Goal: Task Accomplishment & Management: Manage account settings

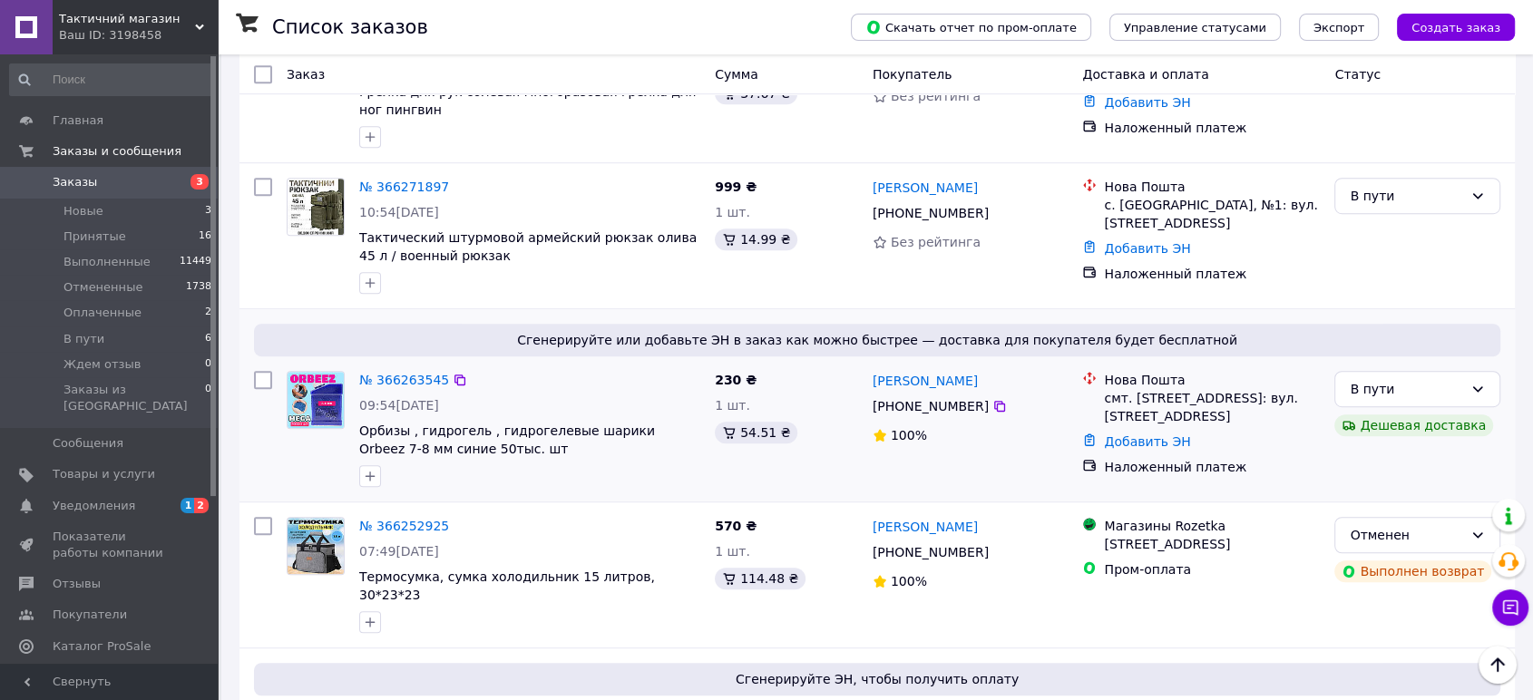
scroll to position [1008, 0]
click at [90, 341] on span "В пути" at bounding box center [83, 339] width 41 height 16
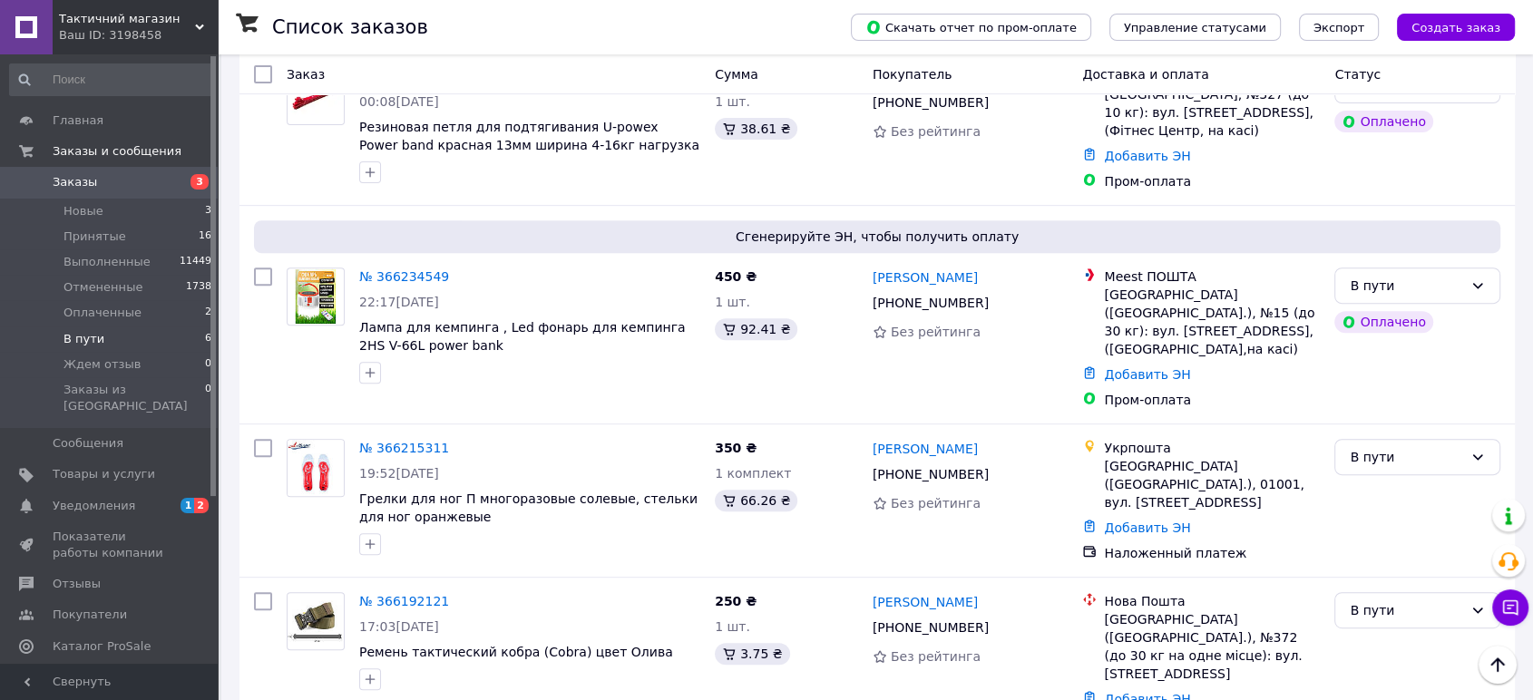
scroll to position [666, 0]
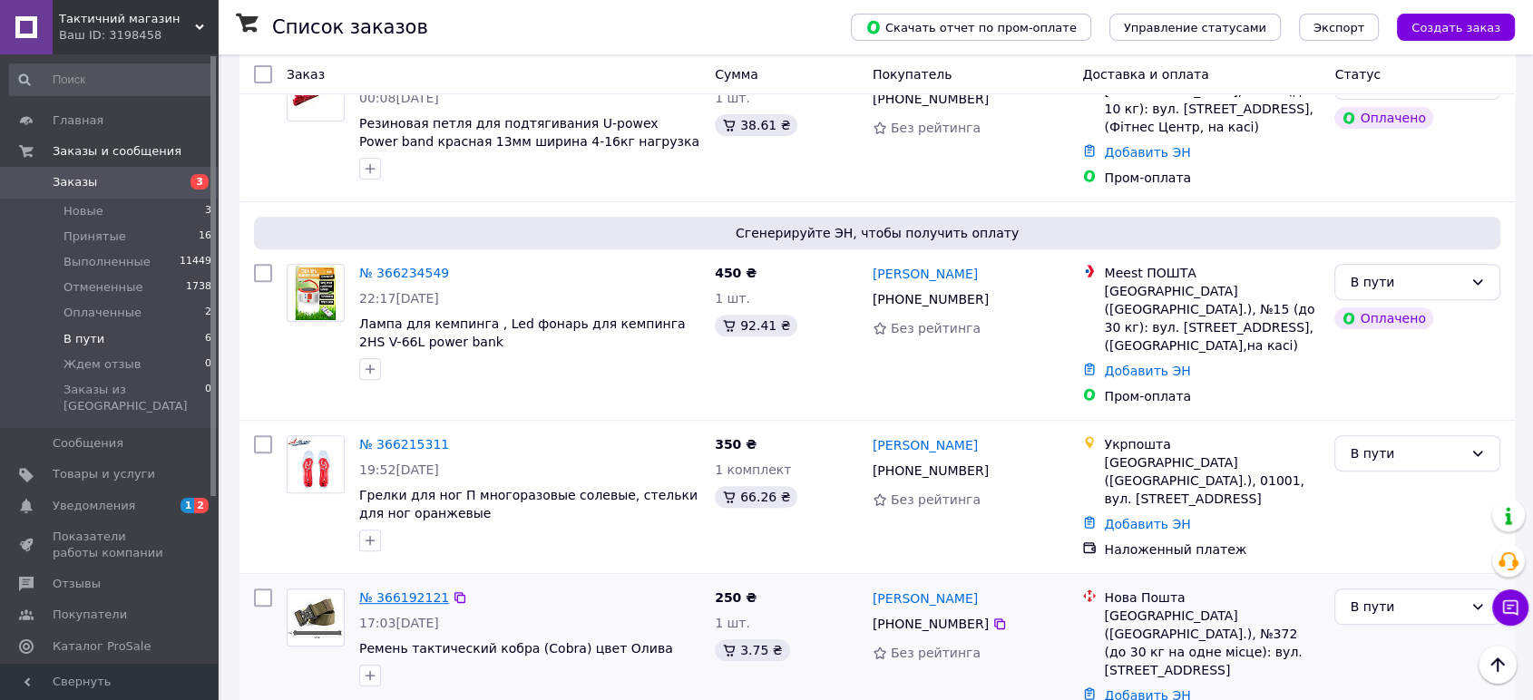
click at [404, 590] on link "№ 366192121" at bounding box center [404, 597] width 90 height 15
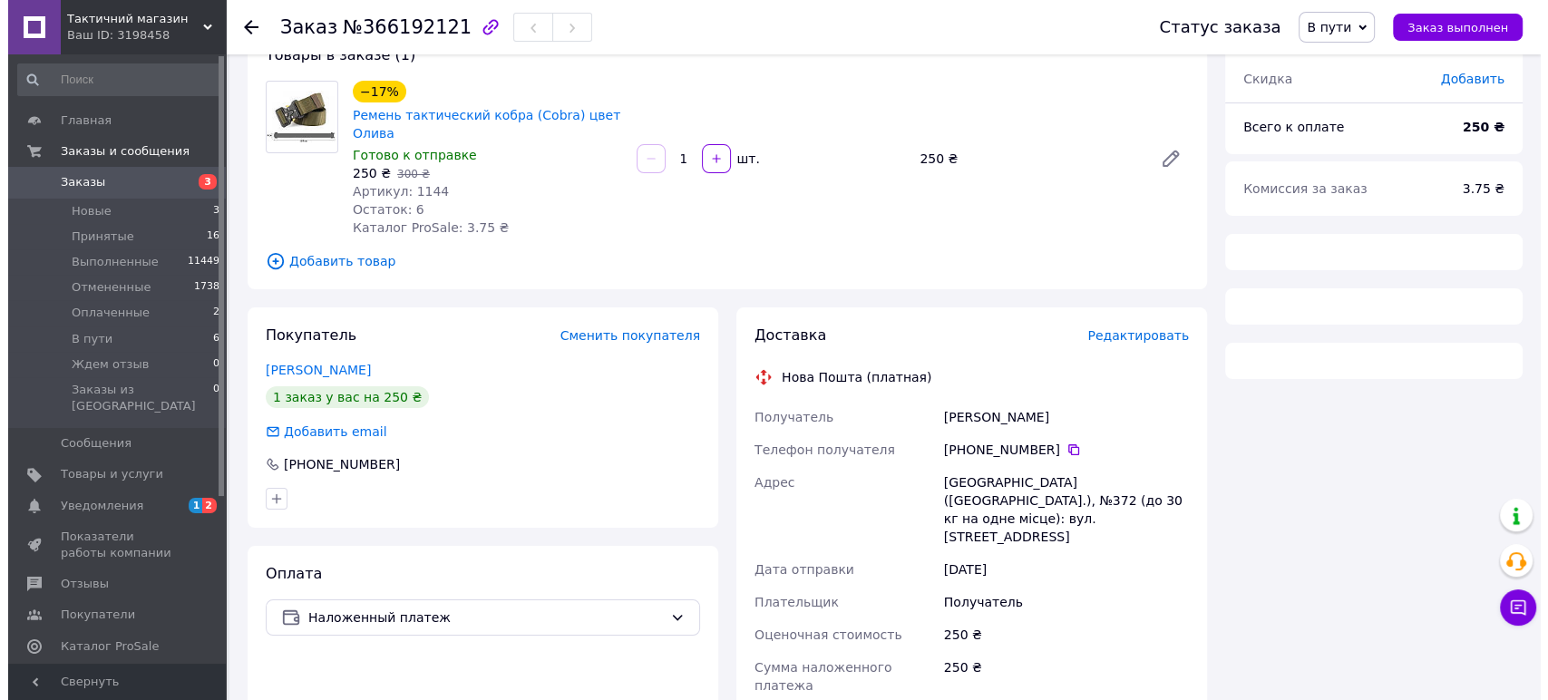
scroll to position [146, 0]
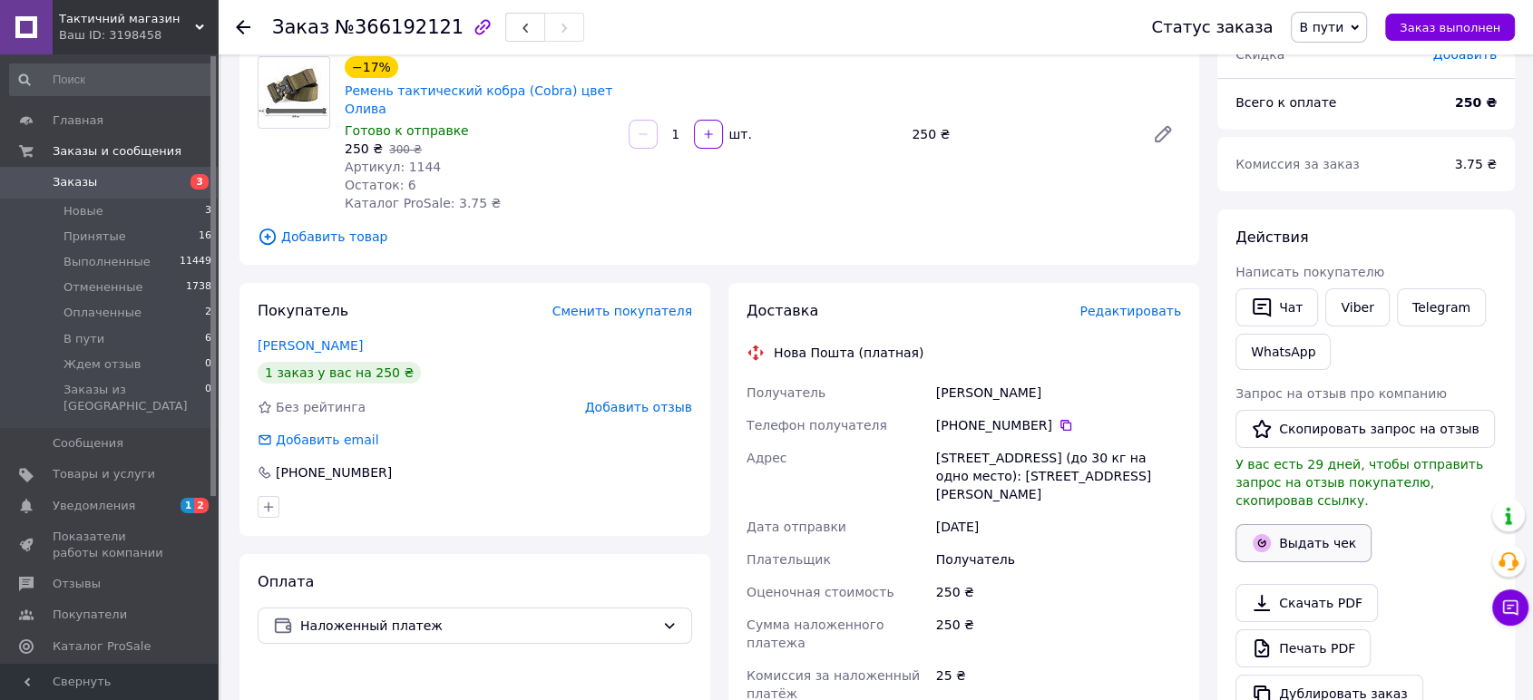
click at [1289, 531] on button "Выдать чек" at bounding box center [1303, 543] width 136 height 38
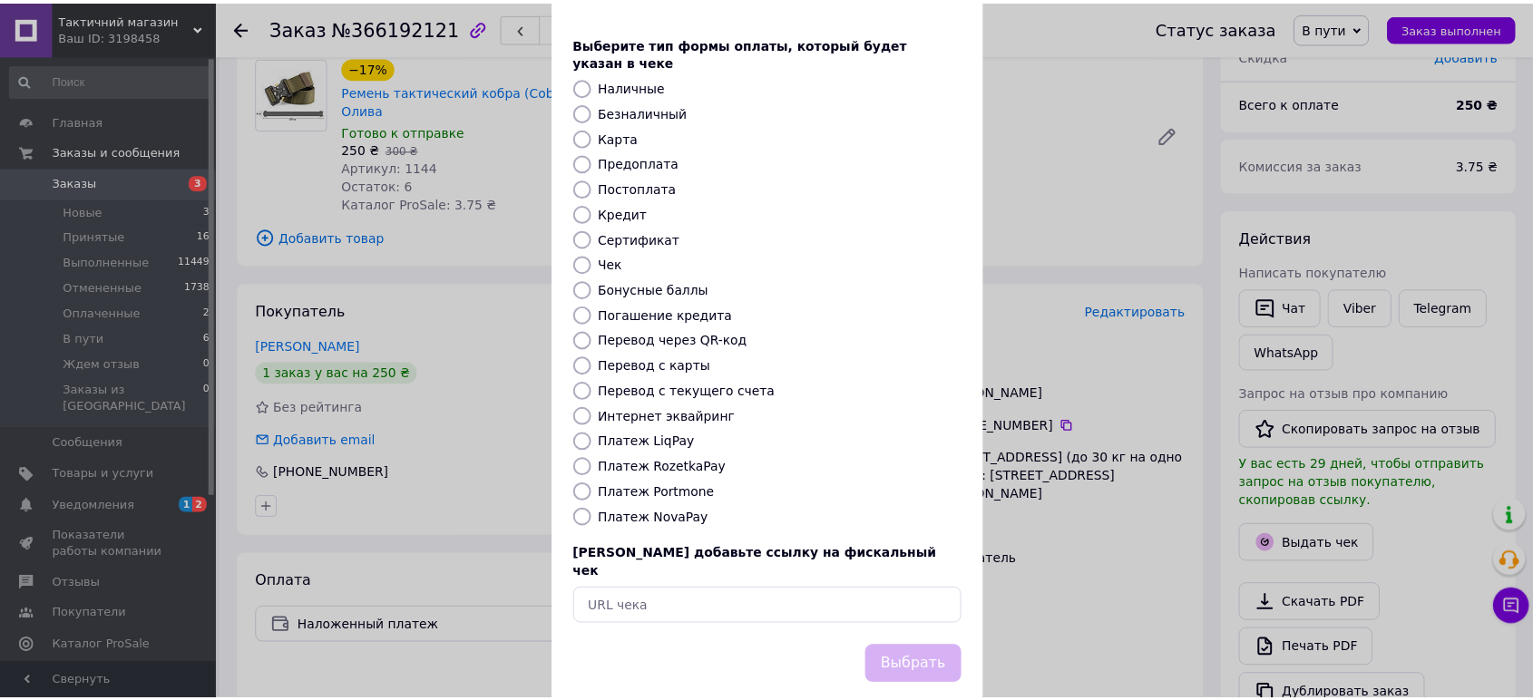
scroll to position [78, 0]
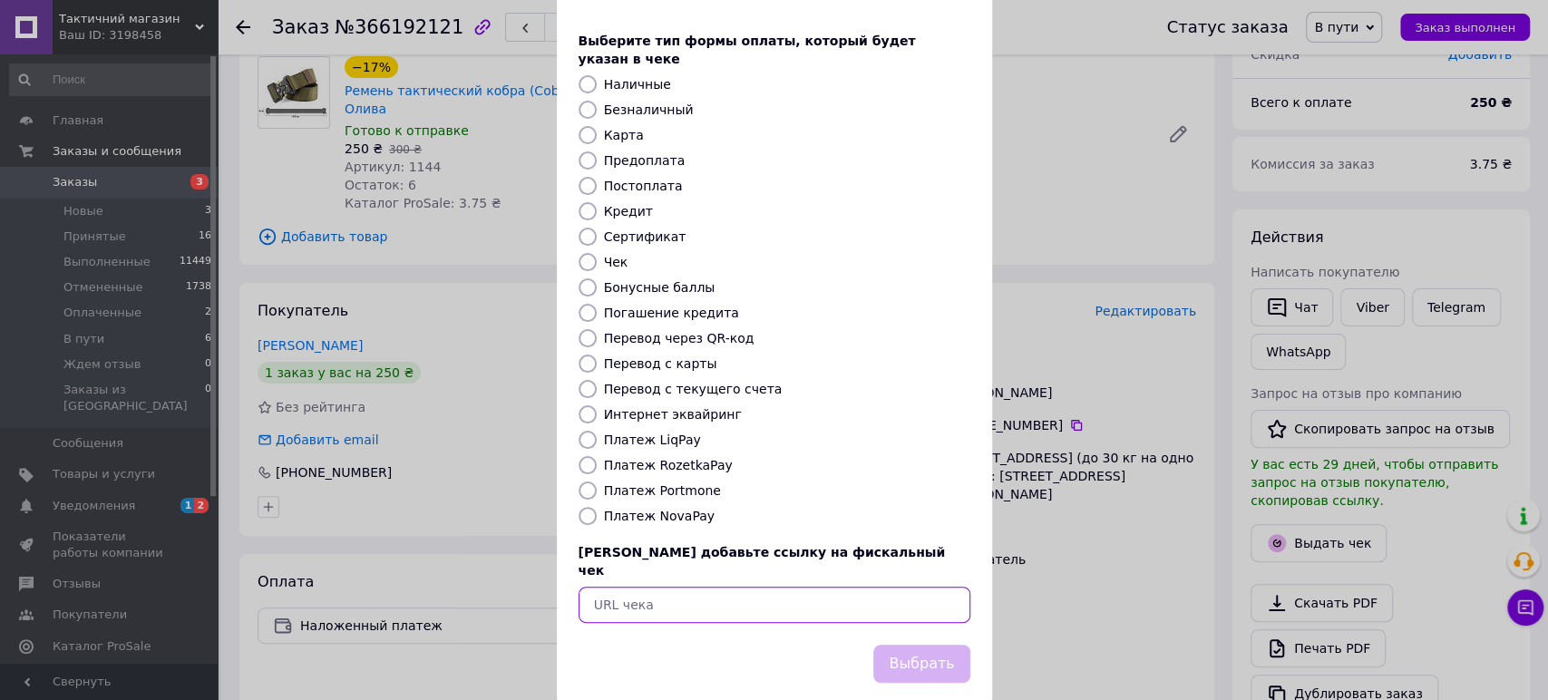
click at [679, 587] on input "text" at bounding box center [775, 605] width 392 height 36
paste input "https://kasa.vchasno.ua/check-viewer/-Nac2n8n0v8"
type input "https://kasa.vchasno.ua/check-viewer/-Nac2n8n0v8"
click at [909, 645] on button "Выбрать" at bounding box center [921, 664] width 96 height 39
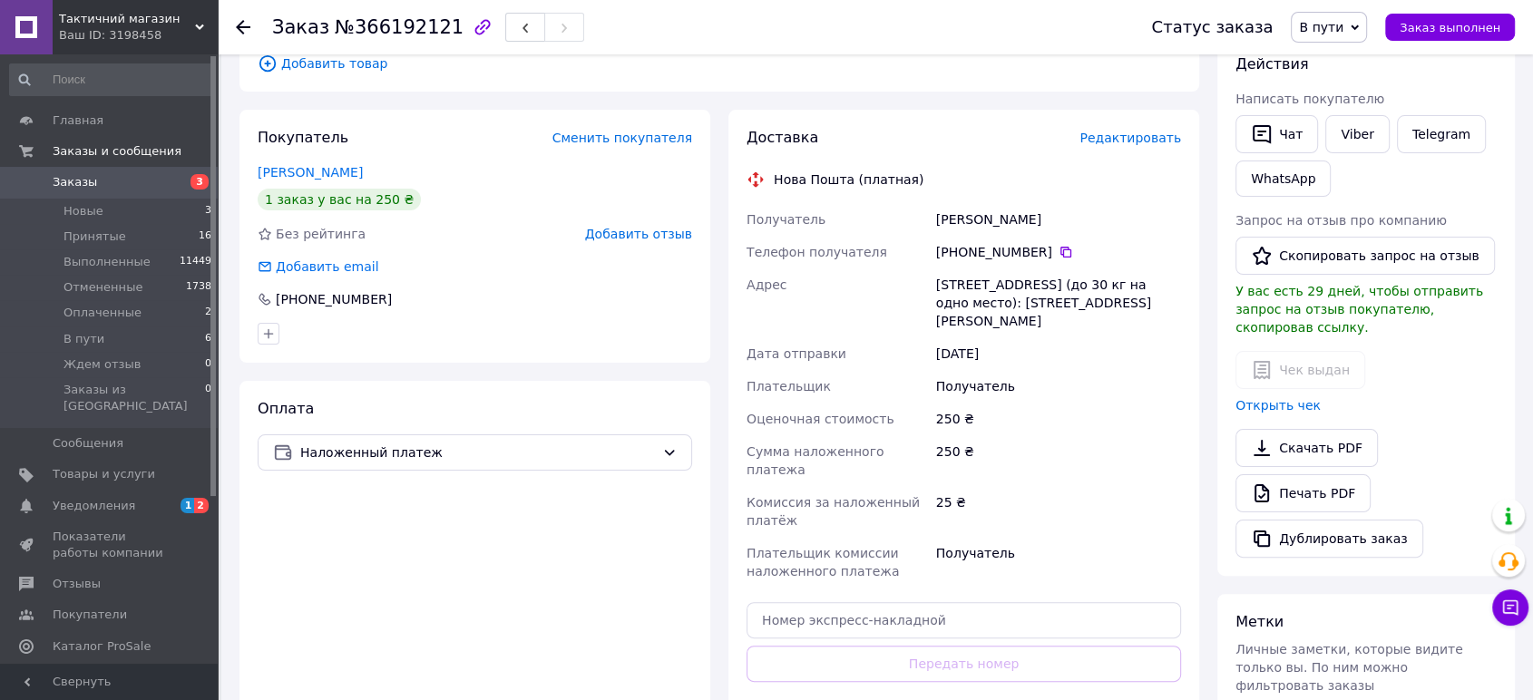
scroll to position [348, 0]
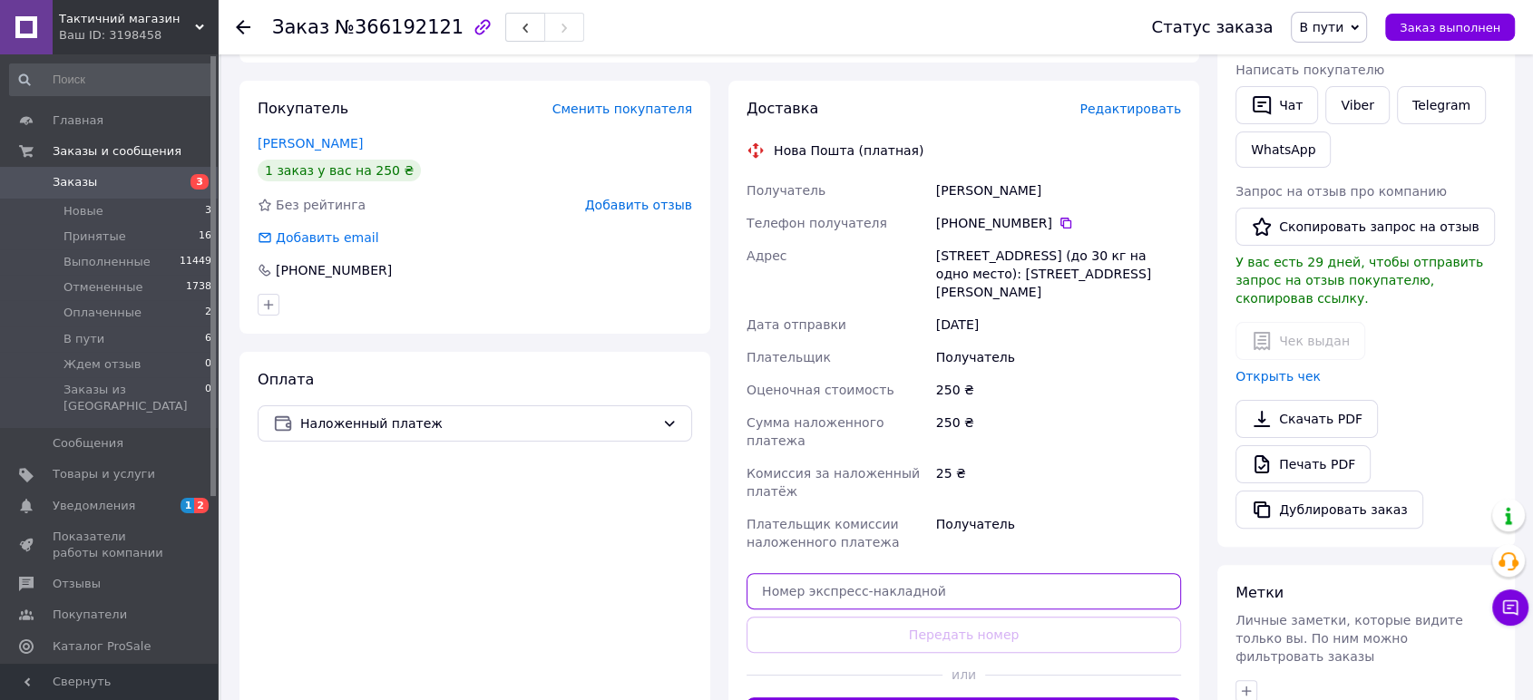
click at [786, 573] on input "text" at bounding box center [963, 591] width 434 height 36
paste input "20451269270720"
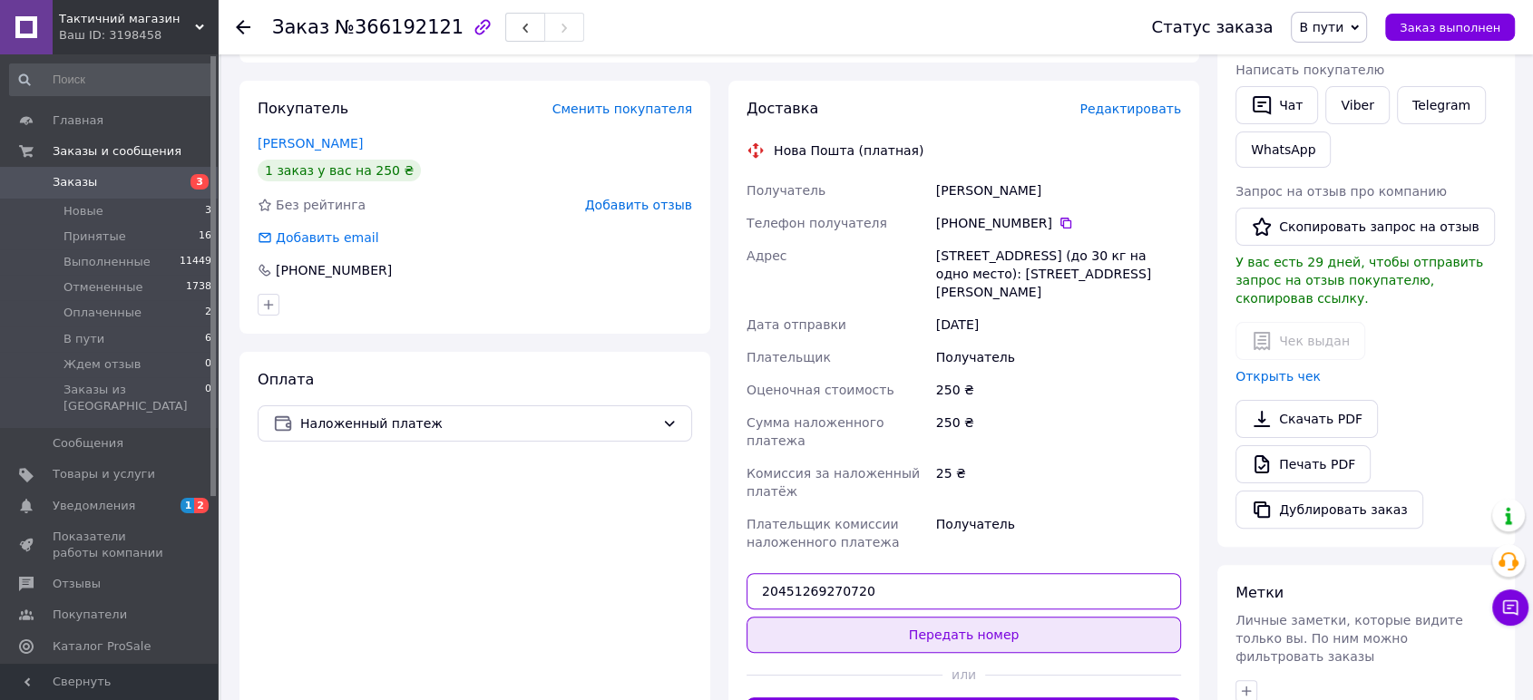
type input "20451269270720"
click at [905, 617] on button "Передать номер" at bounding box center [963, 635] width 434 height 36
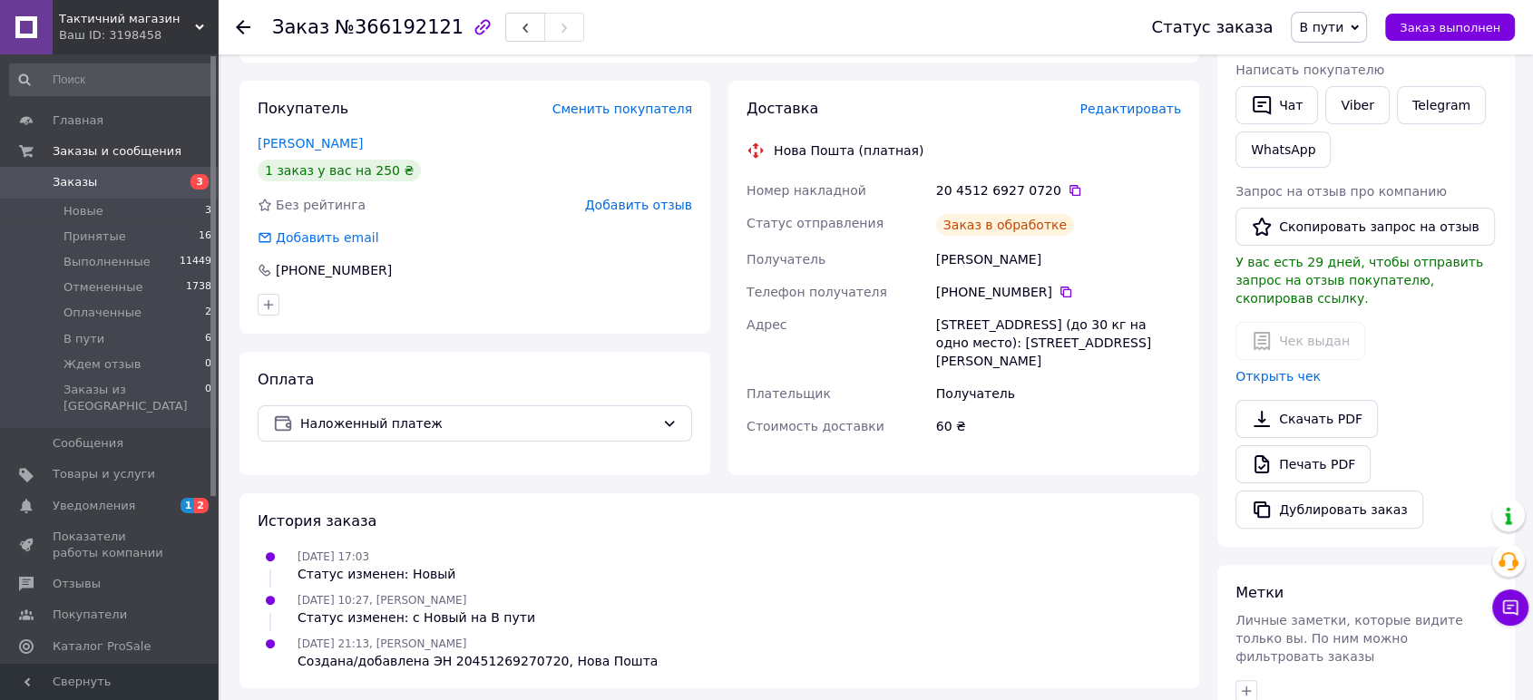
click at [1336, 30] on span "В пути" at bounding box center [1321, 27] width 44 height 15
click at [1331, 75] on li "Принят" at bounding box center [1339, 63] width 96 height 27
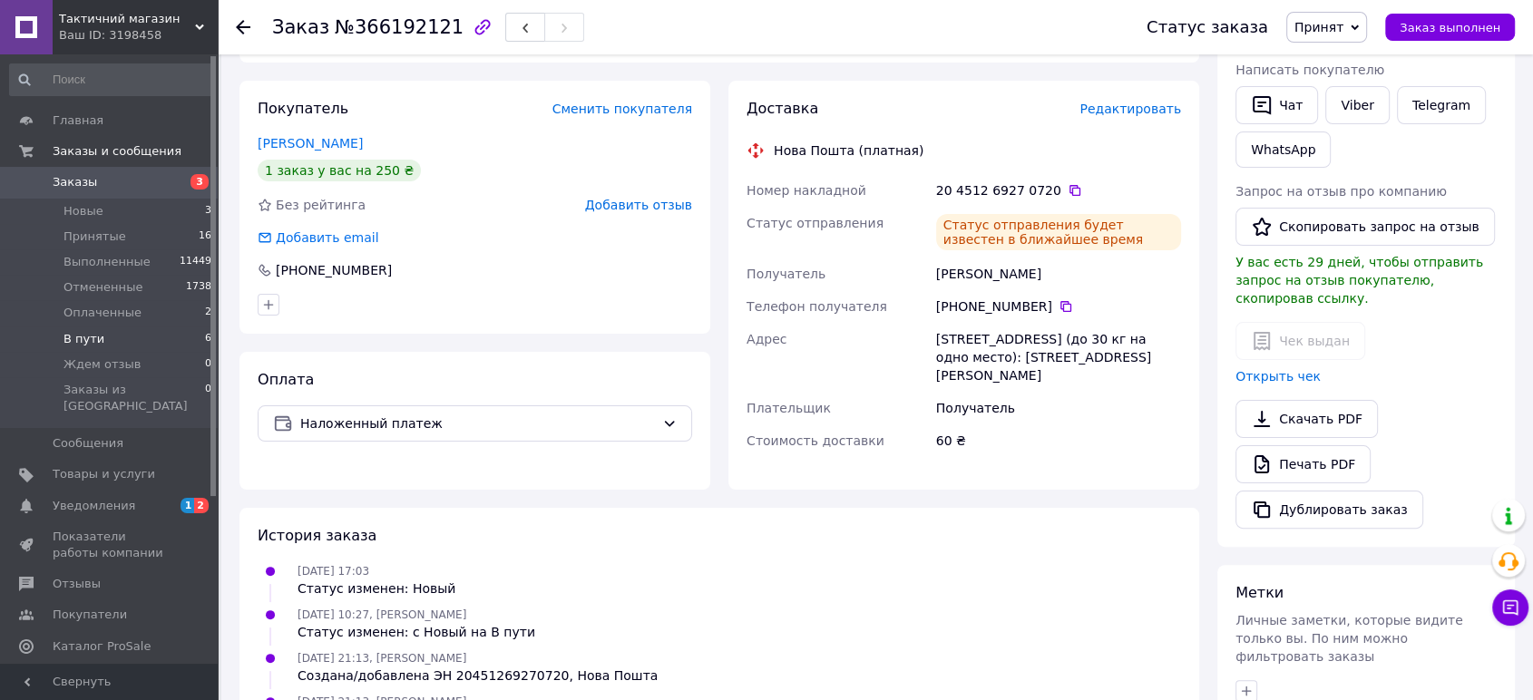
click at [75, 336] on span "В пути" at bounding box center [83, 339] width 41 height 16
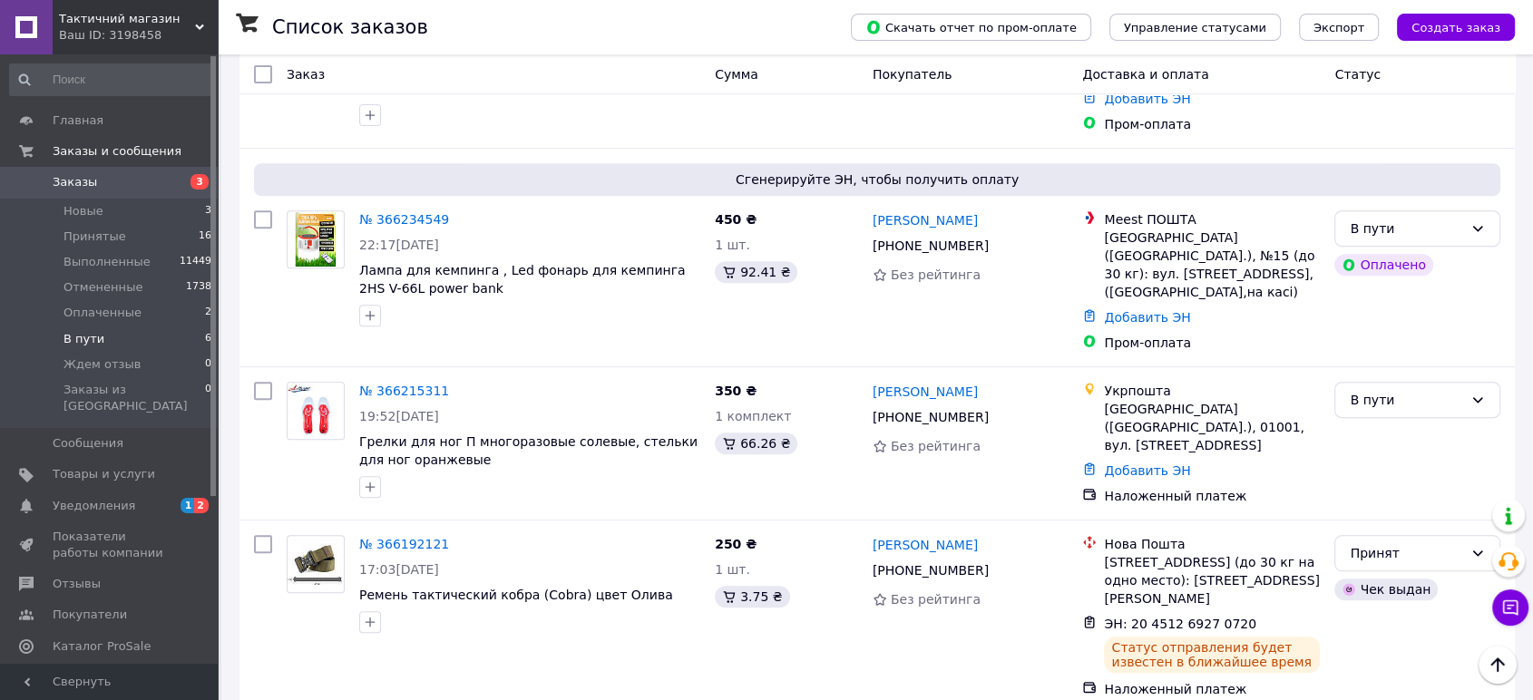
scroll to position [724, 0]
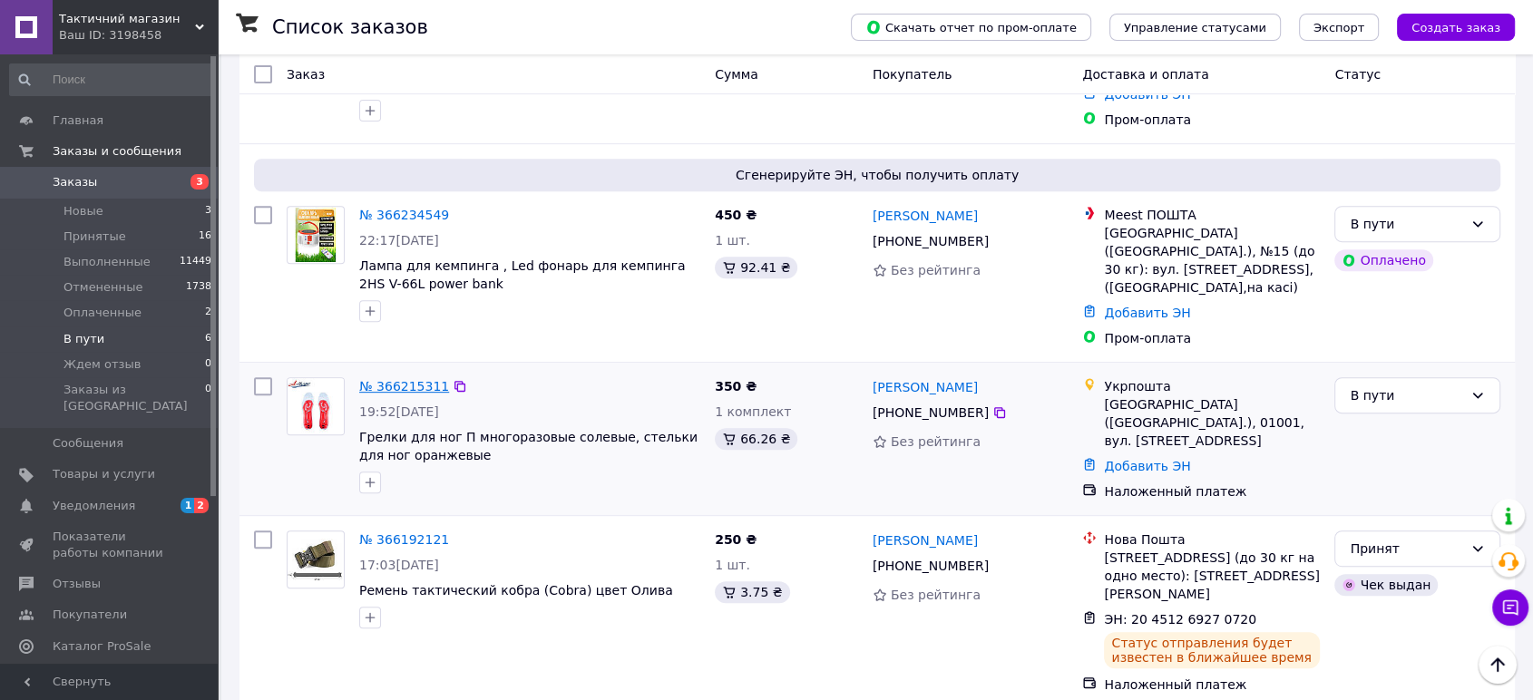
click at [391, 379] on link "№ 366215311" at bounding box center [404, 386] width 90 height 15
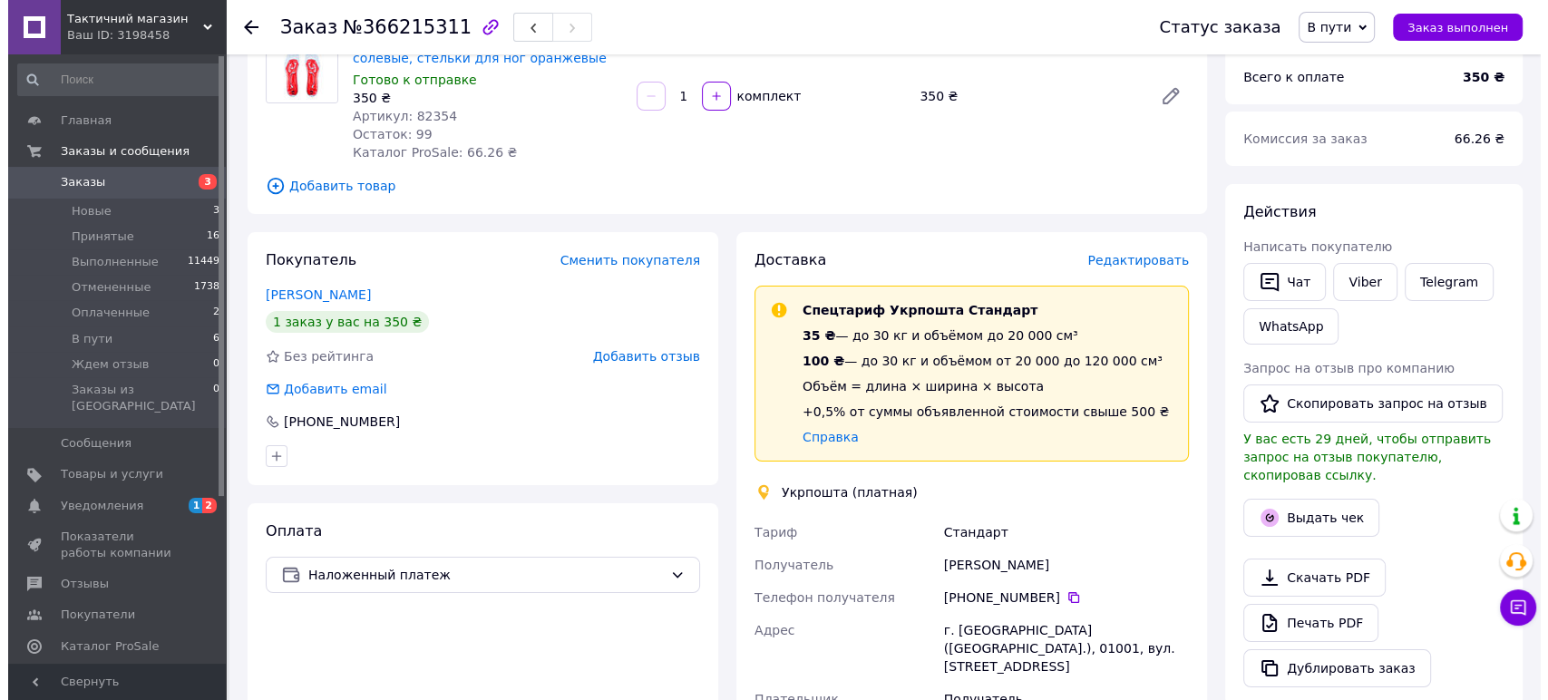
scroll to position [160, 0]
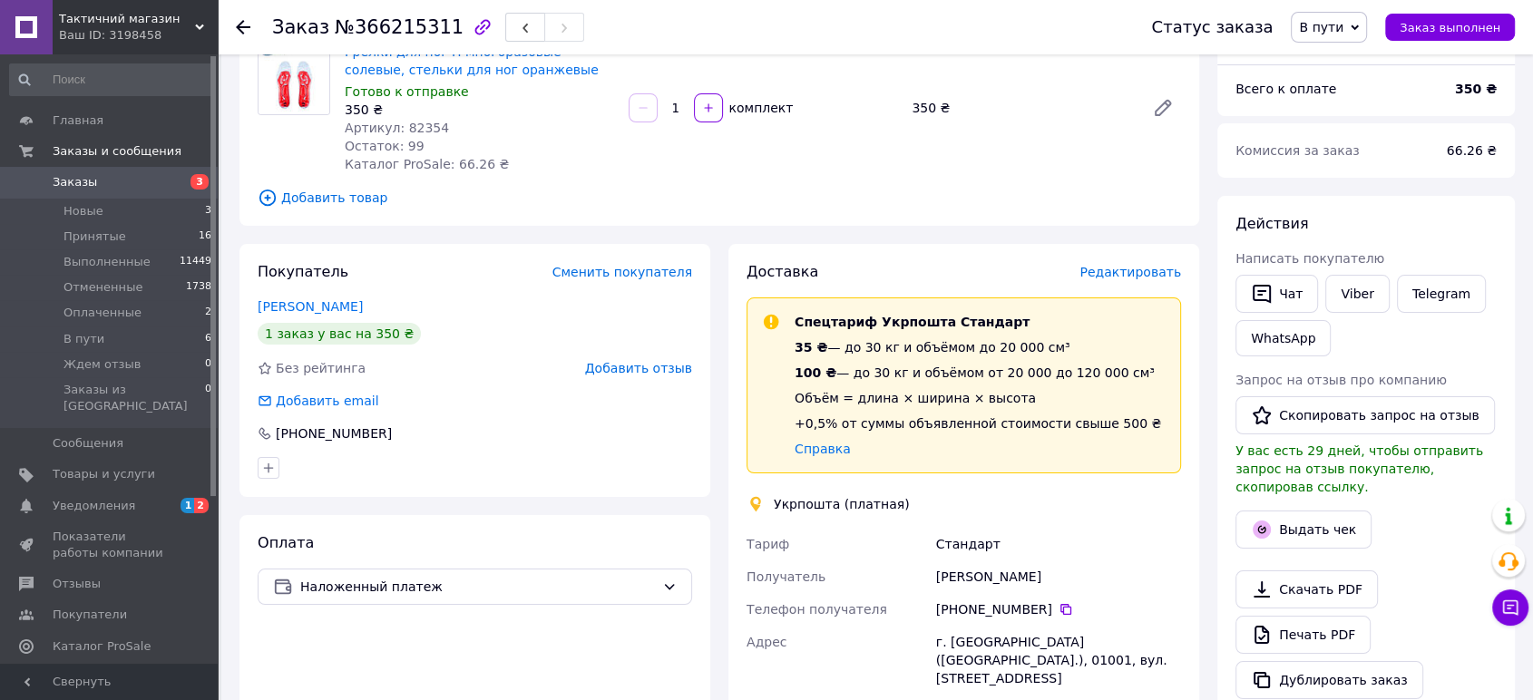
click at [1132, 277] on span "Редактировать" at bounding box center [1130, 272] width 102 height 15
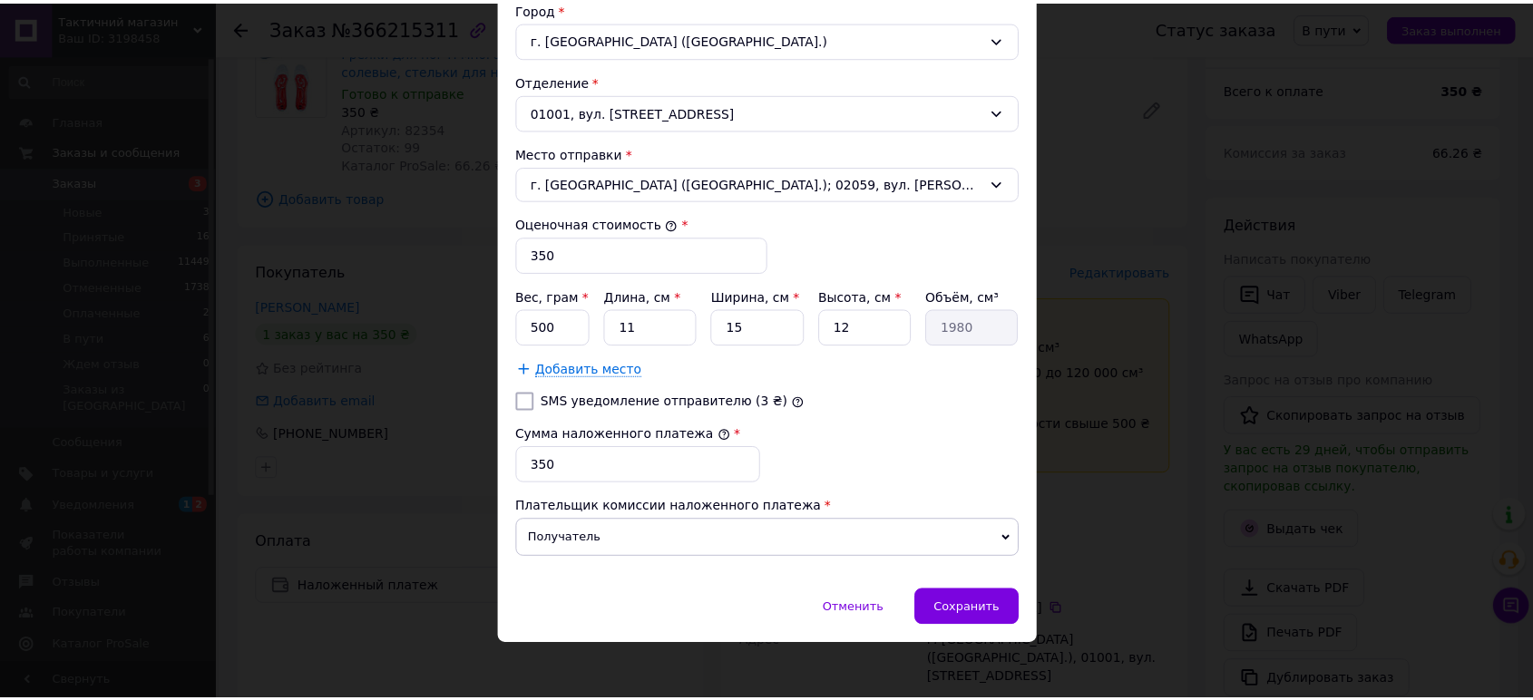
scroll to position [578, 0]
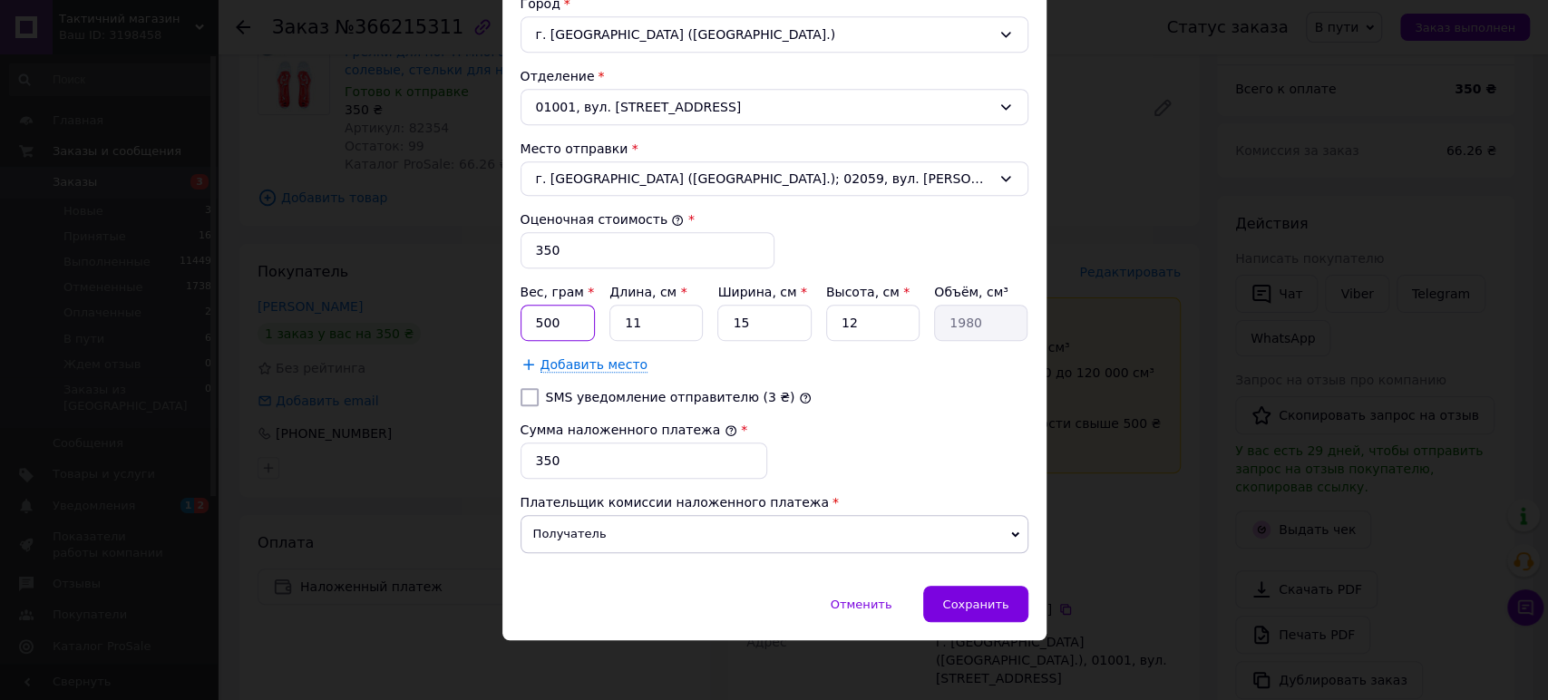
click at [579, 320] on input "500" at bounding box center [558, 323] width 75 height 36
type input "200"
click at [755, 317] on input "15" at bounding box center [763, 323] width 93 height 36
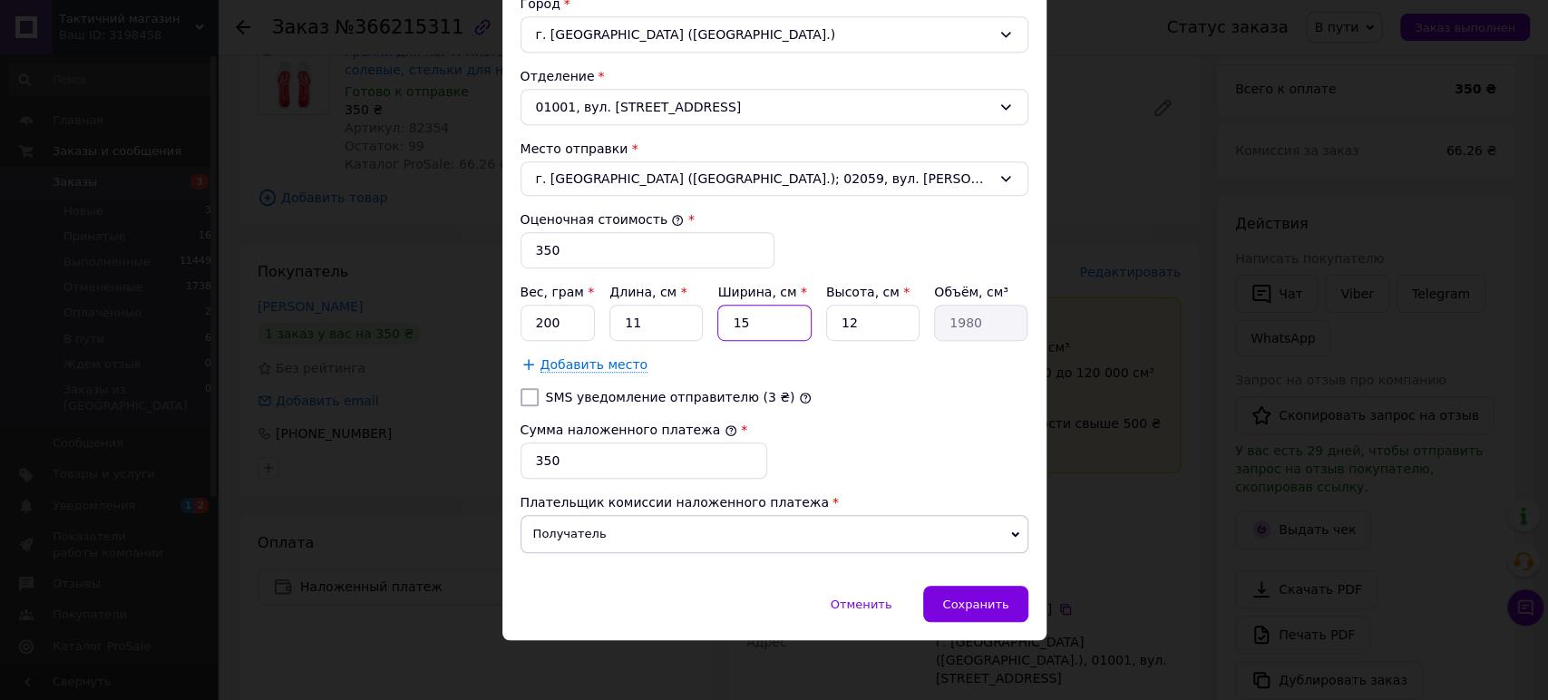
type input "4"
type input "528"
type input "4"
click at [859, 431] on div "Сумма наложенного платежа * 350" at bounding box center [774, 450] width 522 height 73
click at [1003, 611] on div "Сохранить" at bounding box center [975, 604] width 104 height 36
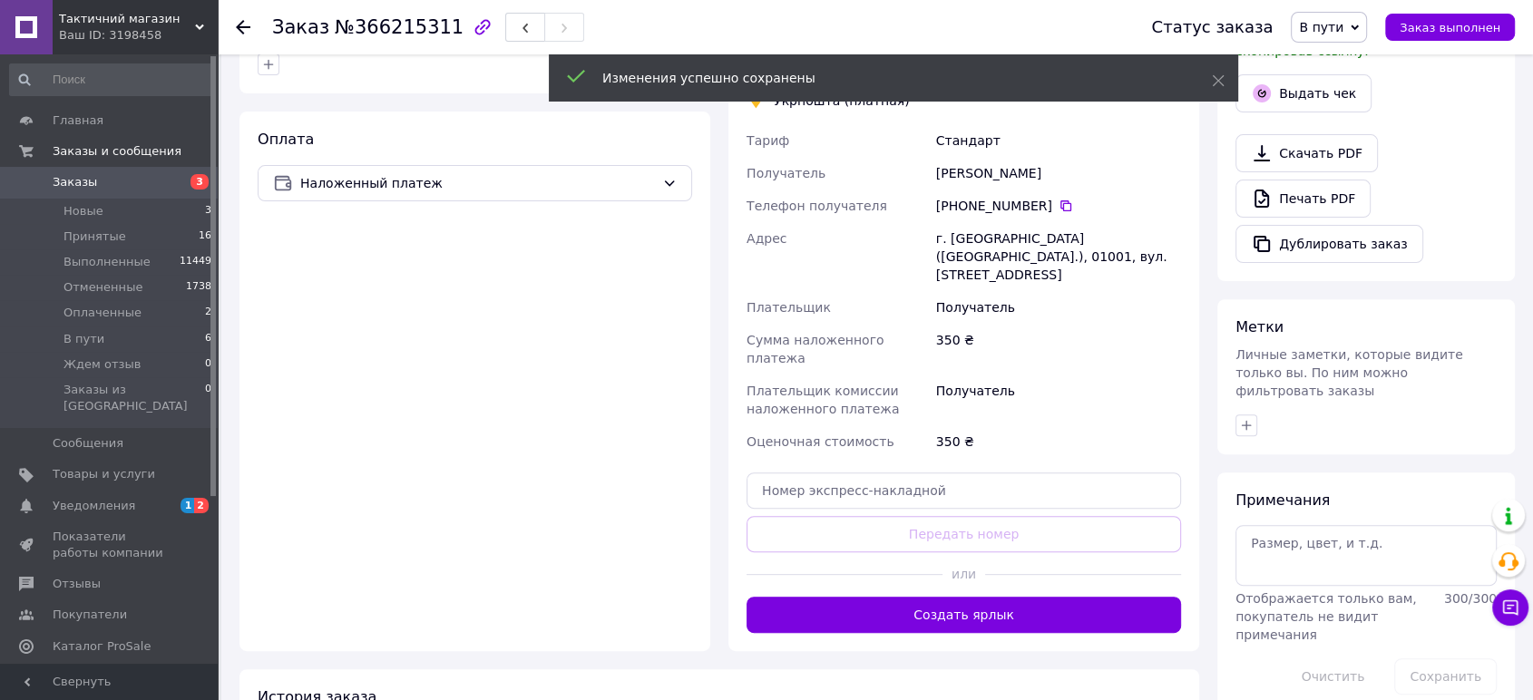
scroll to position [664, 0]
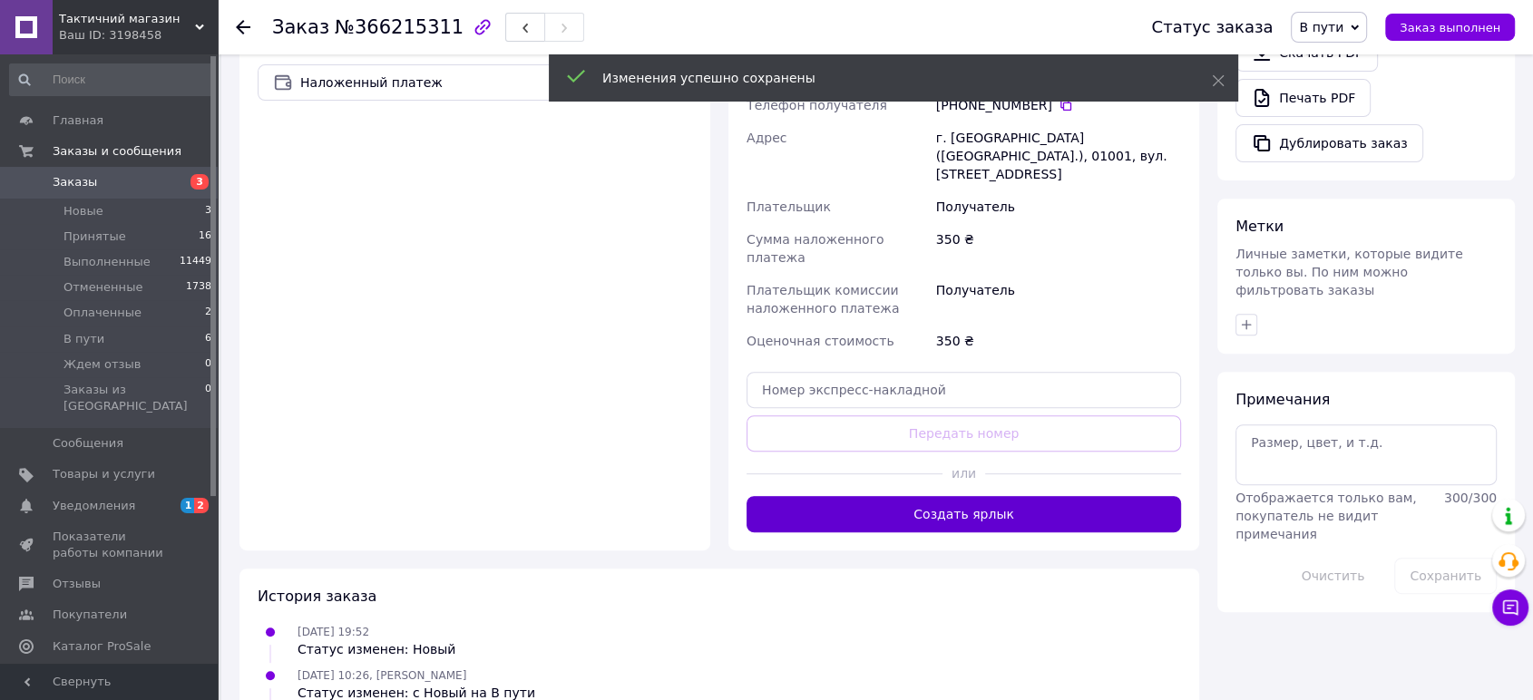
click at [1031, 496] on button "Создать ярлык" at bounding box center [963, 514] width 434 height 36
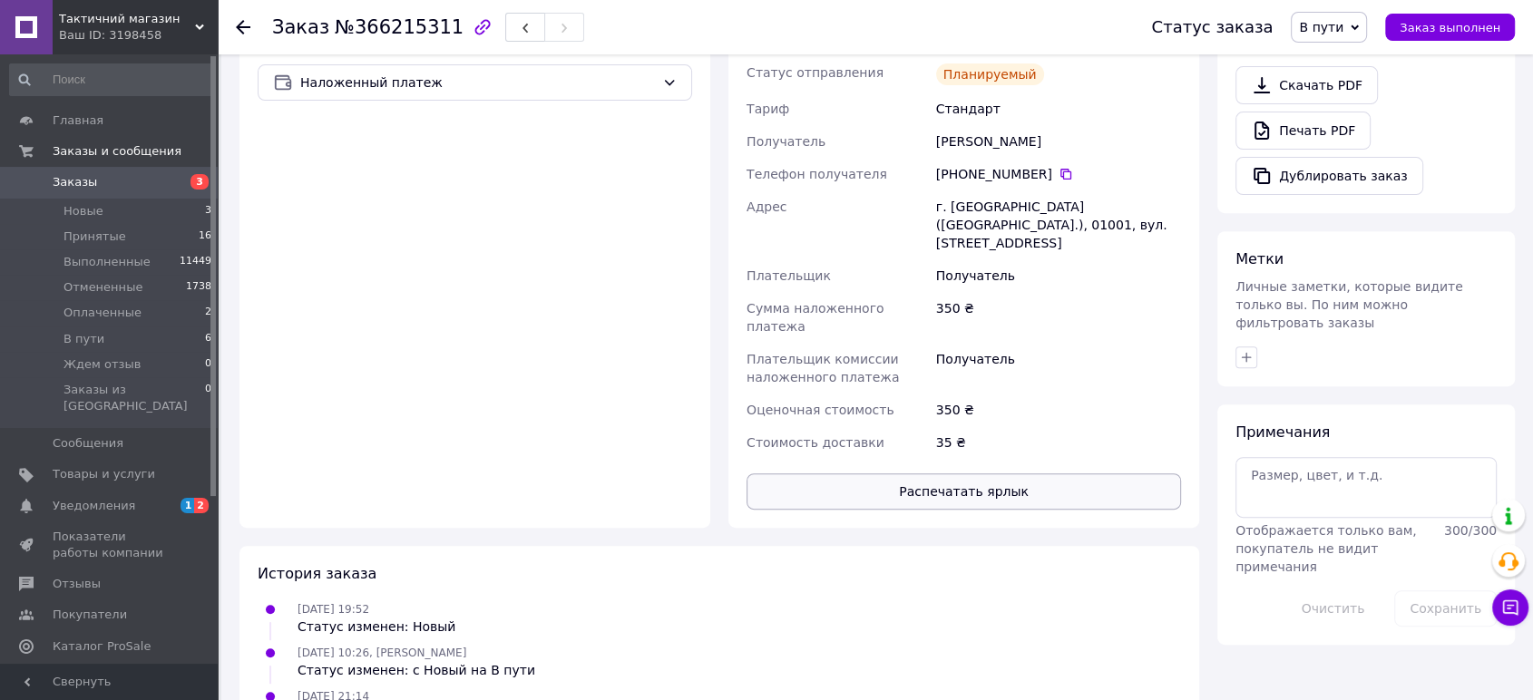
click at [951, 473] on button "Распечатать ярлык" at bounding box center [963, 491] width 434 height 36
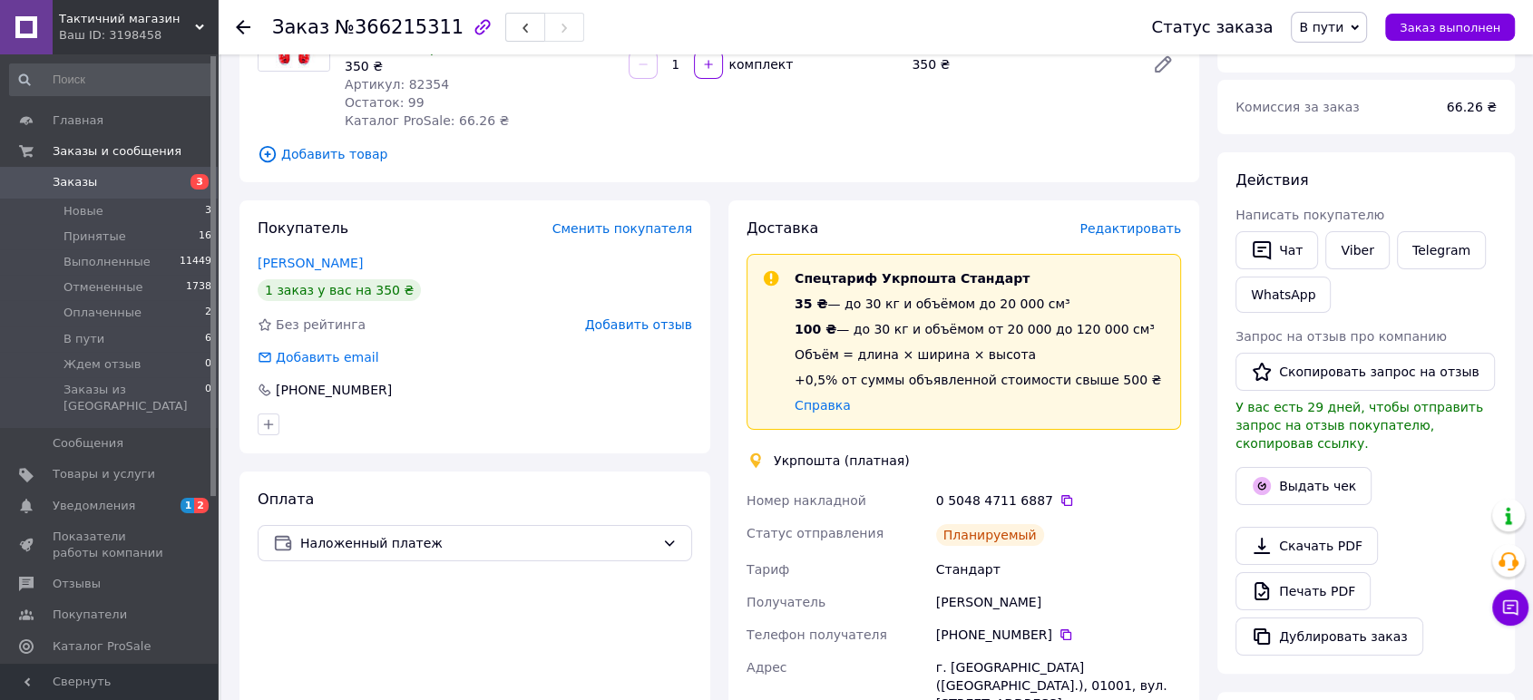
scroll to position [0, 0]
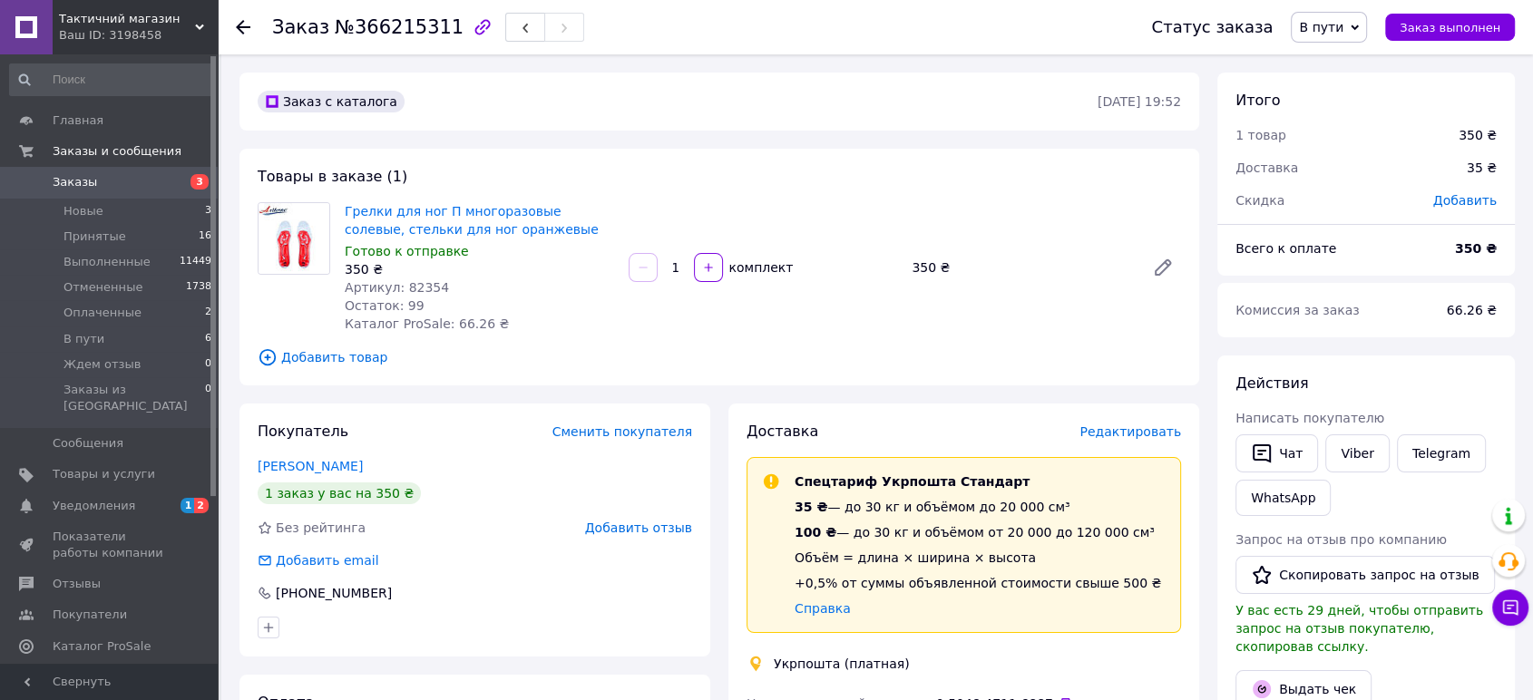
click at [1343, 27] on span "В пути" at bounding box center [1321, 27] width 44 height 15
click at [1347, 54] on li "Принят" at bounding box center [1339, 63] width 96 height 27
click at [82, 342] on span "В пути" at bounding box center [83, 339] width 41 height 16
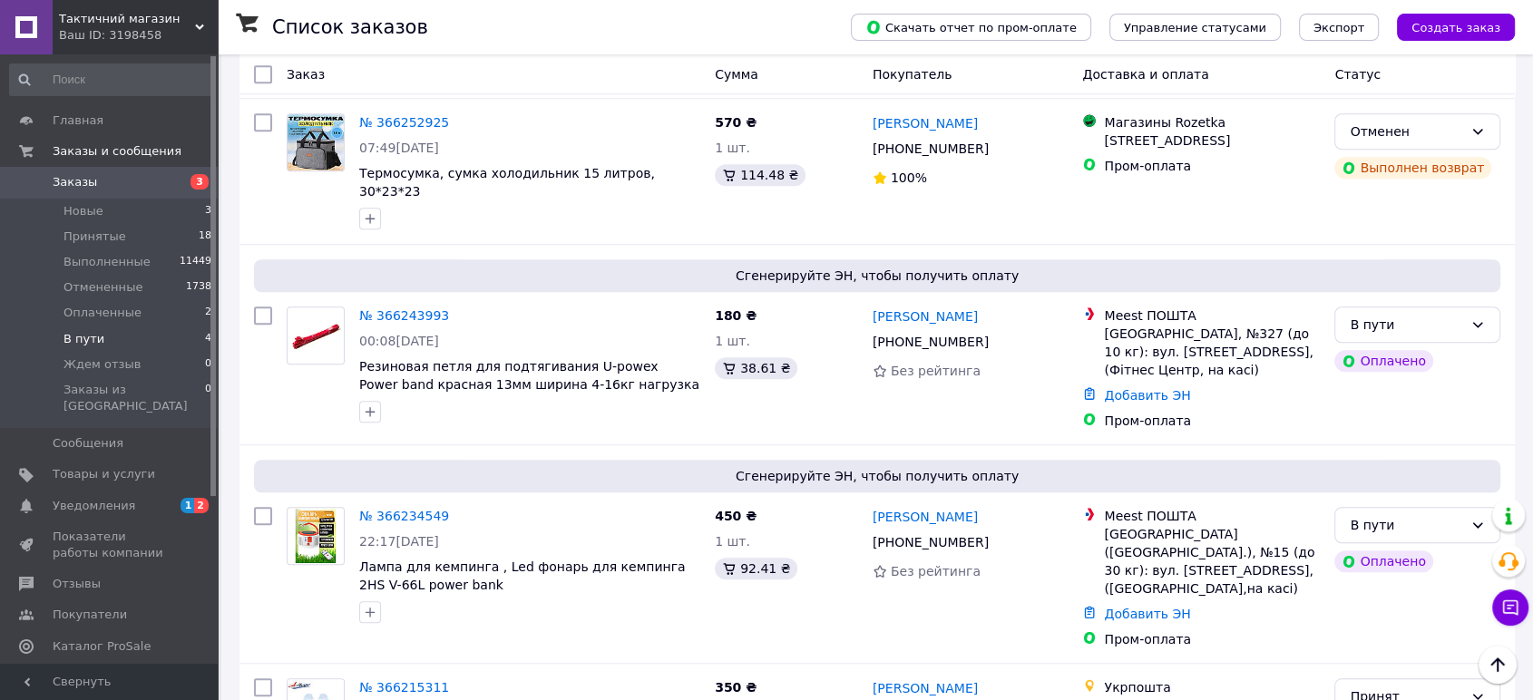
click at [80, 332] on span "В пути" at bounding box center [83, 339] width 41 height 16
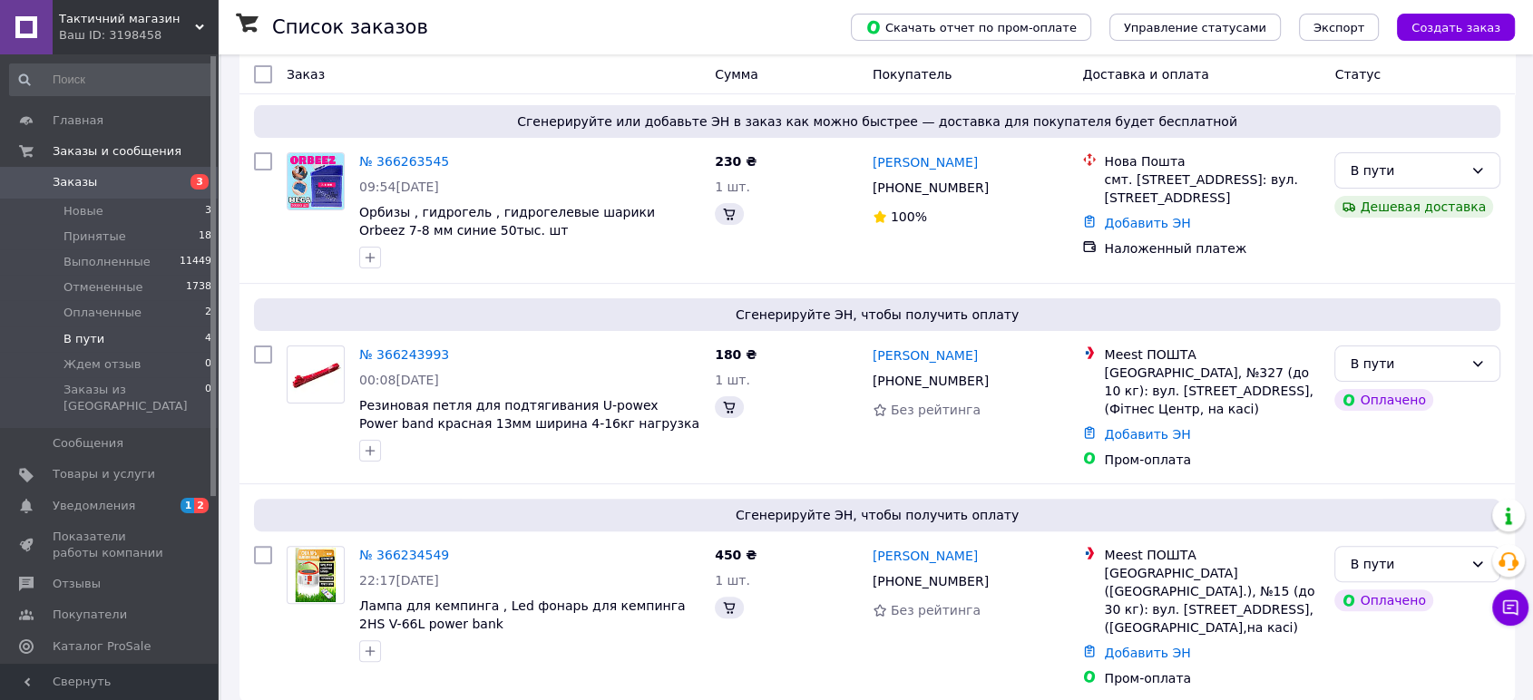
scroll to position [385, 0]
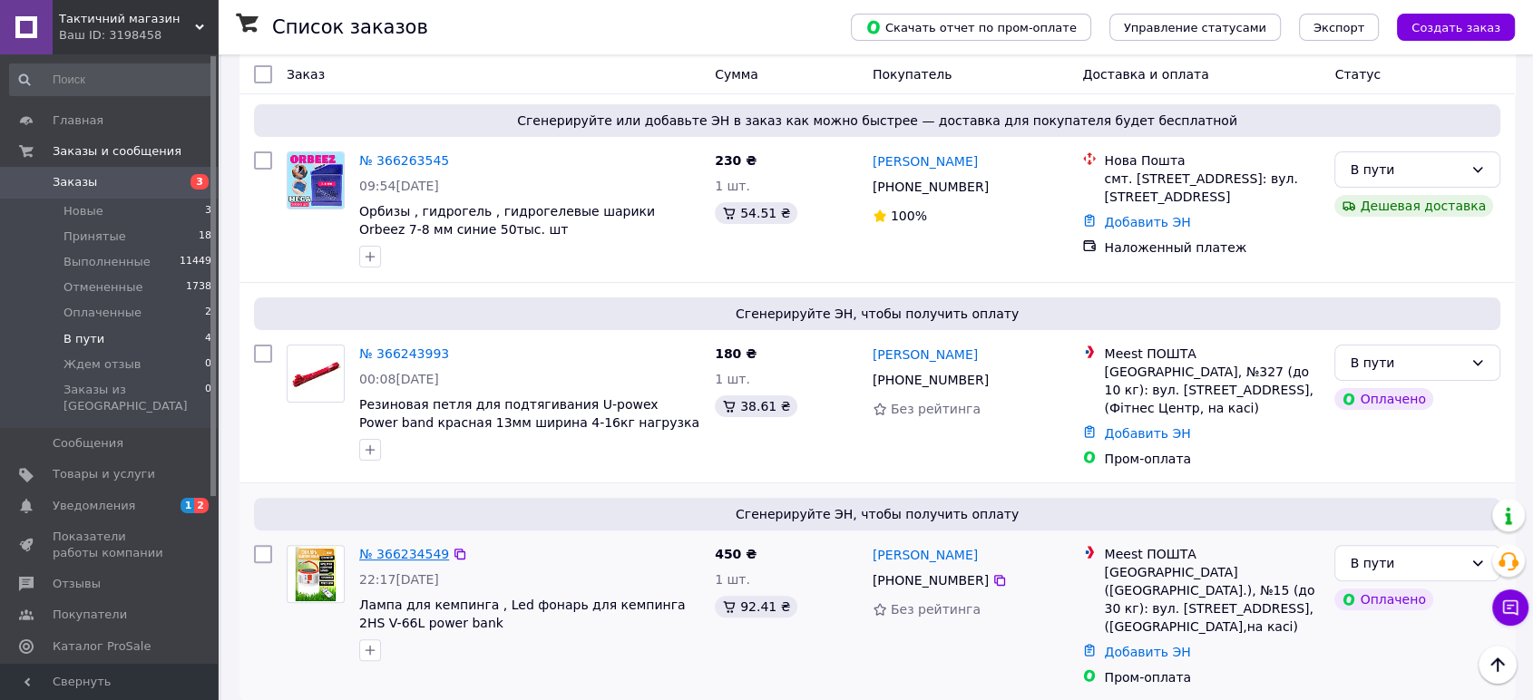
click at [384, 556] on link "№ 366234549" at bounding box center [404, 554] width 90 height 15
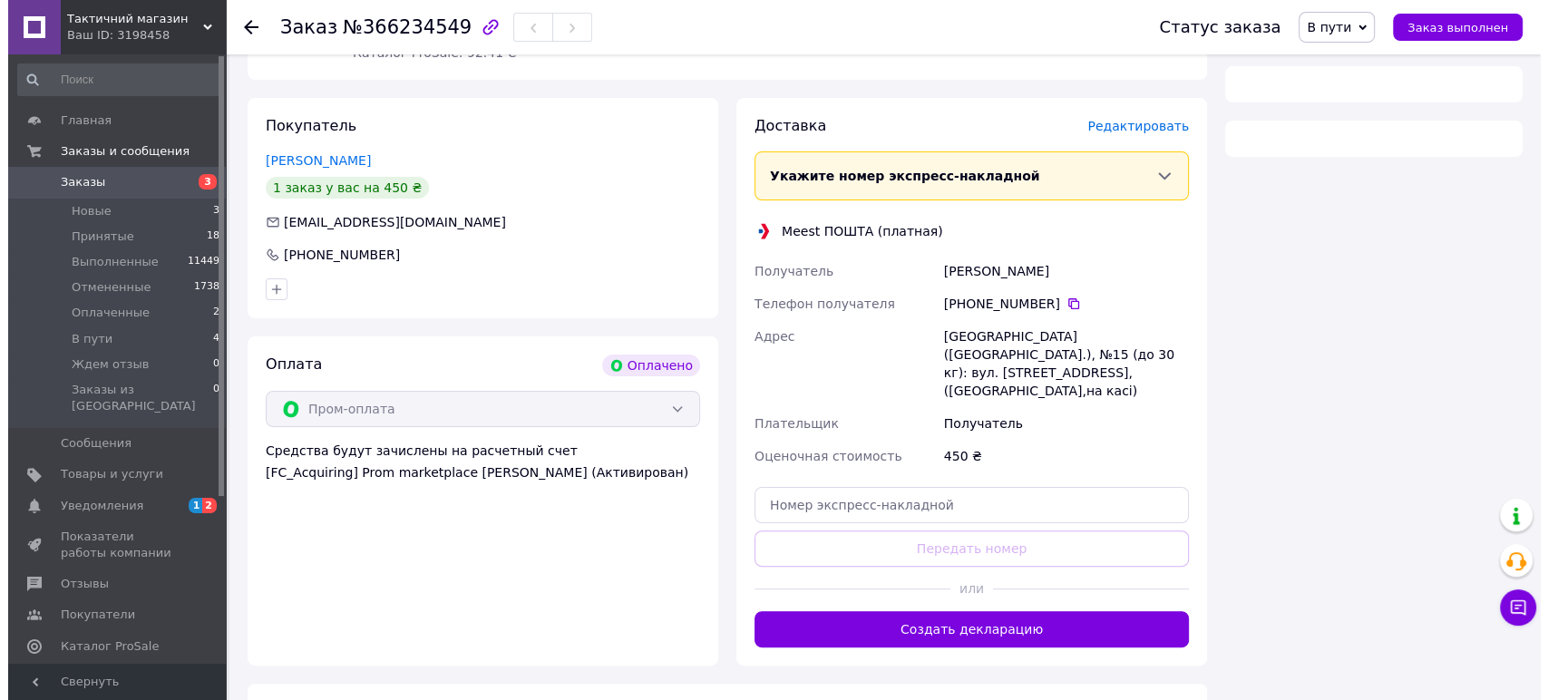
scroll to position [385, 0]
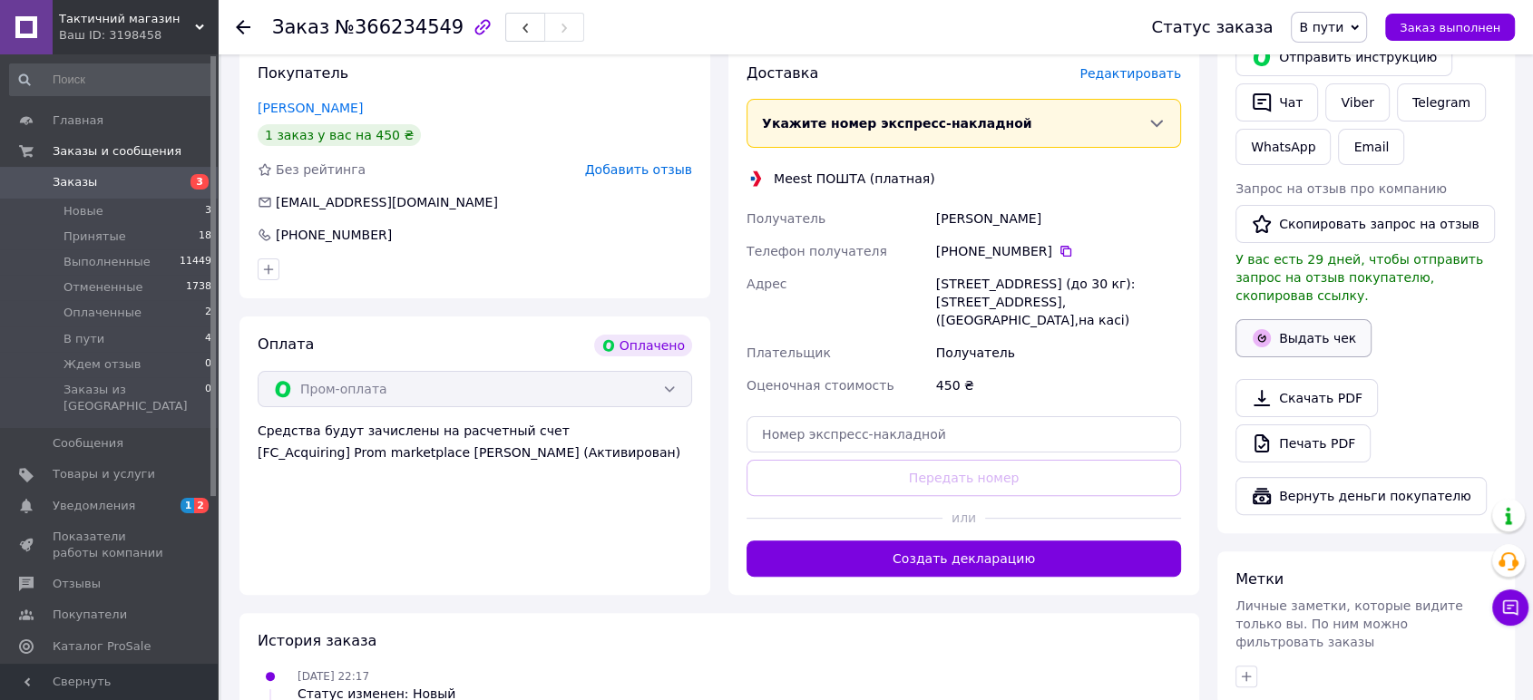
click at [1252, 329] on icon "button" at bounding box center [1261, 338] width 18 height 18
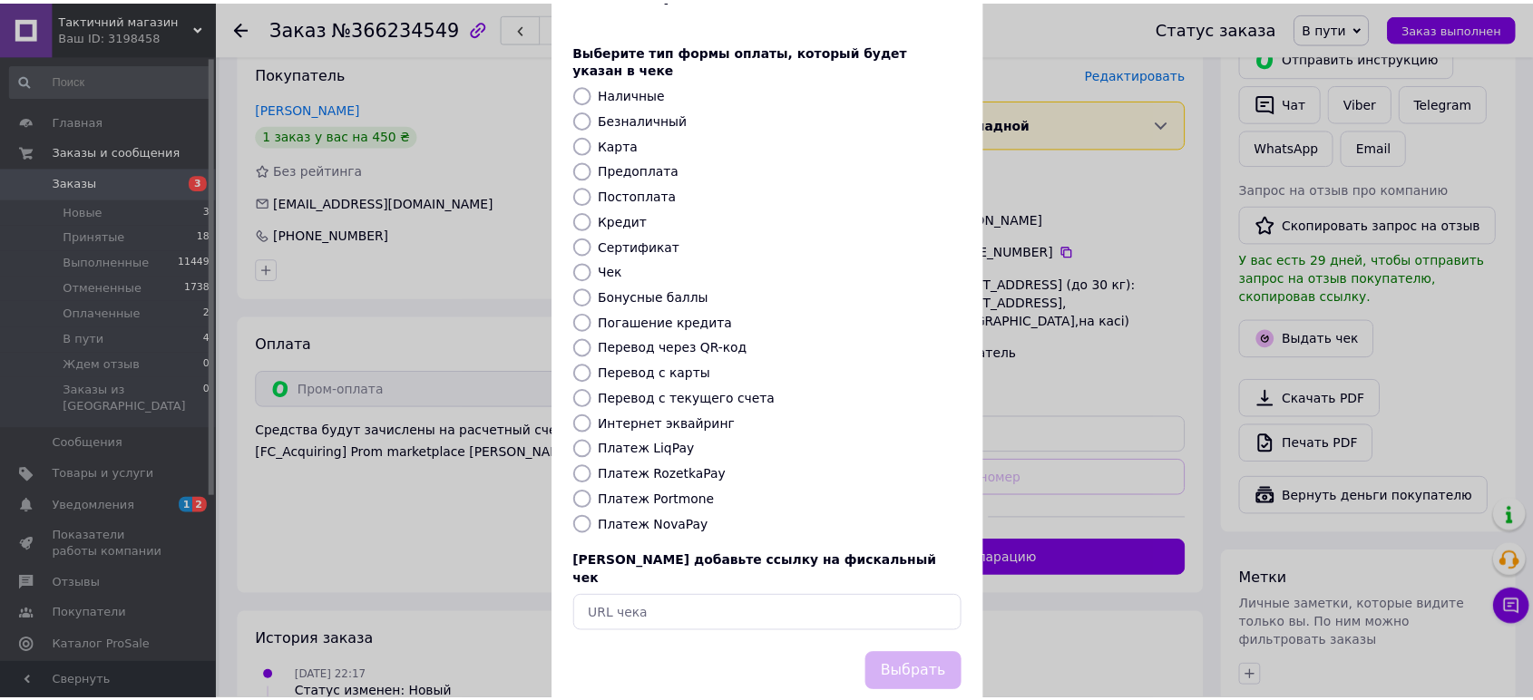
scroll to position [78, 0]
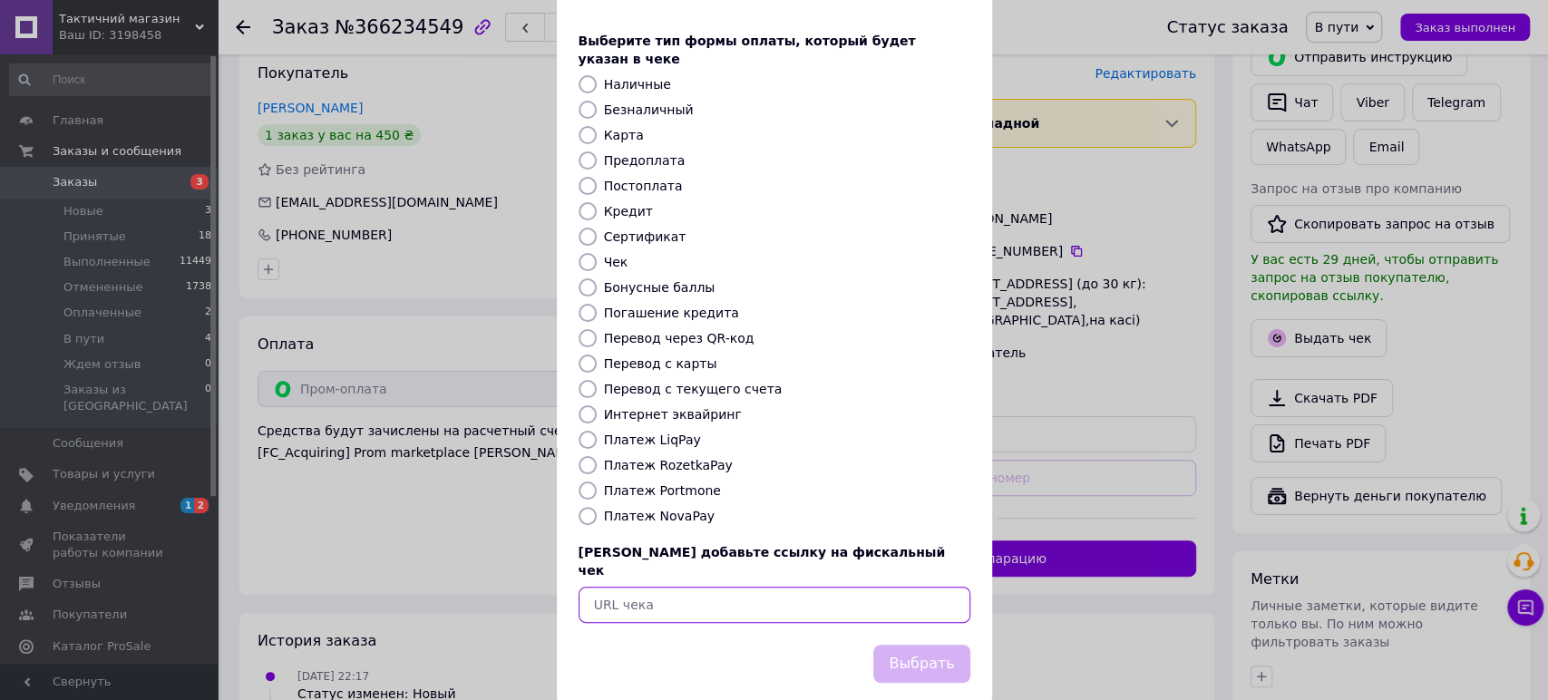
click at [684, 587] on input "text" at bounding box center [775, 605] width 392 height 36
paste input "https://kasa.vchasno.ua/check-viewer/YyOSreLjwS8"
type input "https://kasa.vchasno.ua/check-viewer/YyOSreLjwS8"
click at [927, 645] on button "Выбрать" at bounding box center [921, 664] width 96 height 39
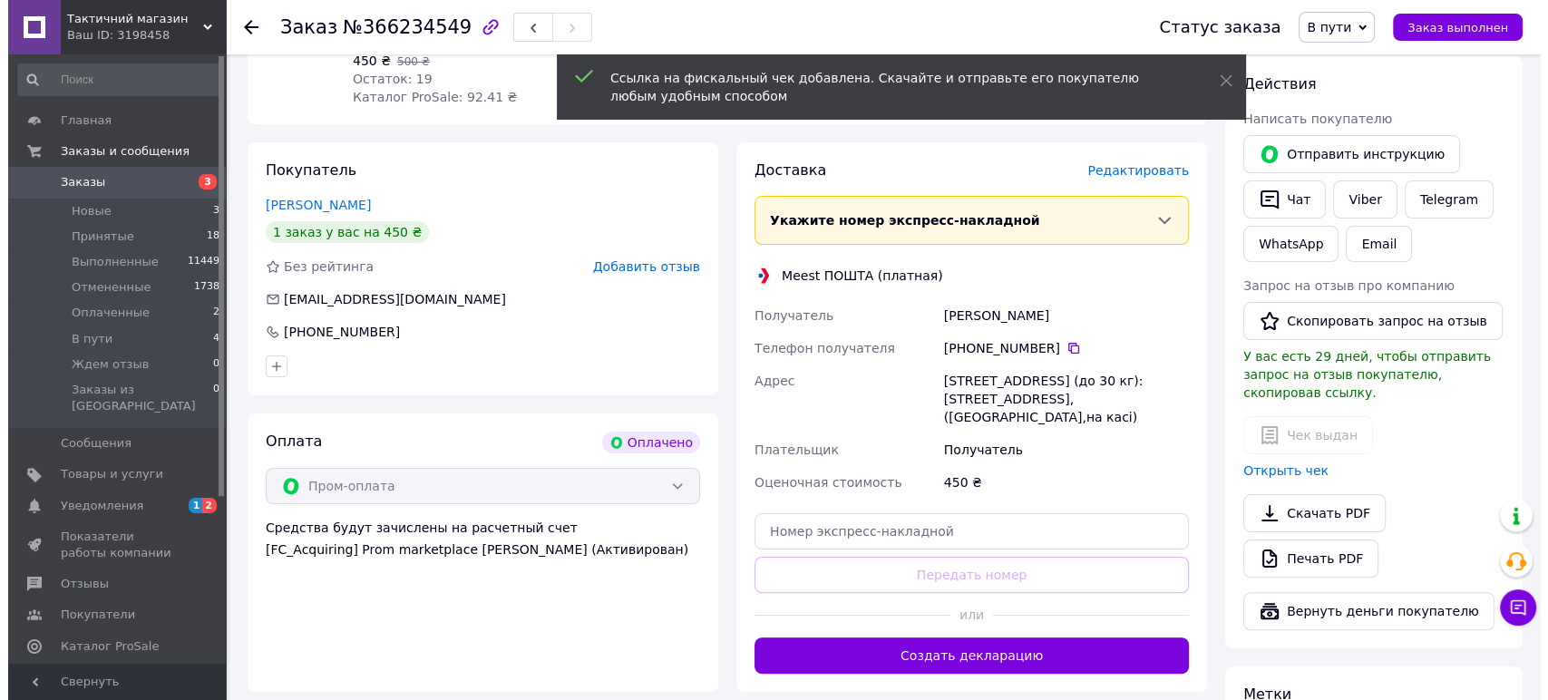
scroll to position [302, 0]
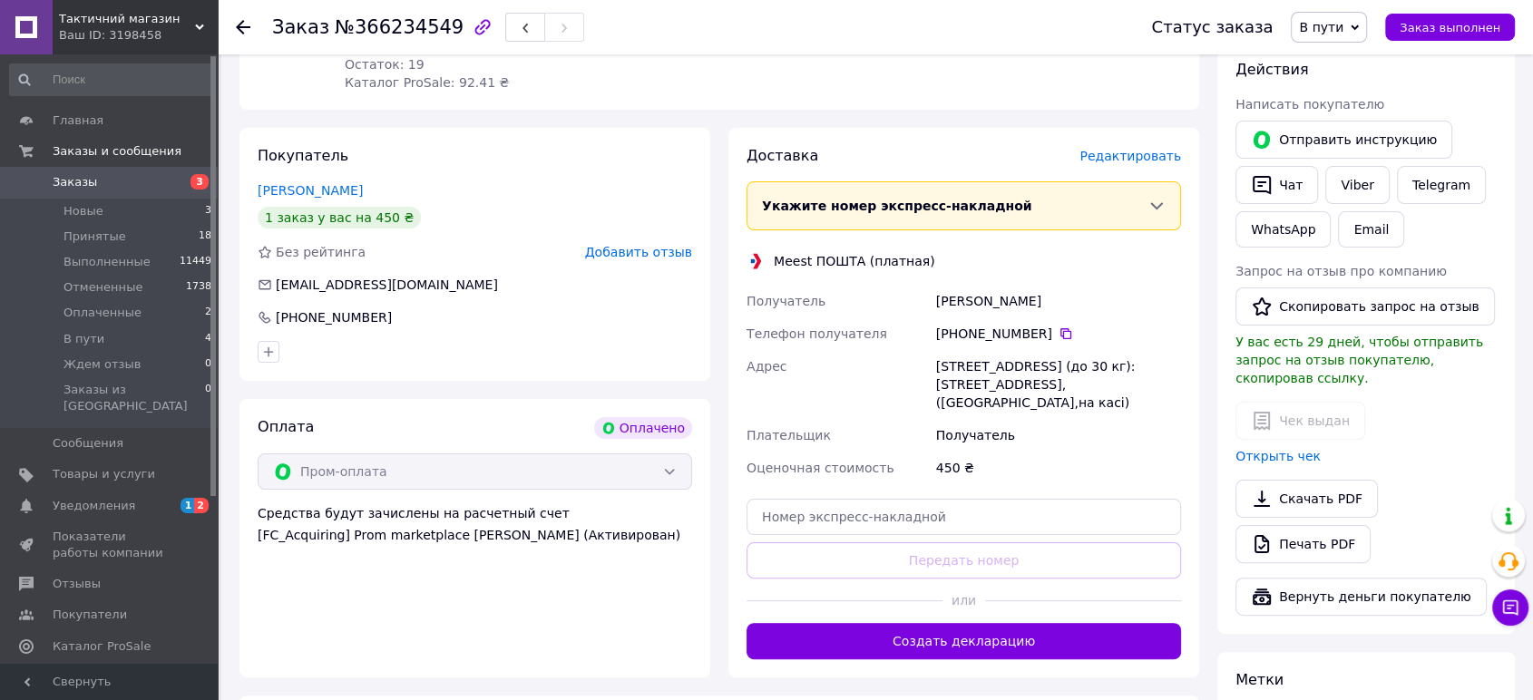
click at [1128, 151] on span "Редактировать" at bounding box center [1130, 156] width 102 height 15
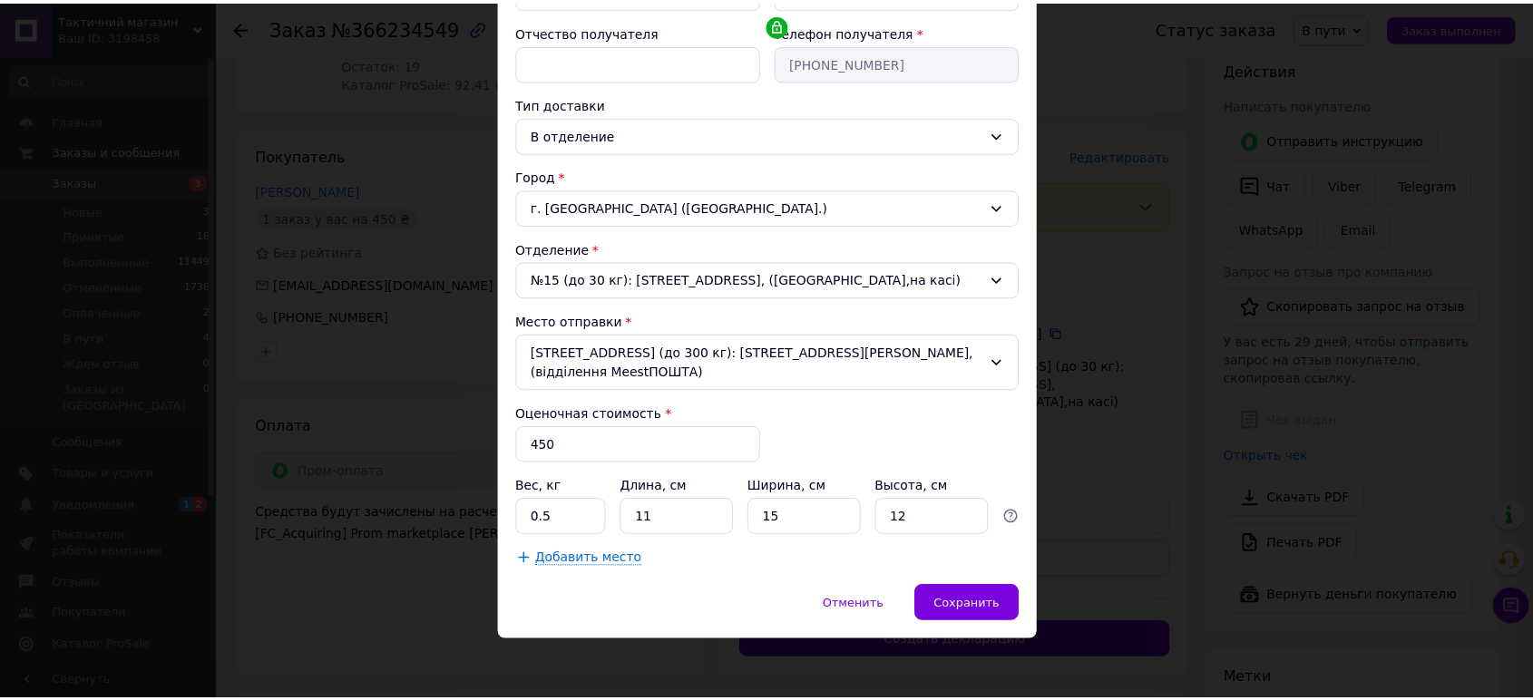
scroll to position [334, 0]
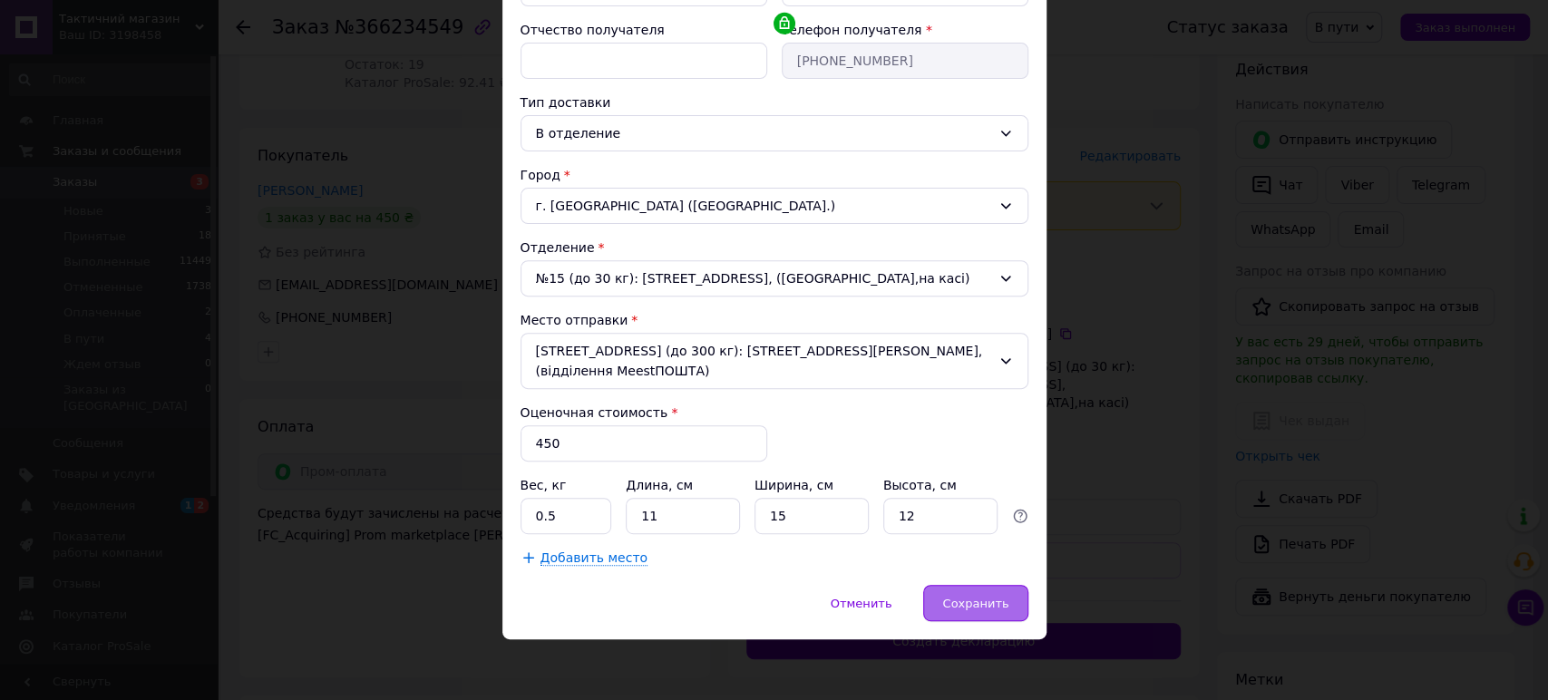
click at [975, 603] on span "Сохранить" at bounding box center [975, 604] width 66 height 14
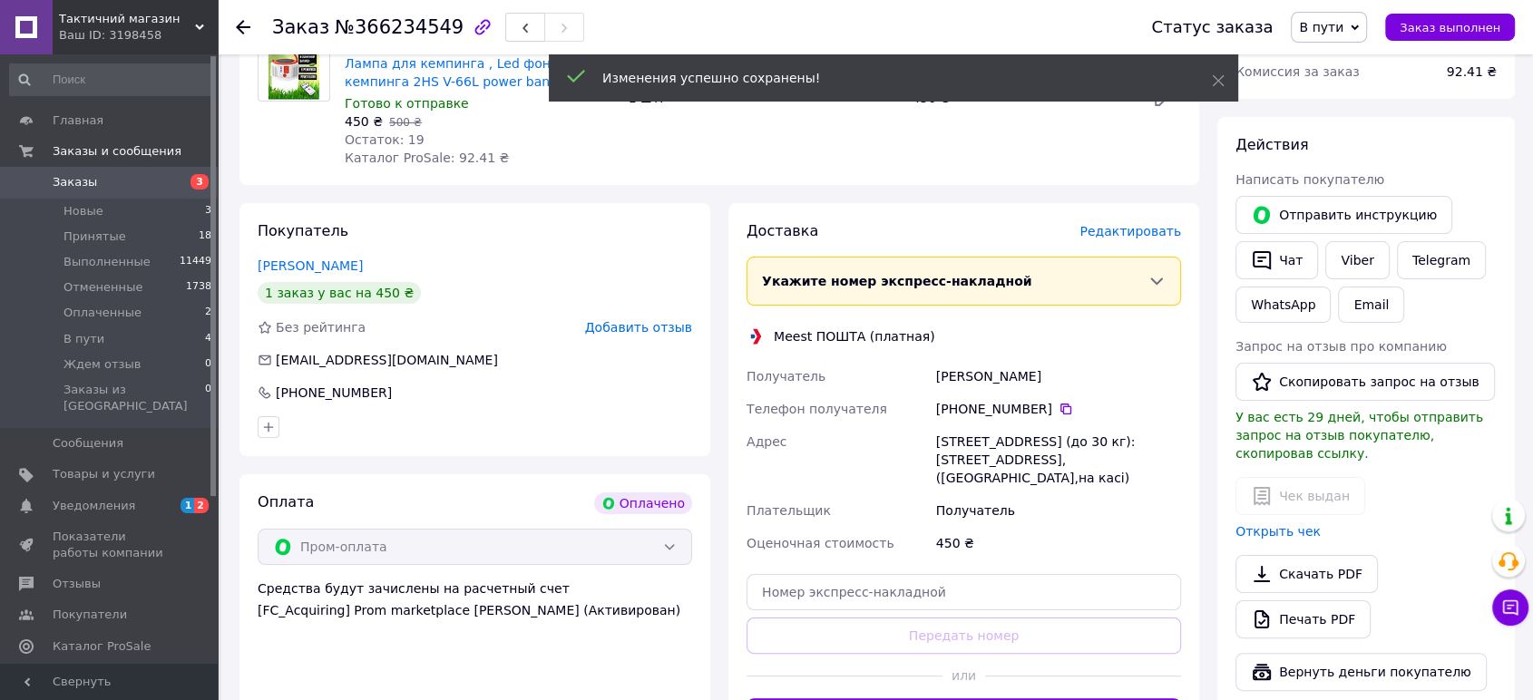
scroll to position [302, 0]
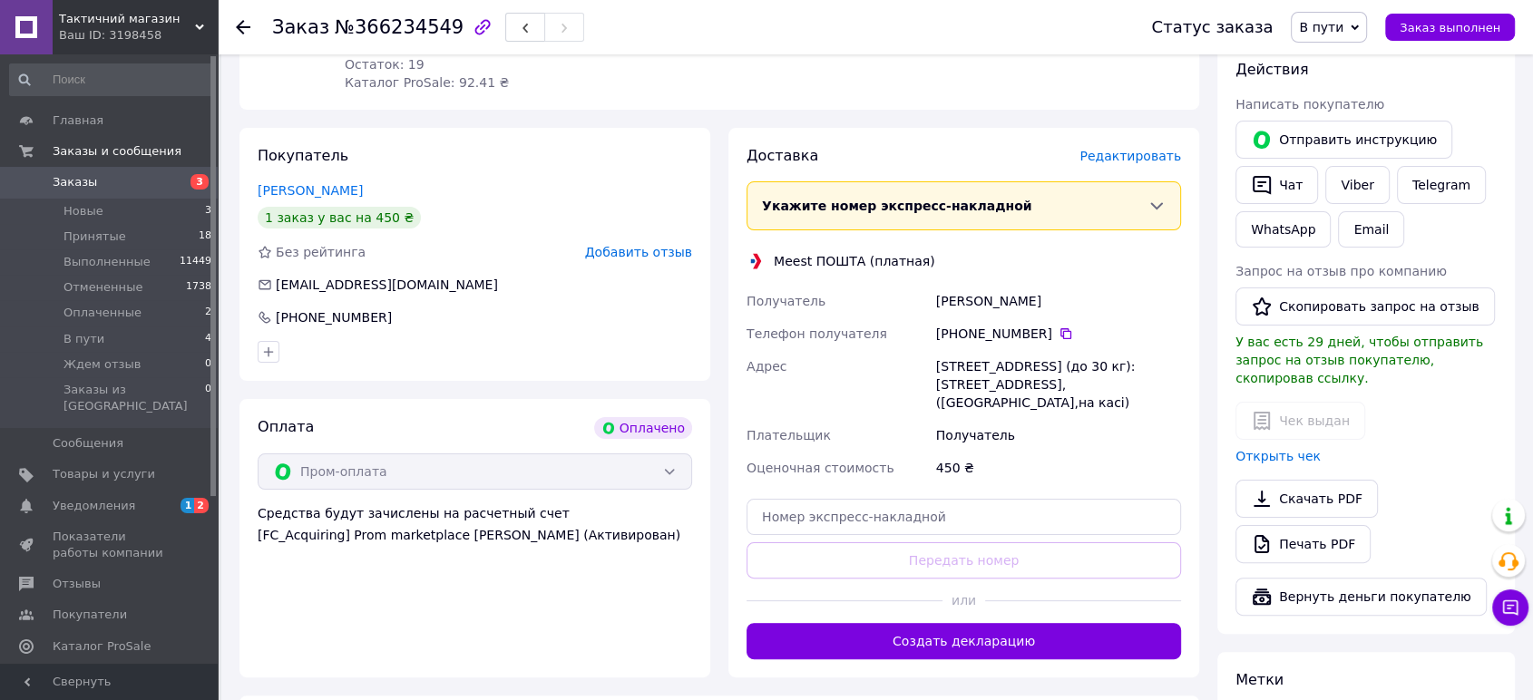
click at [1335, 41] on span "В пути" at bounding box center [1328, 27] width 76 height 31
click at [1357, 68] on li "Принят" at bounding box center [1339, 63] width 96 height 27
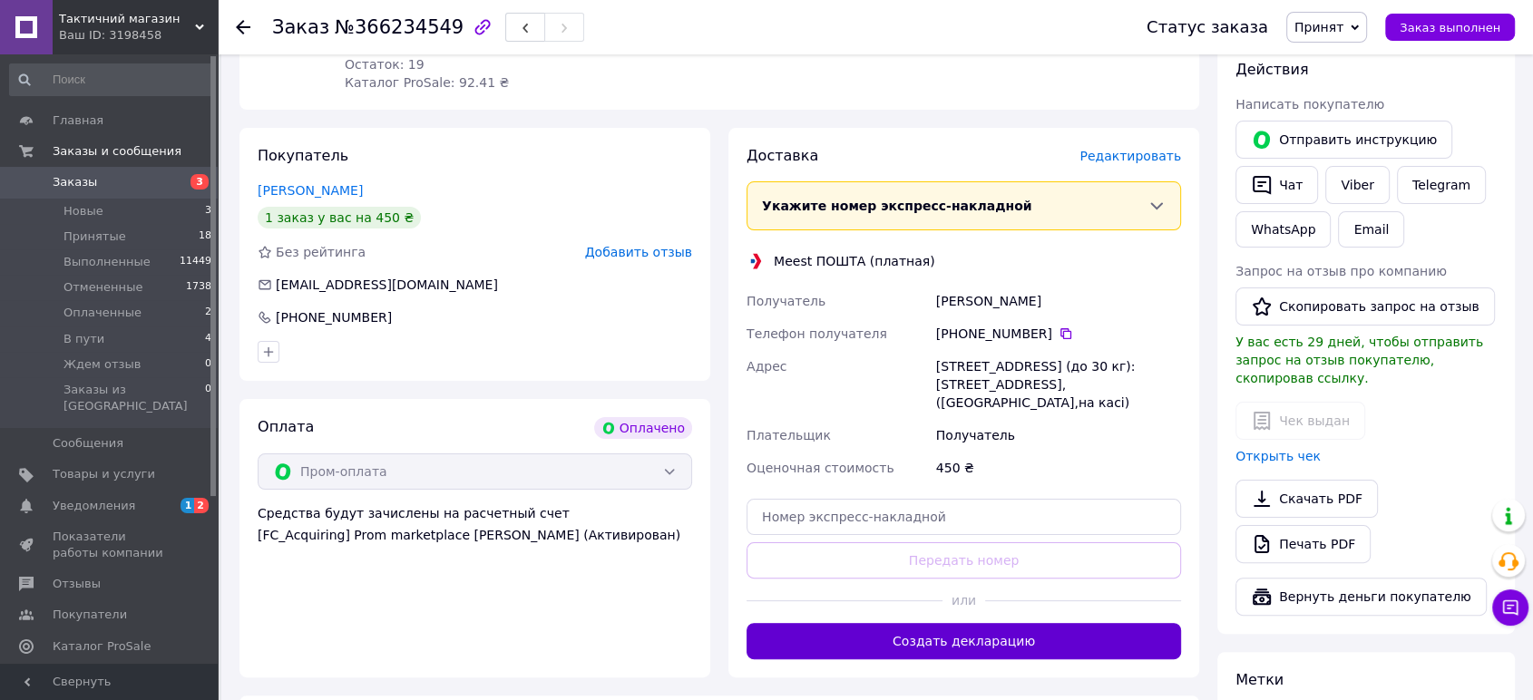
click at [907, 623] on button "Создать декларацию" at bounding box center [963, 641] width 434 height 36
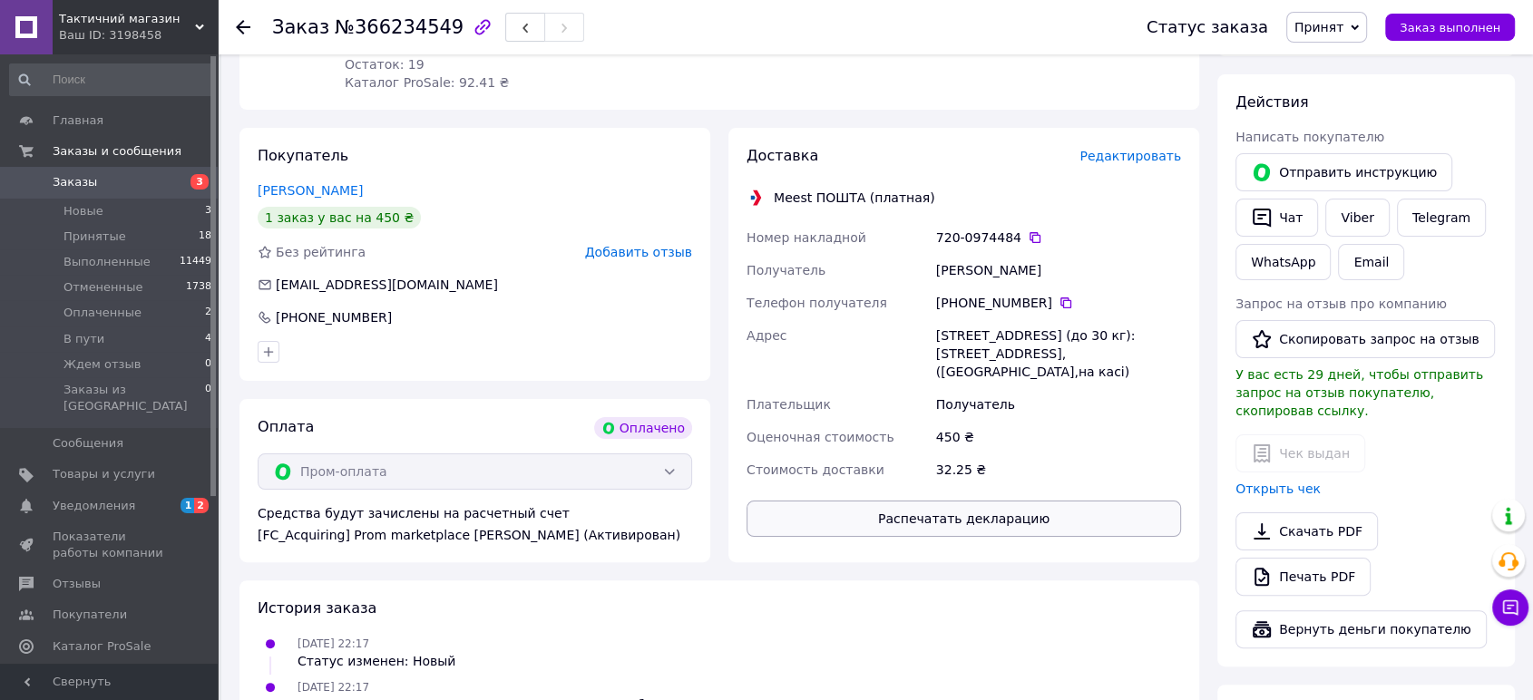
click at [911, 501] on button "Распечатать декларацию" at bounding box center [963, 519] width 434 height 36
click at [73, 336] on span "В пути" at bounding box center [83, 339] width 41 height 16
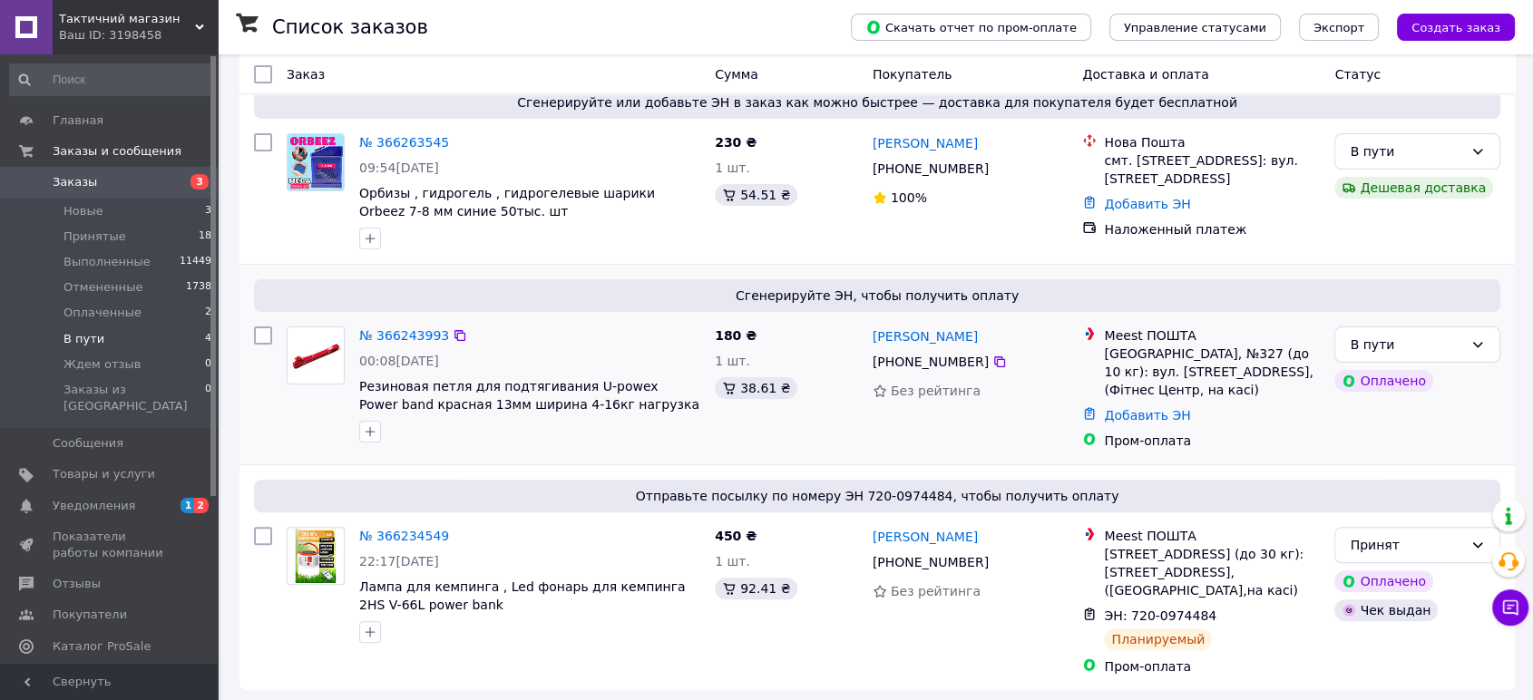
scroll to position [410, 0]
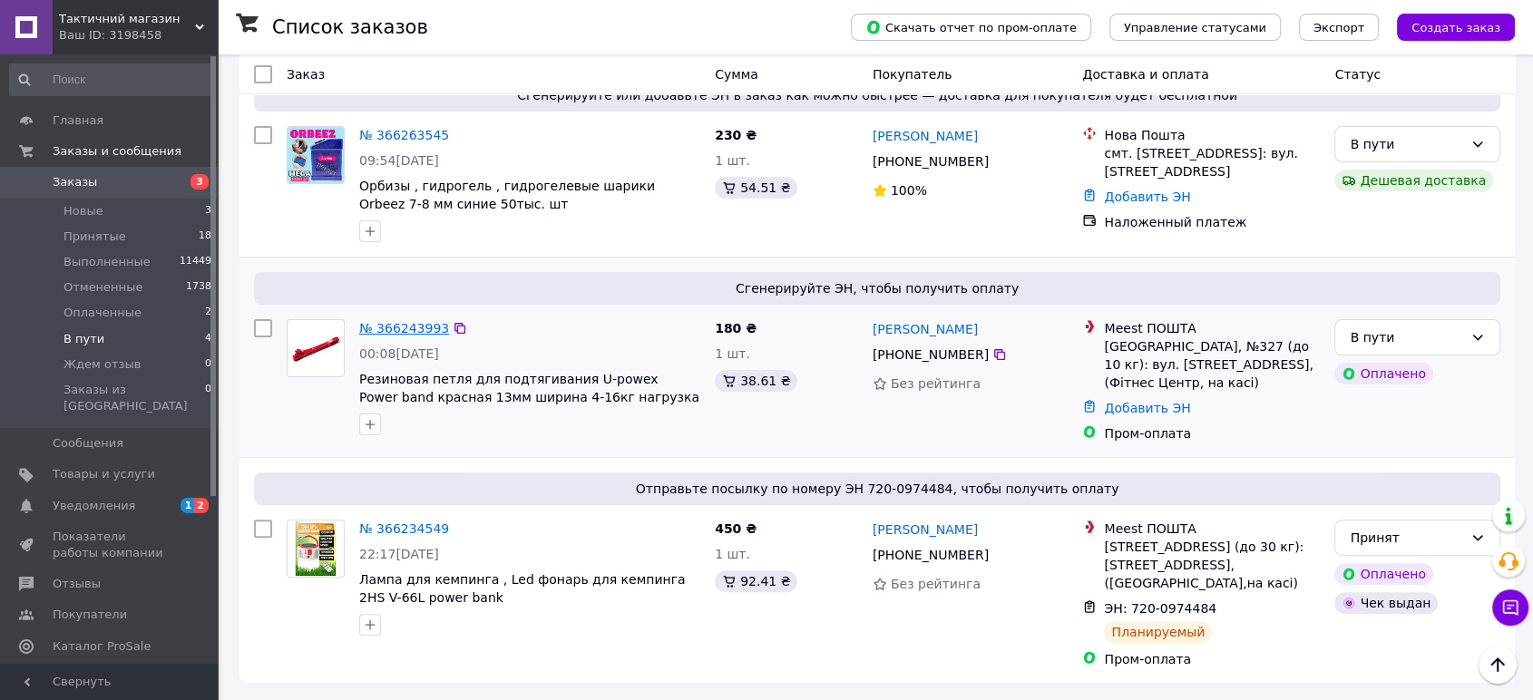
click at [364, 326] on link "№ 366243993" at bounding box center [404, 328] width 90 height 15
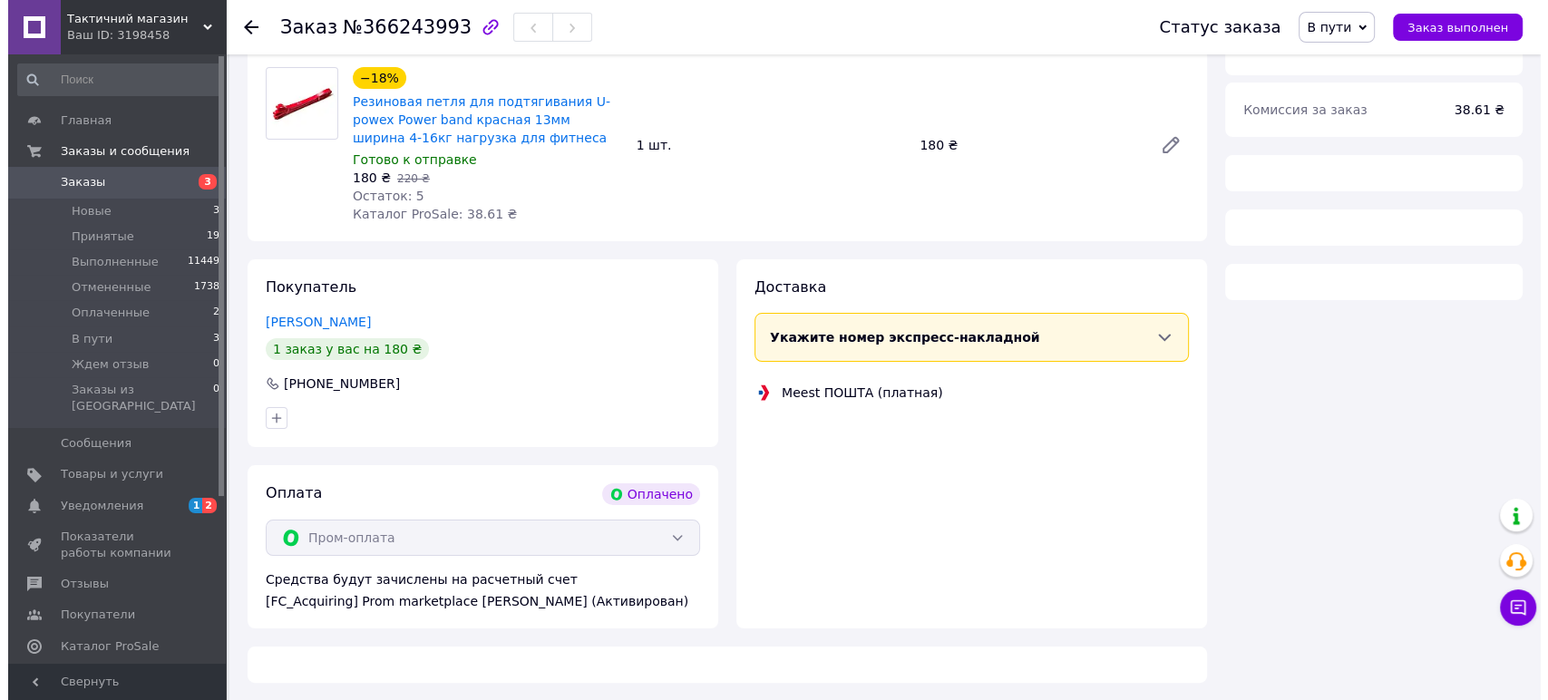
scroll to position [410, 0]
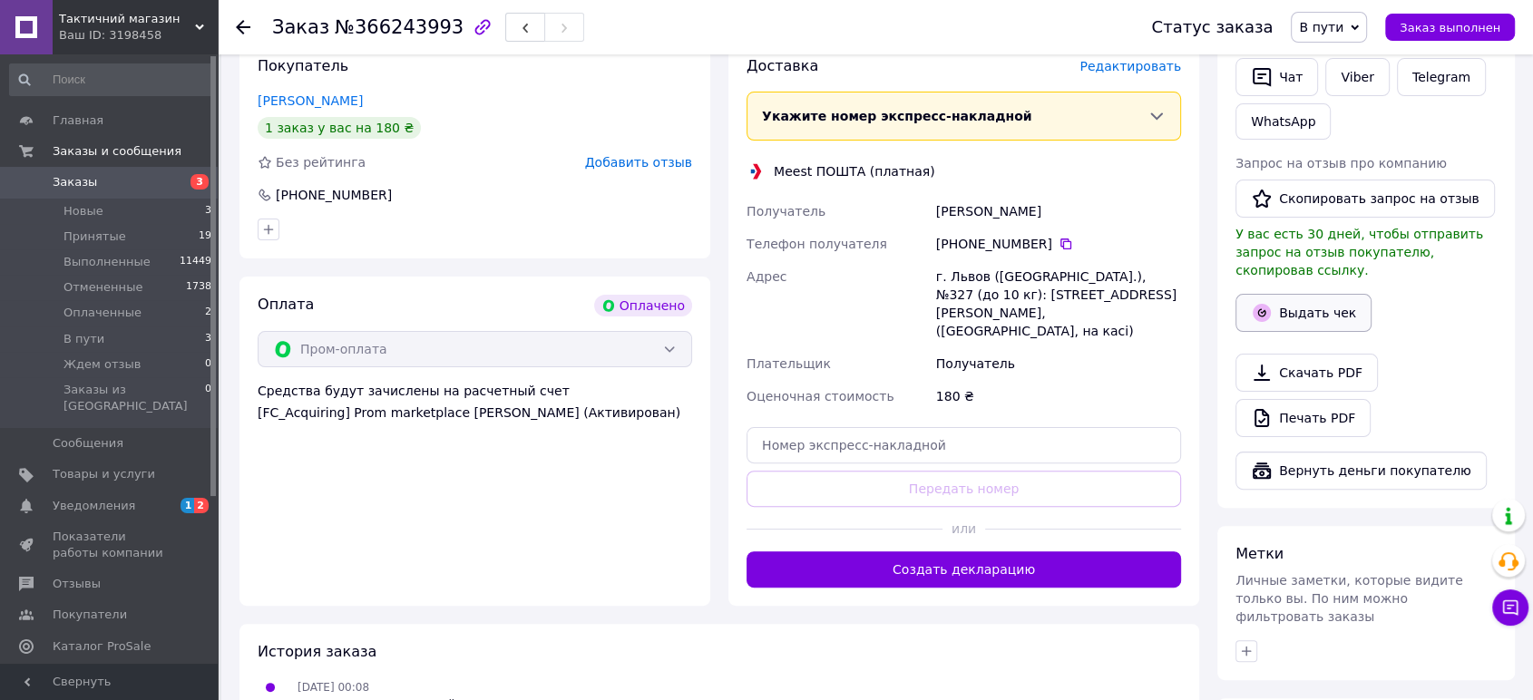
click at [1277, 294] on button "Выдать чек" at bounding box center [1303, 313] width 136 height 38
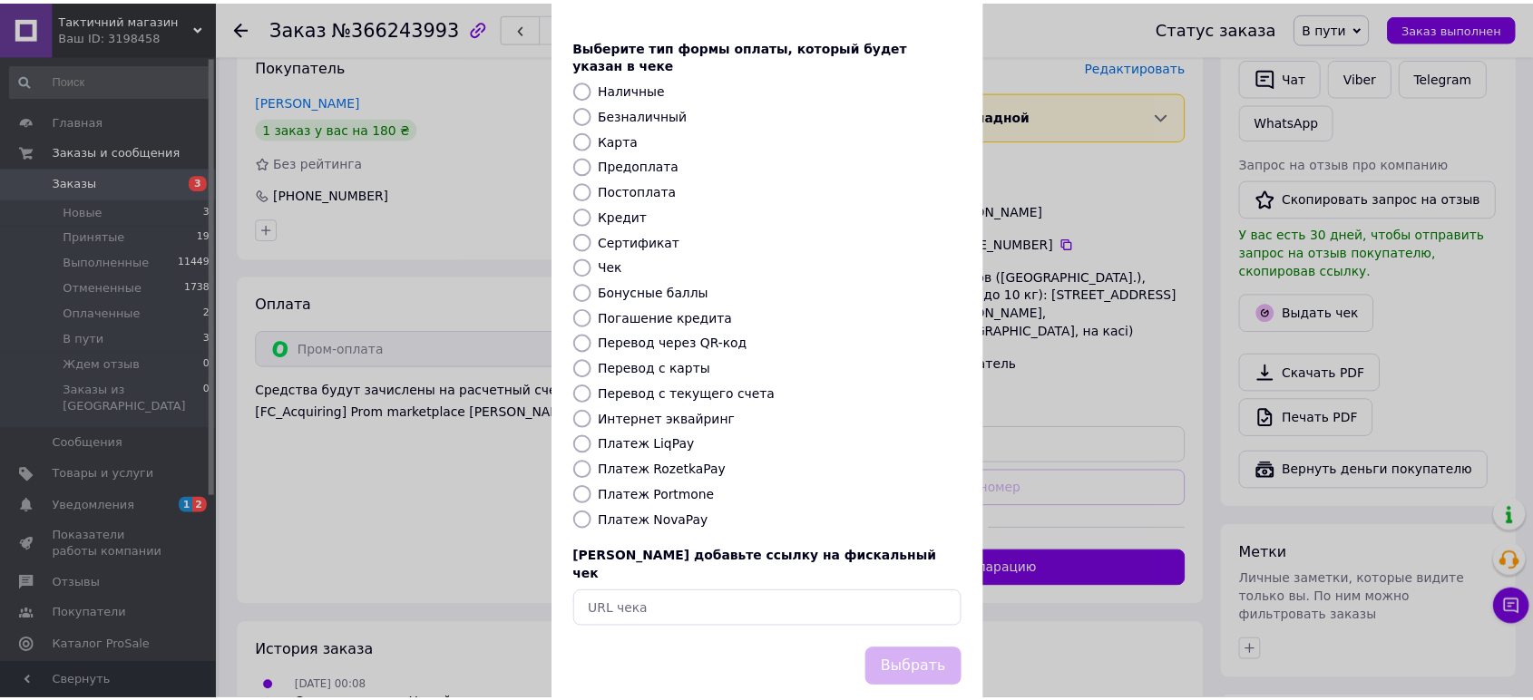
scroll to position [78, 0]
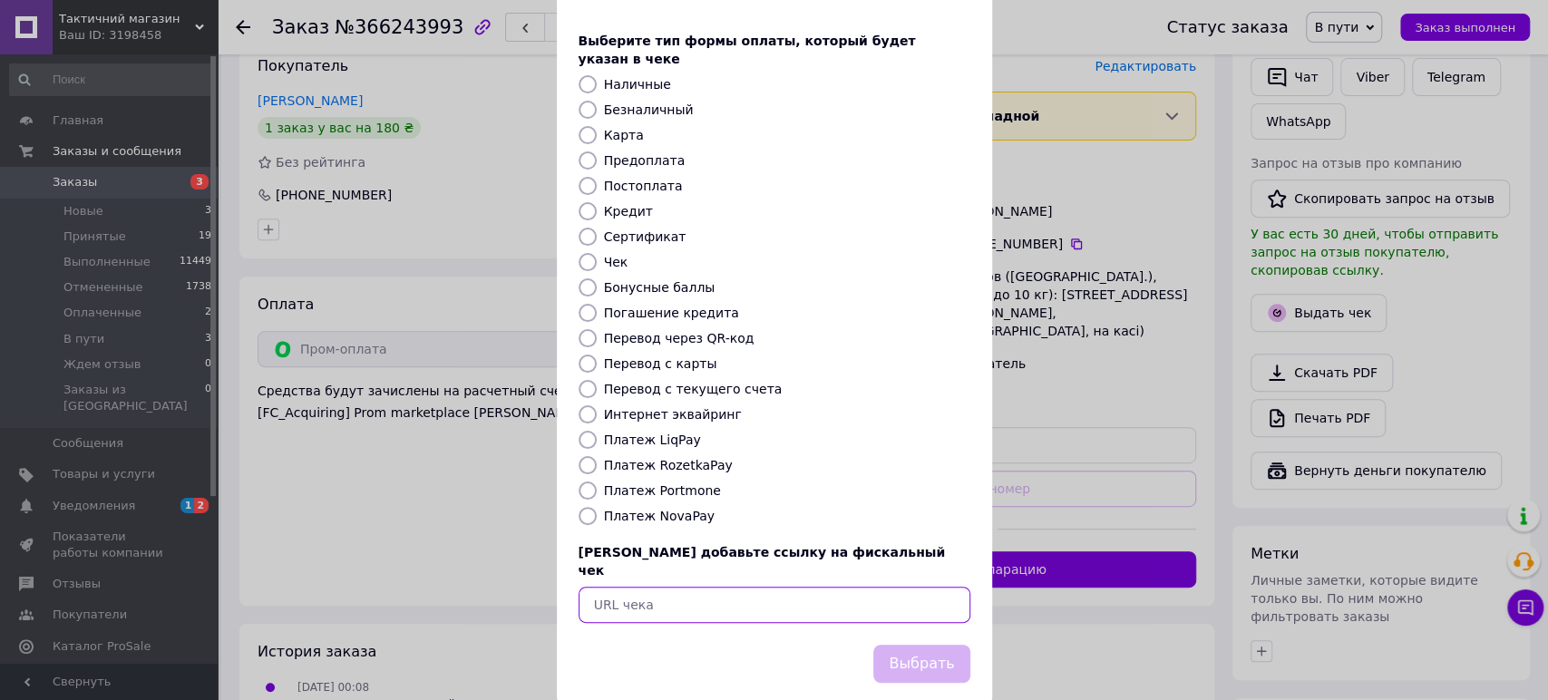
click at [690, 587] on input "text" at bounding box center [775, 605] width 392 height 36
paste input "https://kasa.vchasno.ua/check-viewer/2ZWj_2F6-GY"
type input "https://kasa.vchasno.ua/check-viewer/2ZWj_2F6-GY"
click at [898, 645] on button "Выбрать" at bounding box center [921, 664] width 96 height 39
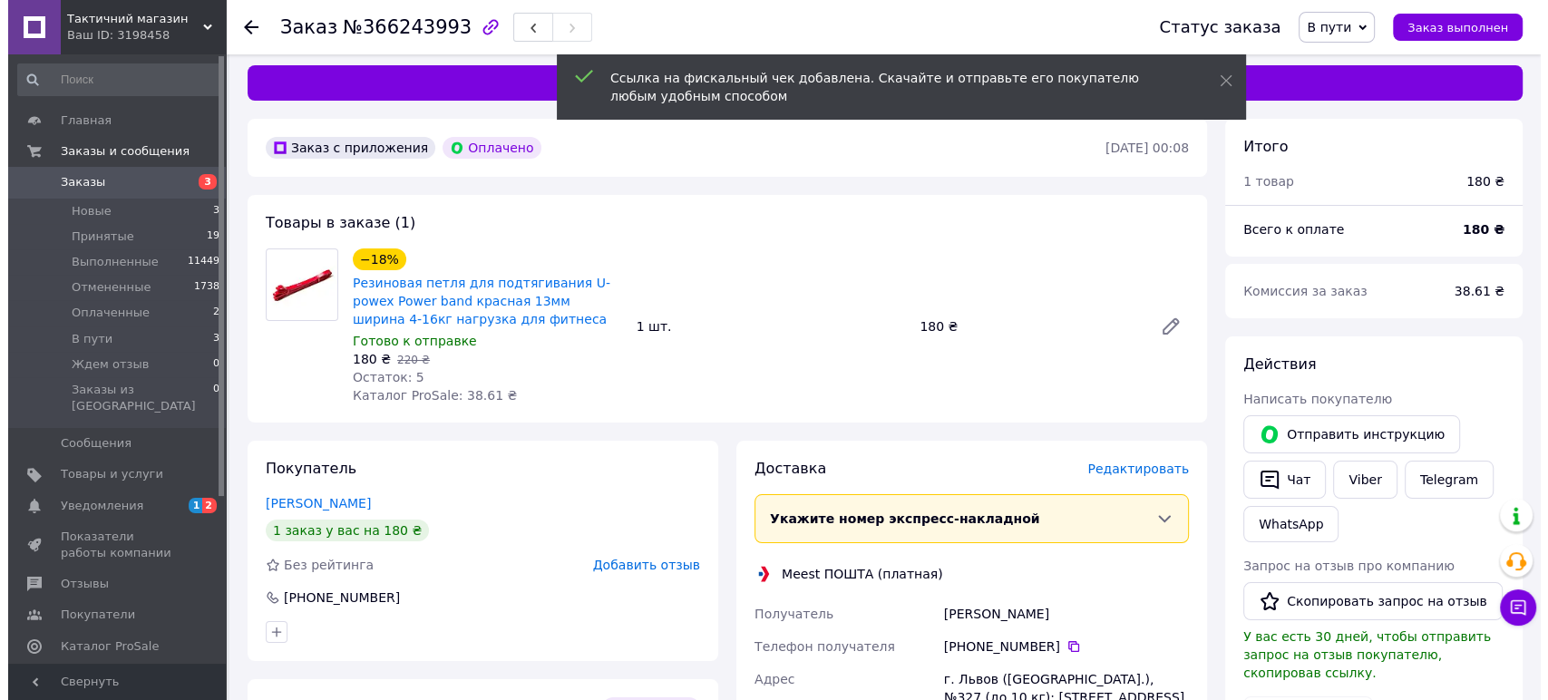
scroll to position [0, 0]
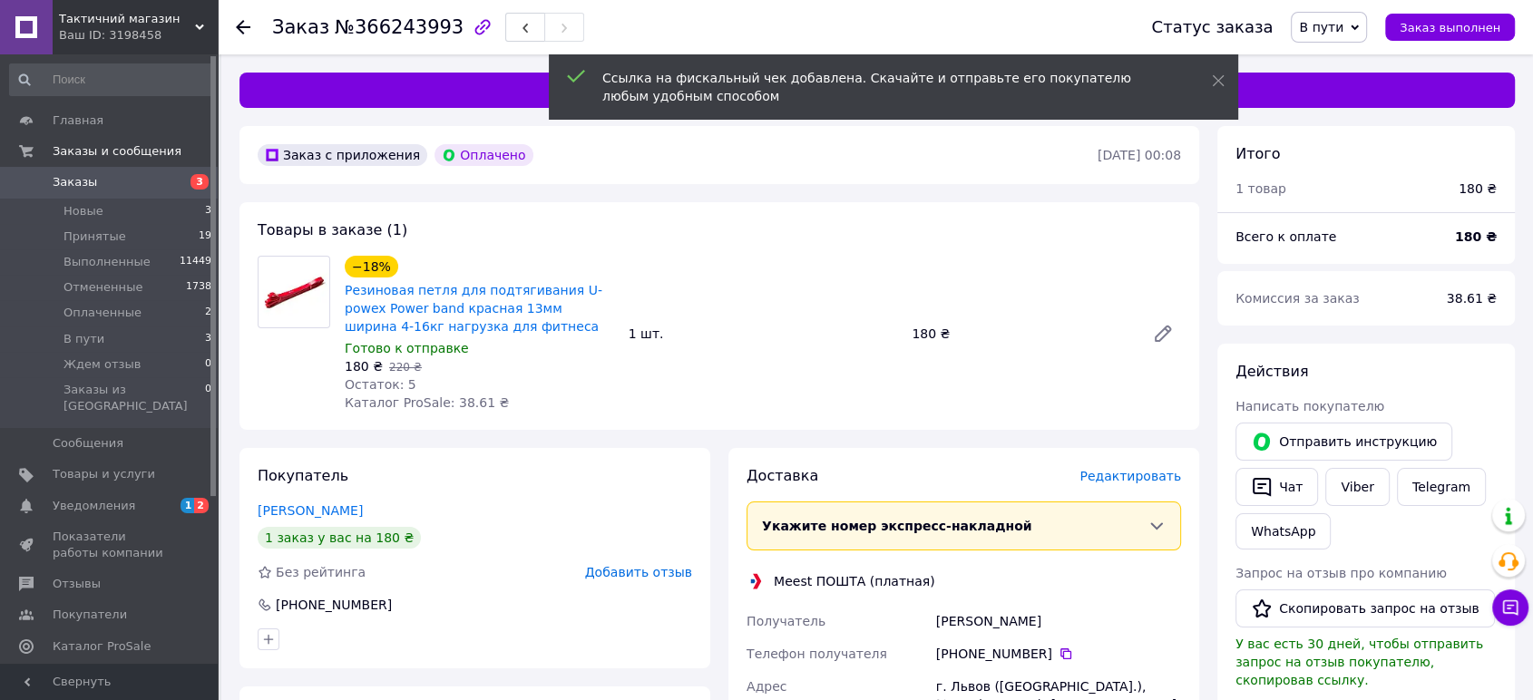
click at [1125, 472] on span "Редактировать" at bounding box center [1130, 476] width 102 height 15
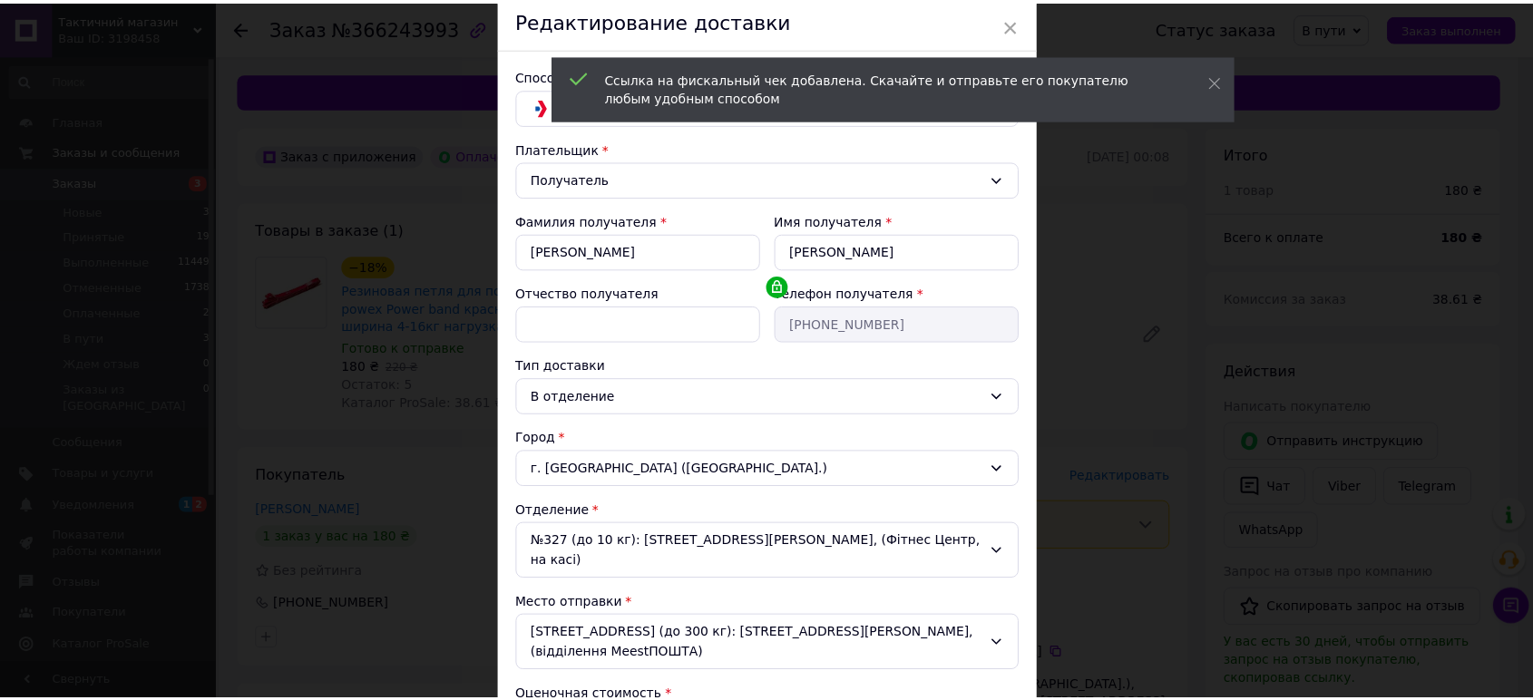
scroll to position [334, 0]
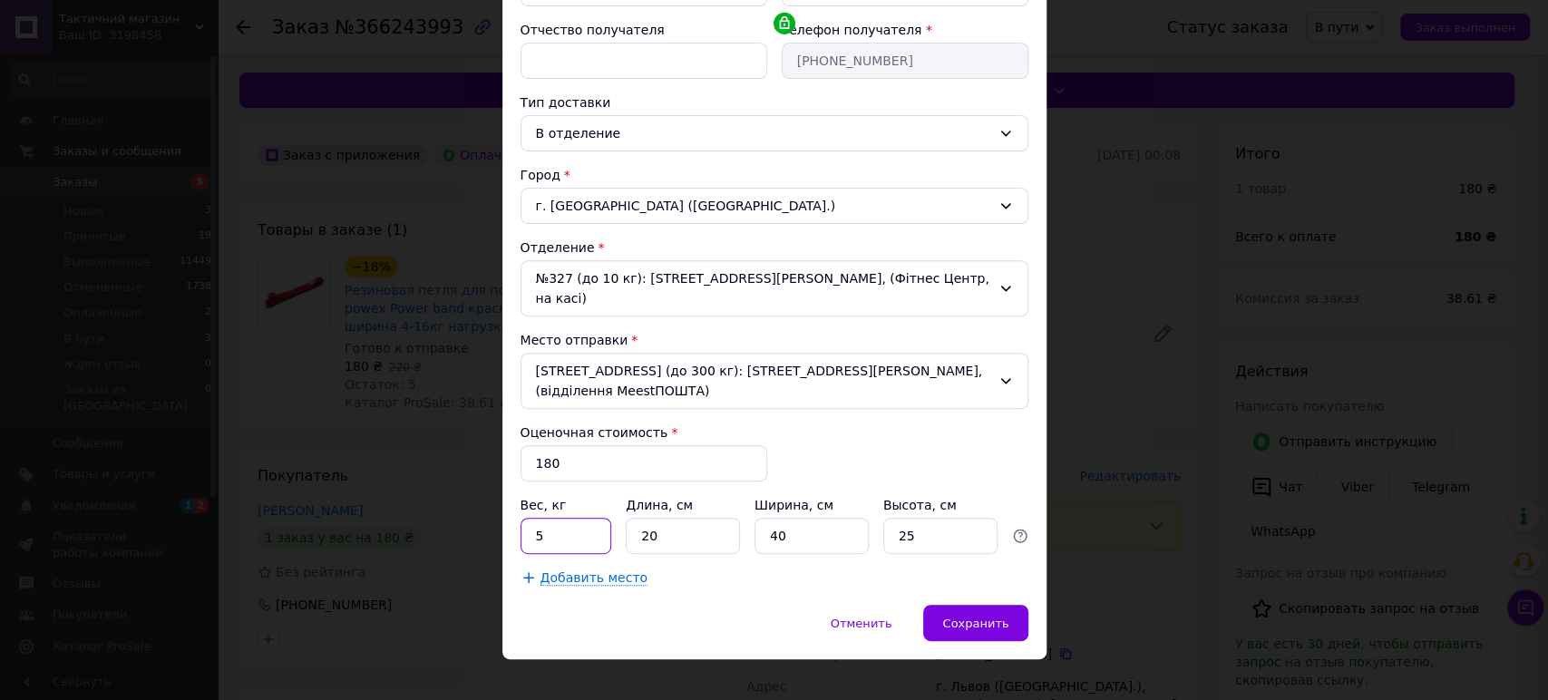
click at [559, 518] on input "5" at bounding box center [567, 536] width 92 height 36
type input "0.5"
click at [769, 570] on div "Способ доставки Meest ПОШТА (платная) Плательщик Получатель Фамилия получателя …" at bounding box center [774, 195] width 544 height 820
click at [677, 518] on input "20" at bounding box center [683, 536] width 114 height 36
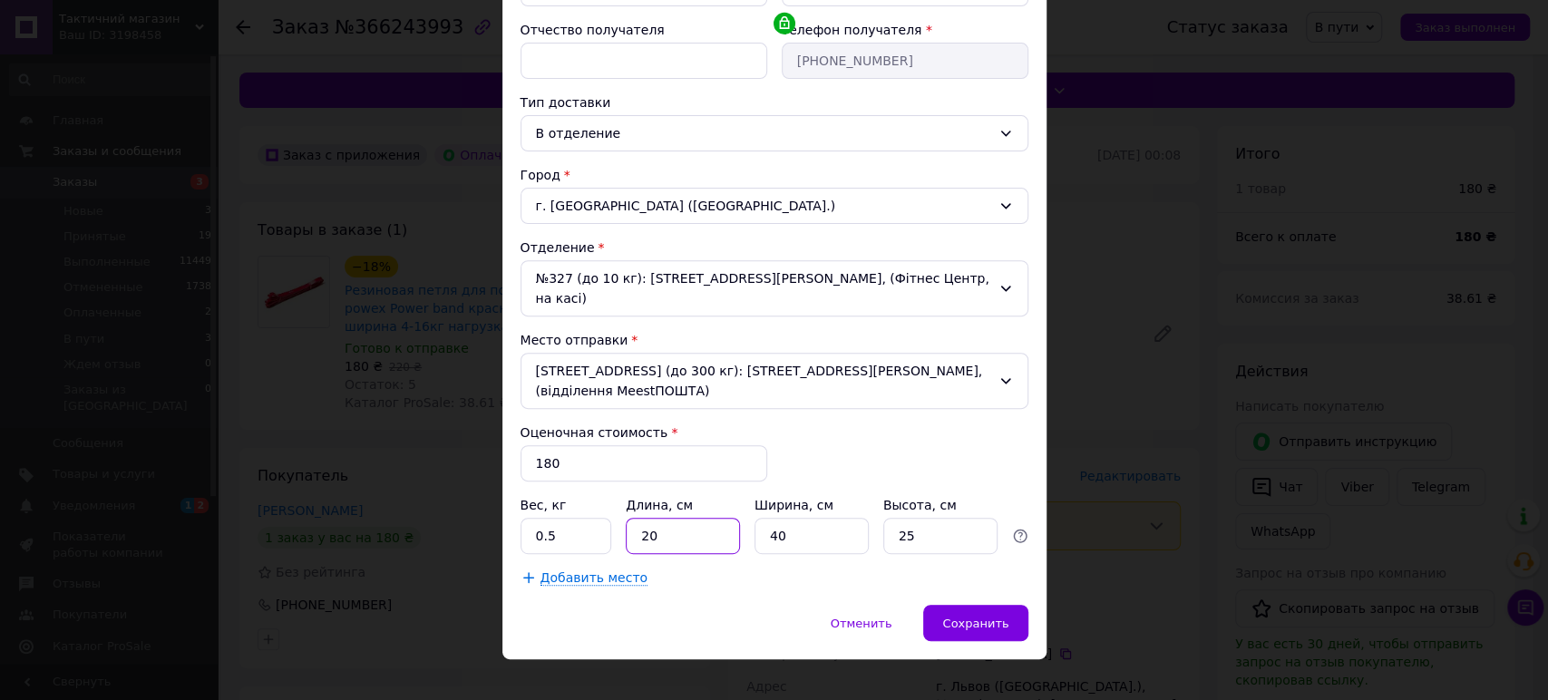
click at [677, 518] on input "20" at bounding box center [683, 536] width 114 height 36
type input "10"
click at [807, 521] on input "40" at bounding box center [812, 536] width 114 height 36
drag, startPoint x: 807, startPoint y: 521, endPoint x: 921, endPoint y: 524, distance: 114.3
click at [827, 523] on input "1" at bounding box center [812, 536] width 114 height 36
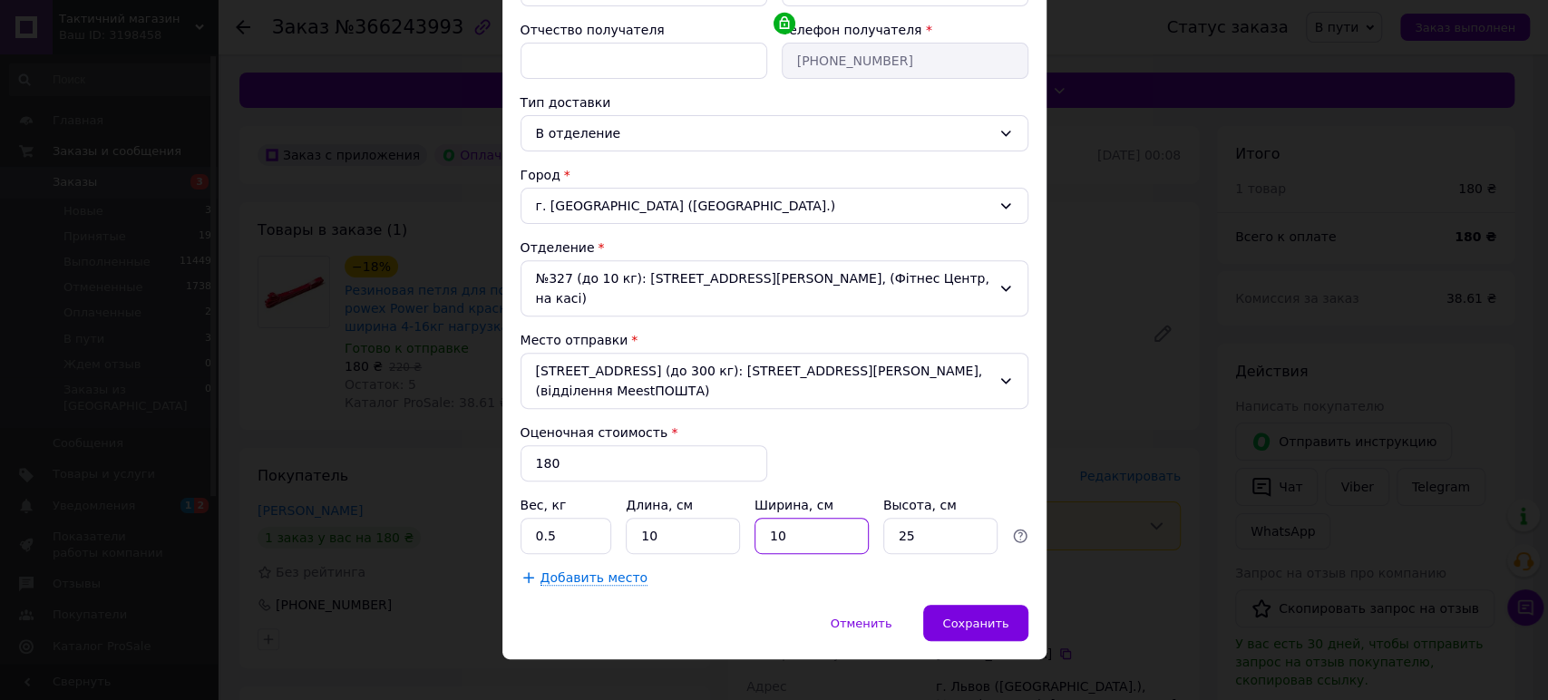
type input "10"
click at [970, 518] on input "25" at bounding box center [940, 536] width 114 height 36
type input "5"
click at [911, 544] on div "Плательщик Получатель Фамилия получателя * Громов Имя получателя * Денис Отчест…" at bounding box center [775, 231] width 508 height 711
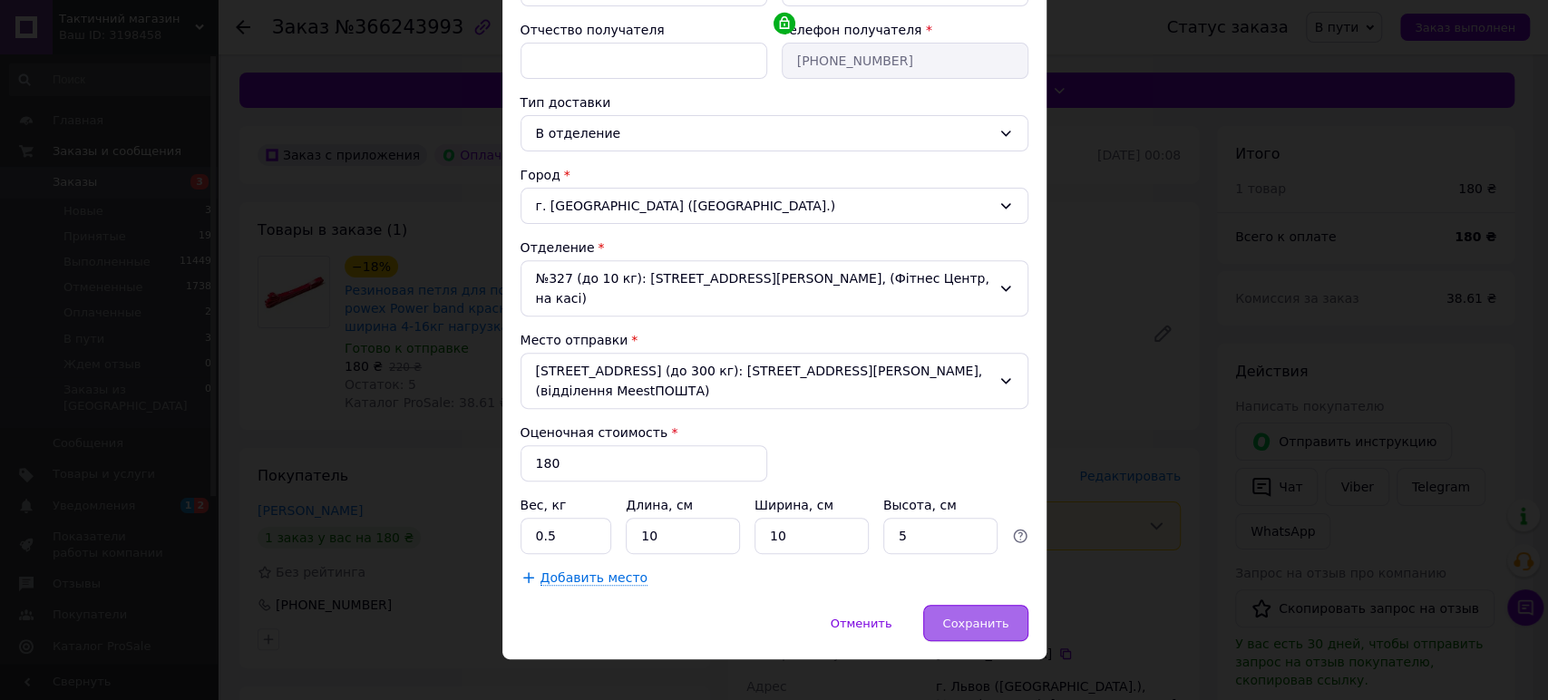
click at [1007, 605] on div "Сохранить" at bounding box center [975, 623] width 104 height 36
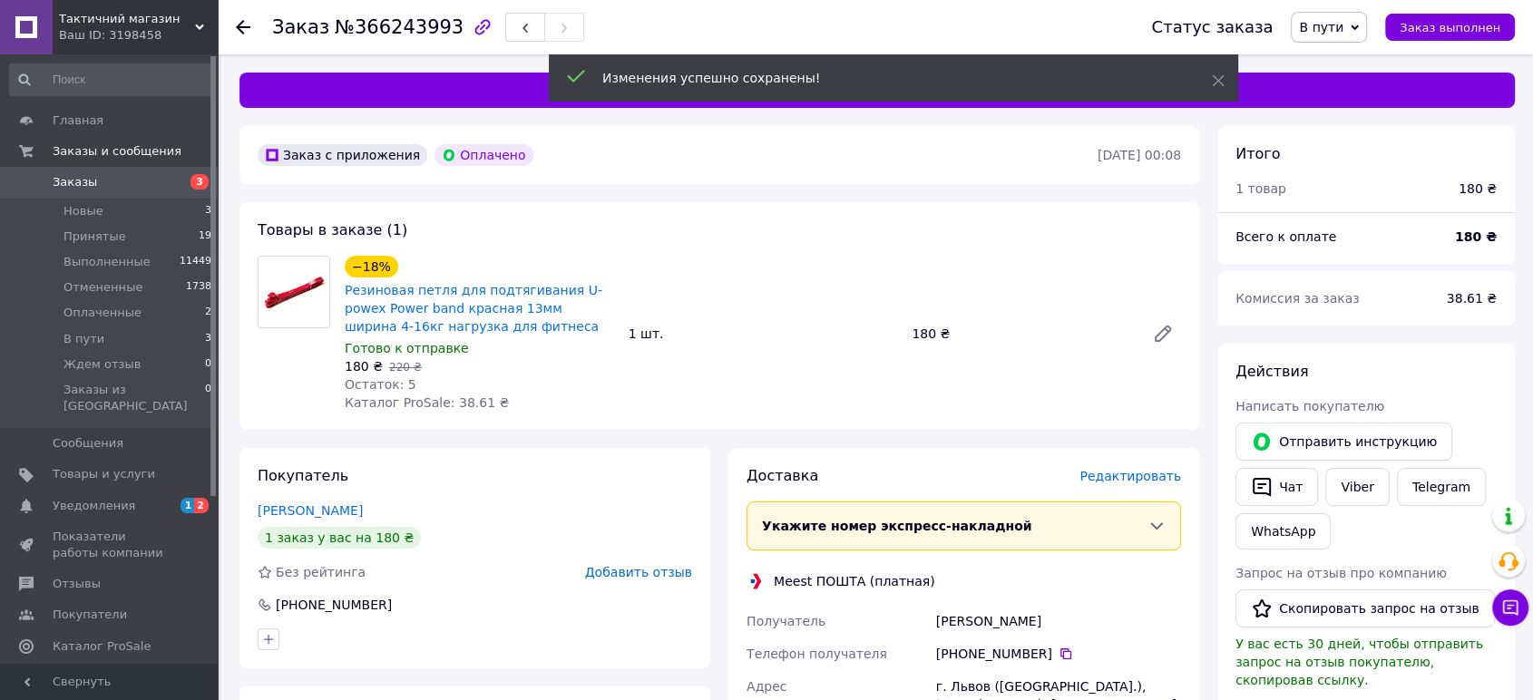
click at [1343, 24] on span "В пути" at bounding box center [1321, 27] width 44 height 15
click at [1342, 66] on li "Принят" at bounding box center [1339, 63] width 96 height 27
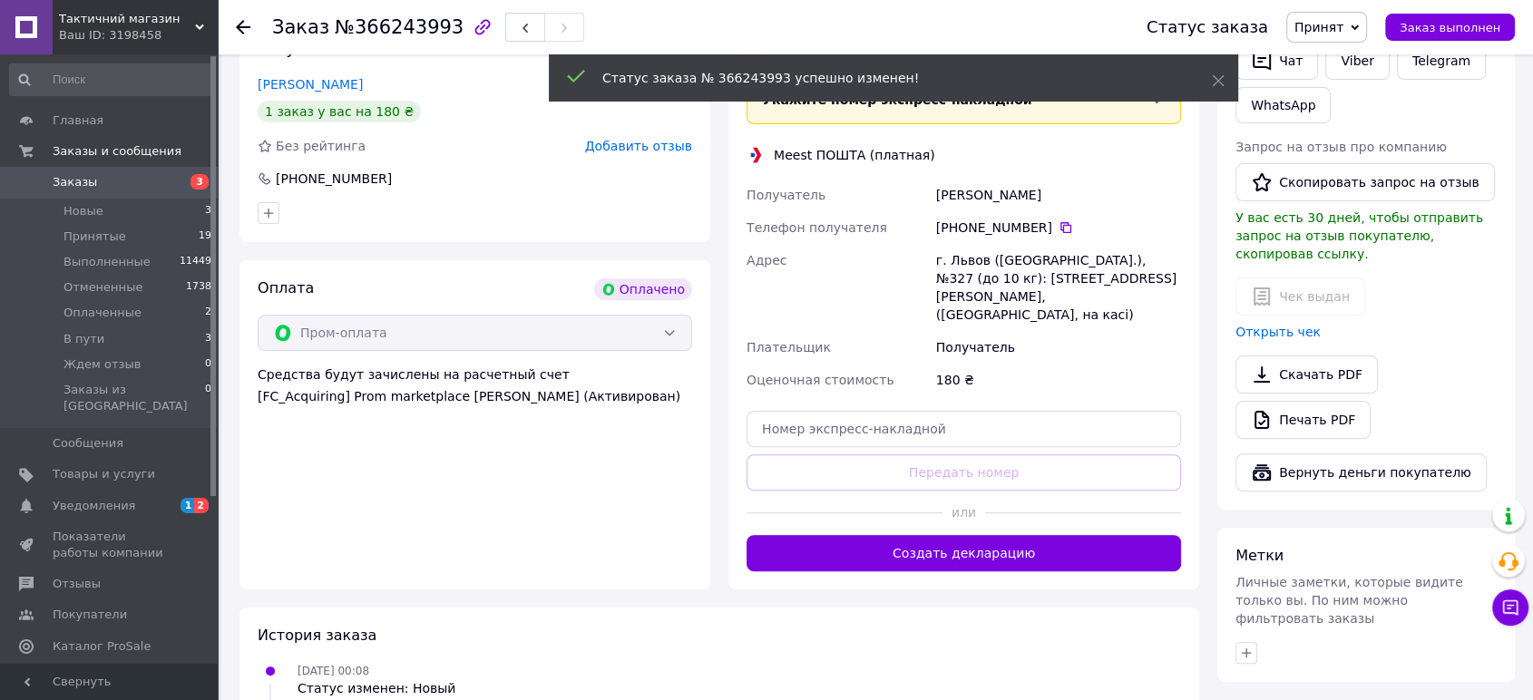
scroll to position [503, 0]
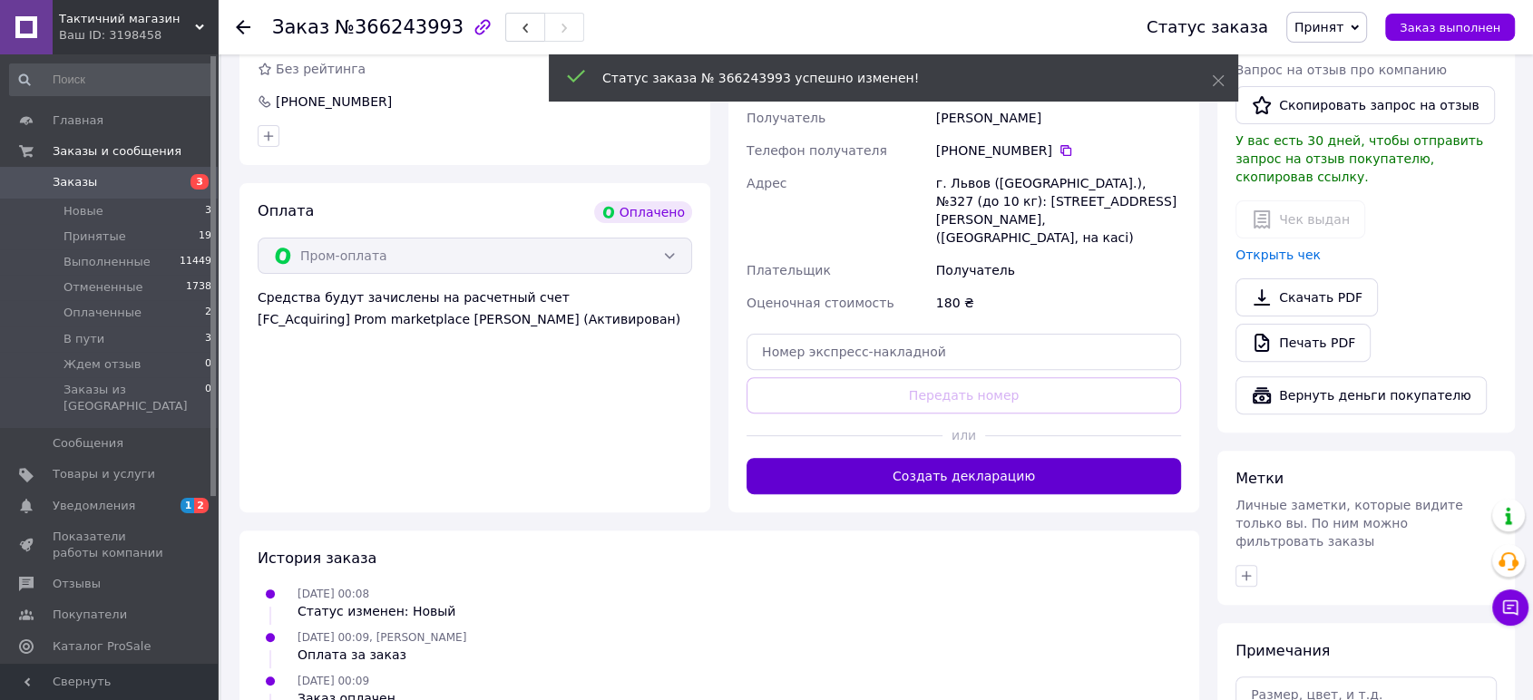
click at [932, 466] on button "Создать декларацию" at bounding box center [963, 476] width 434 height 36
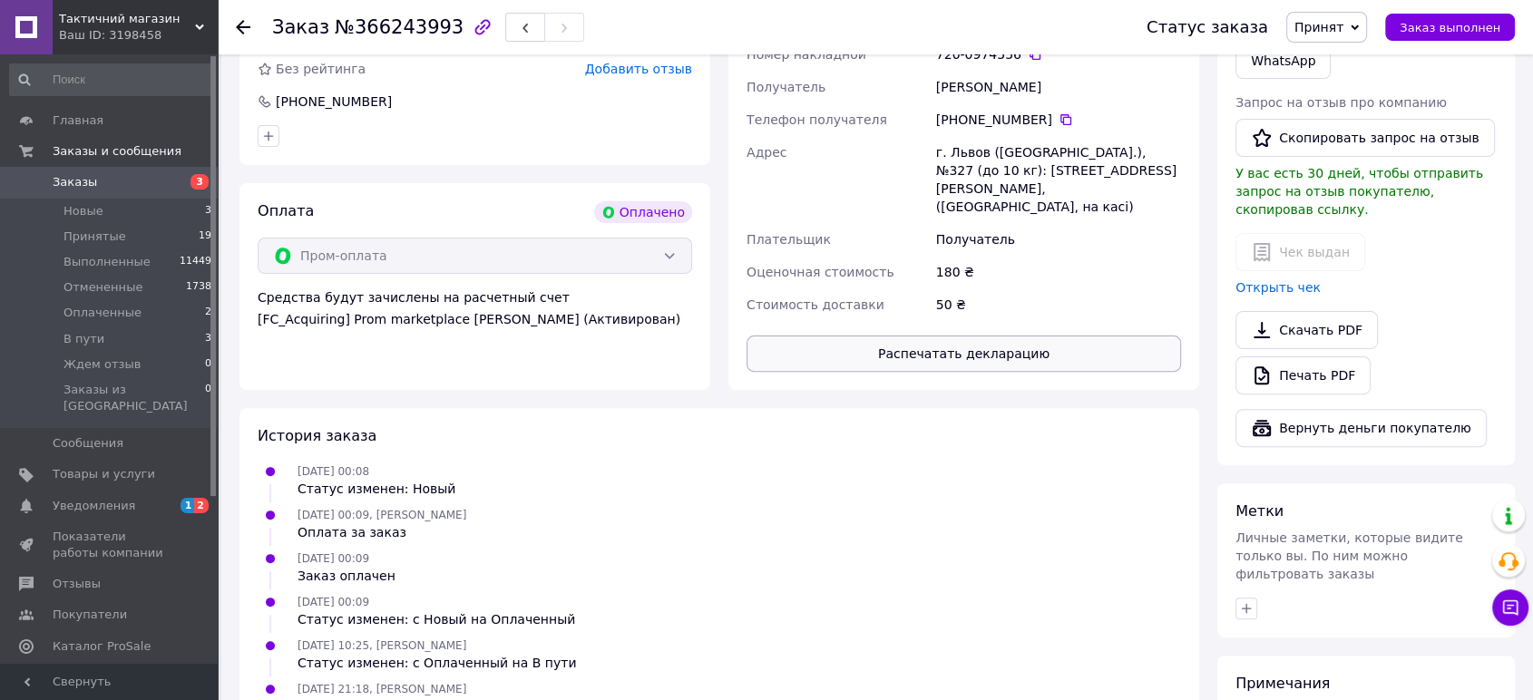
click at [890, 336] on button "Распечатать декларацию" at bounding box center [963, 354] width 434 height 36
click at [71, 344] on span "В пути" at bounding box center [83, 339] width 41 height 16
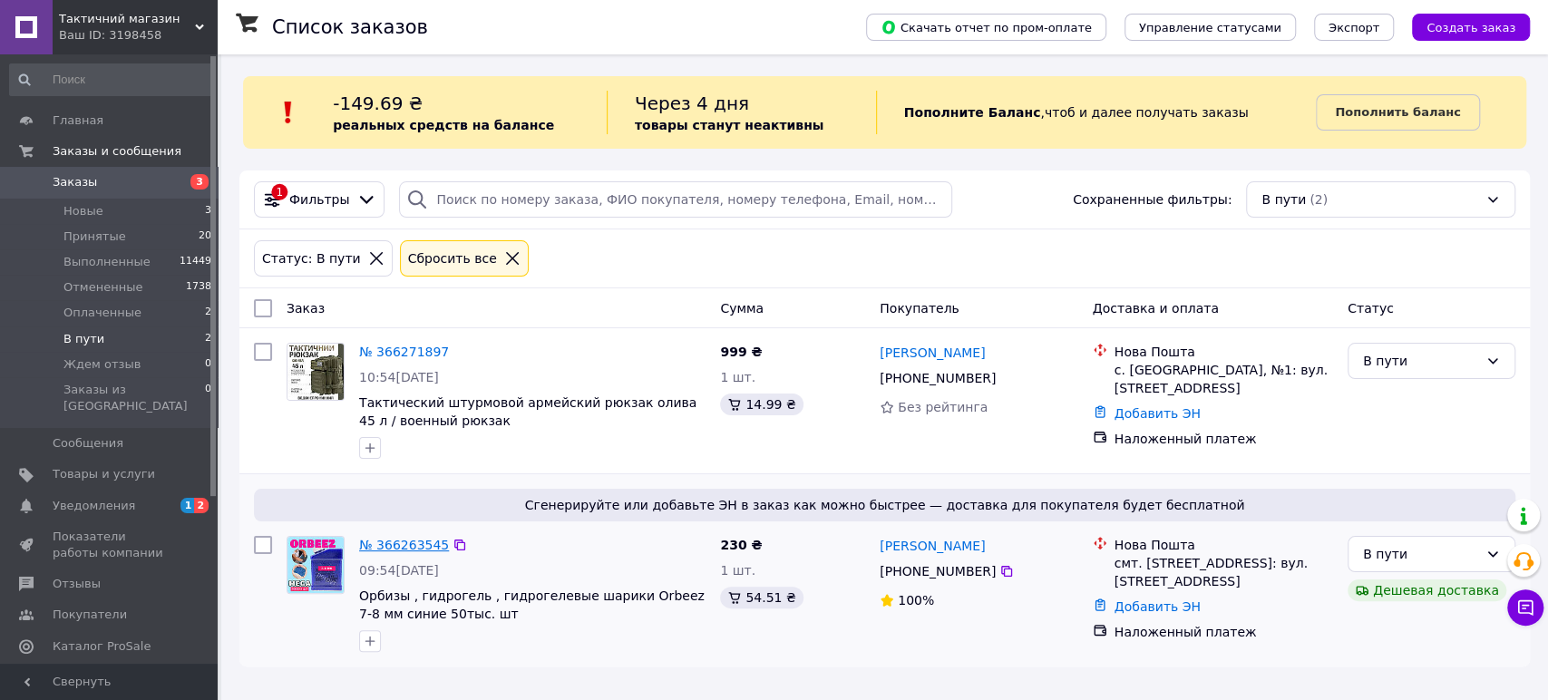
click at [386, 550] on link "№ 366263545" at bounding box center [404, 545] width 90 height 15
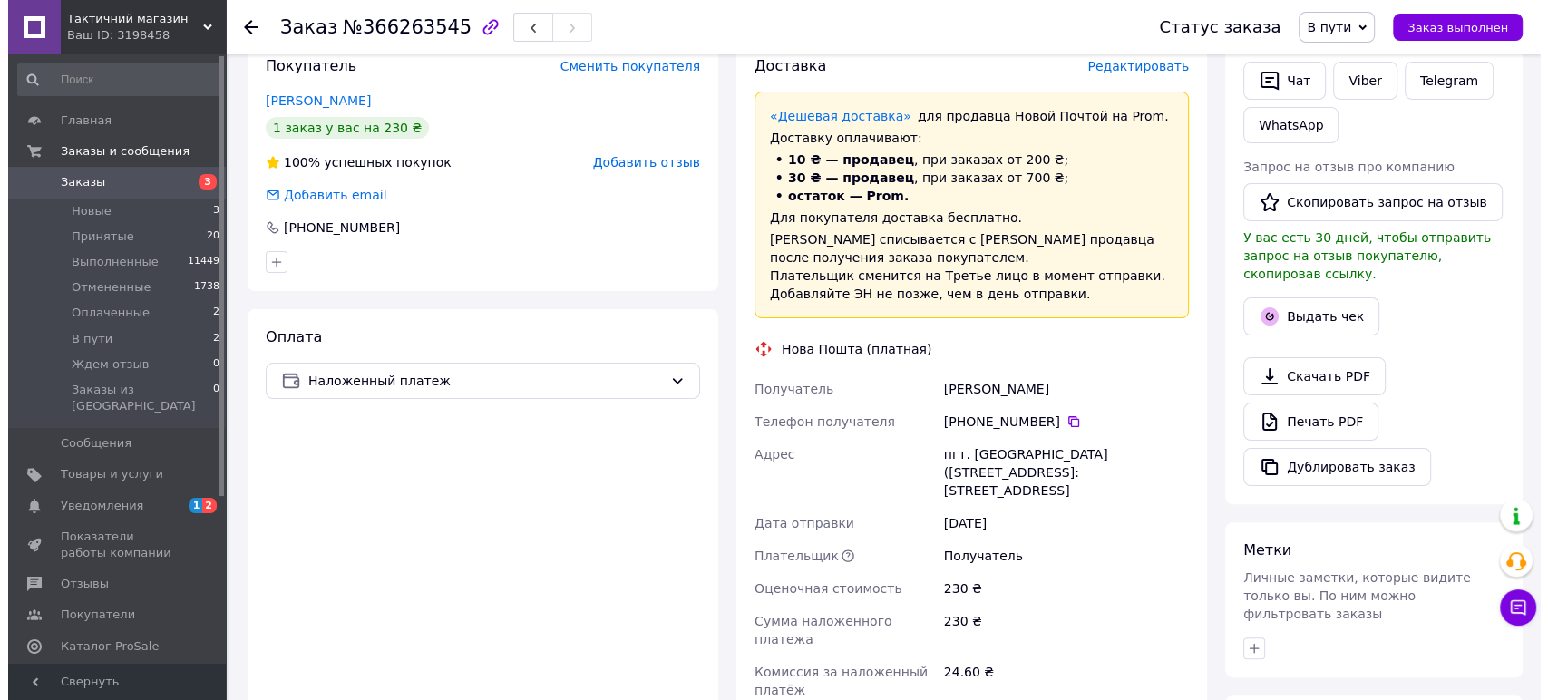
scroll to position [344, 0]
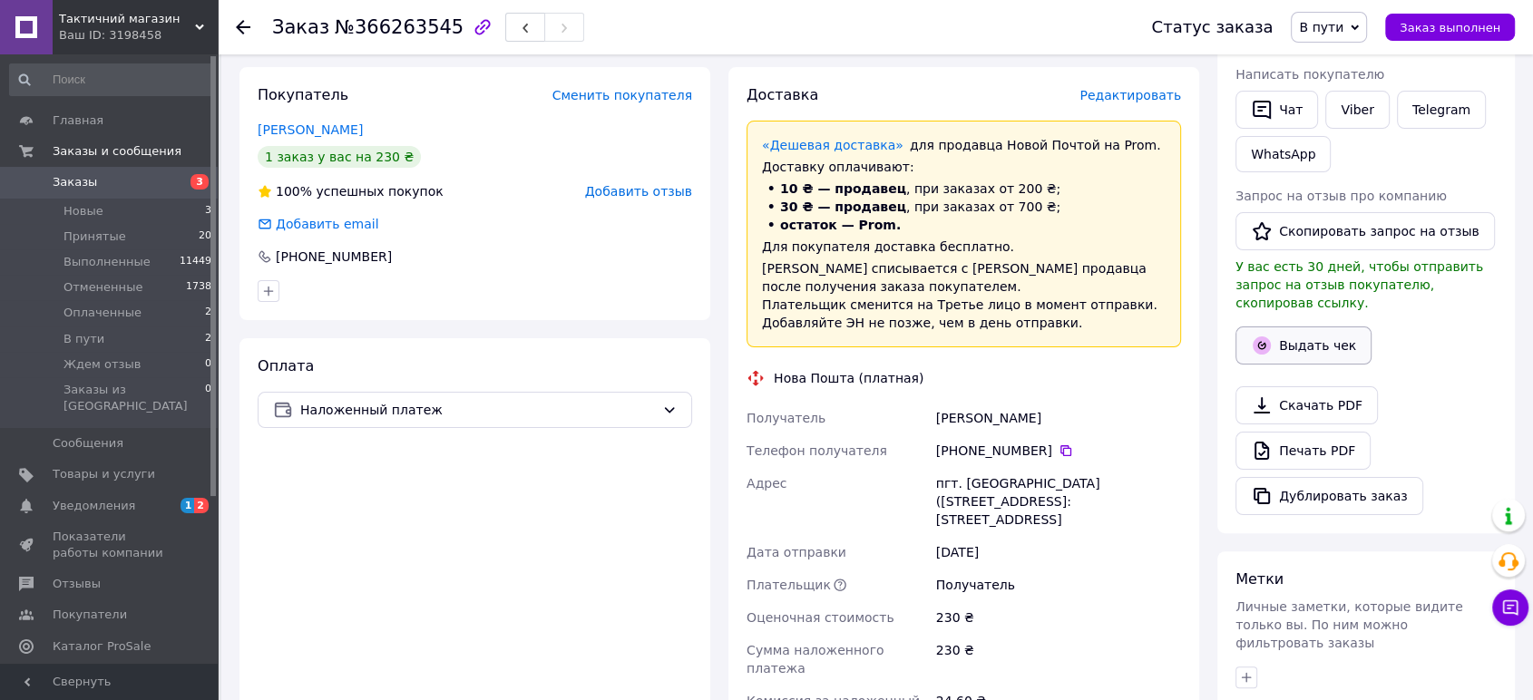
click at [1263, 336] on icon "button" at bounding box center [1261, 345] width 18 height 18
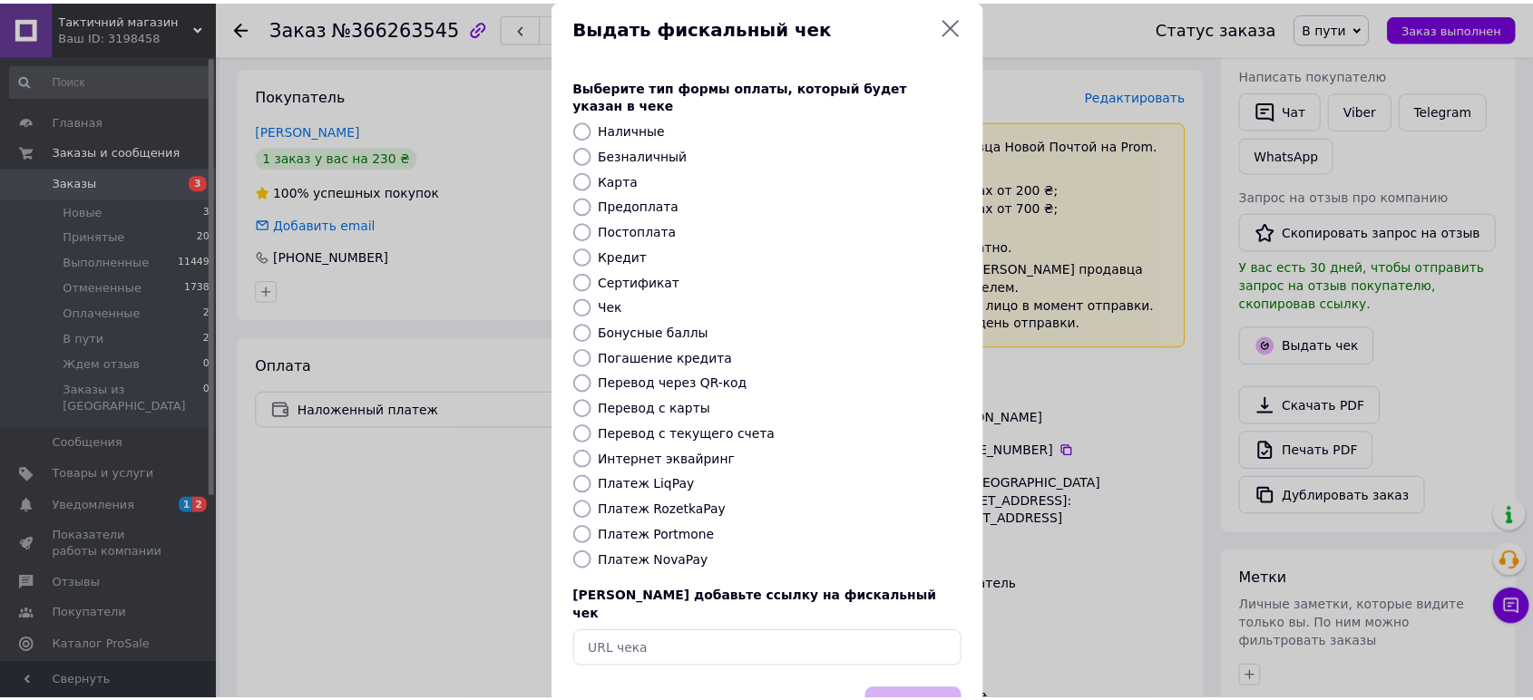
scroll to position [78, 0]
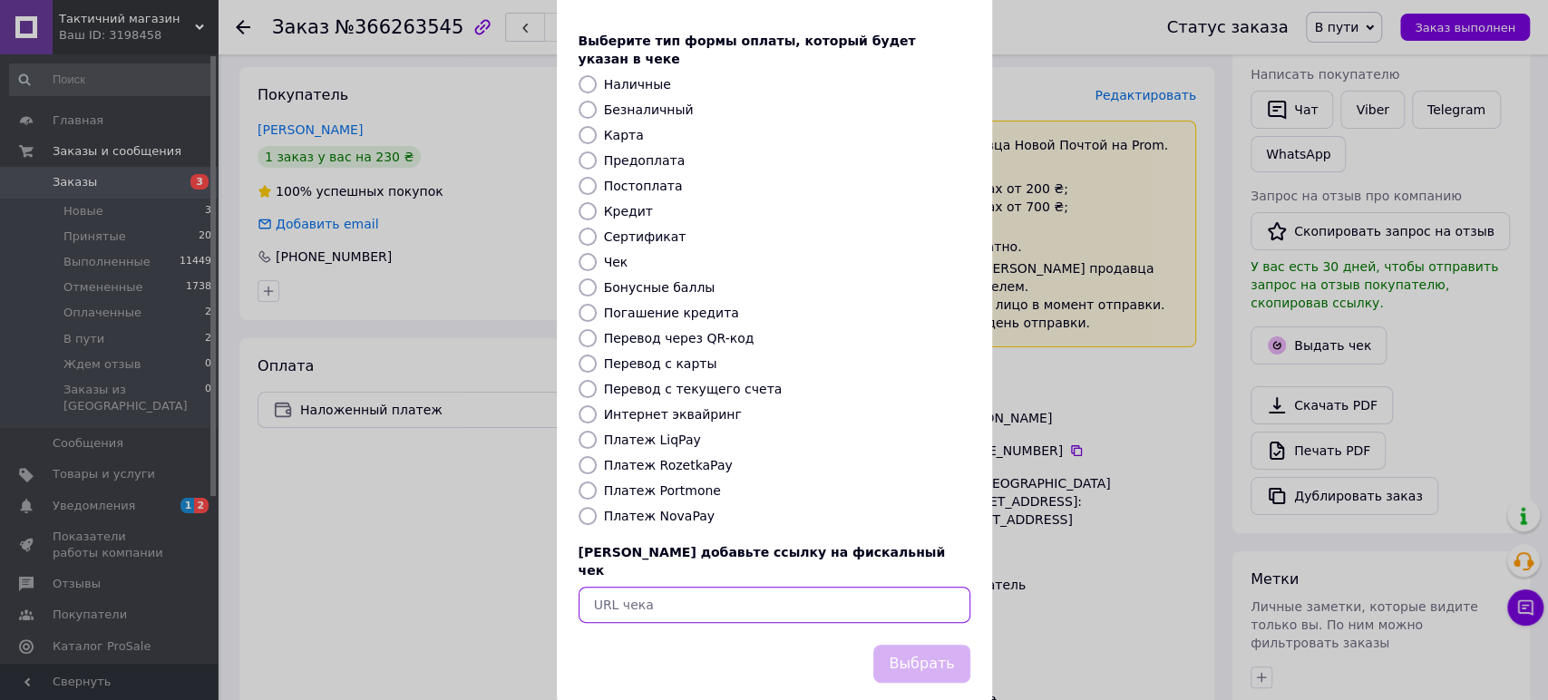
click at [641, 587] on input "text" at bounding box center [775, 605] width 392 height 36
paste input "https://kasa.vchasno.ua/check-viewer/6yTIFFgItlc"
type input "https://kasa.vchasno.ua/check-viewer/6yTIFFgItlc"
click at [895, 645] on button "Выбрать" at bounding box center [921, 664] width 96 height 39
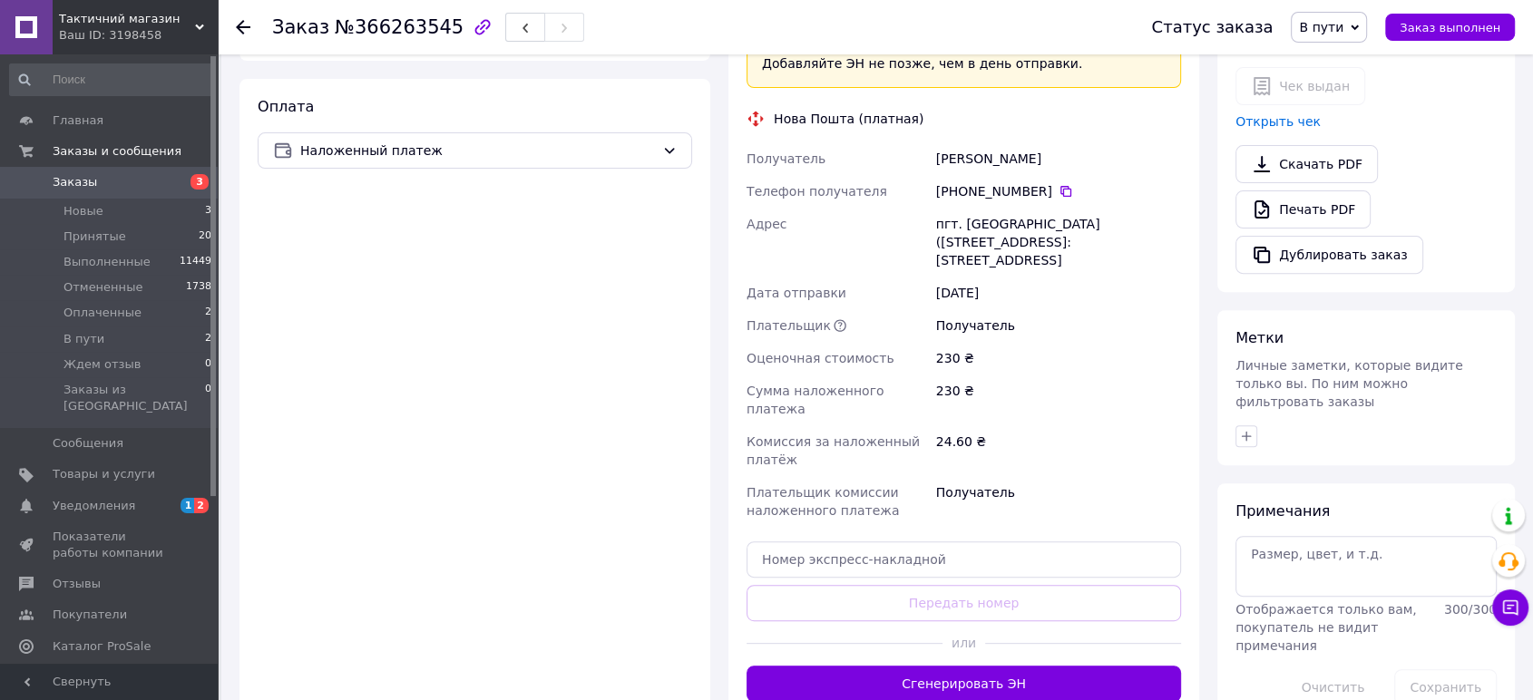
scroll to position [604, 0]
click at [805, 540] on input "text" at bounding box center [963, 558] width 434 height 36
paste input "20451269272323"
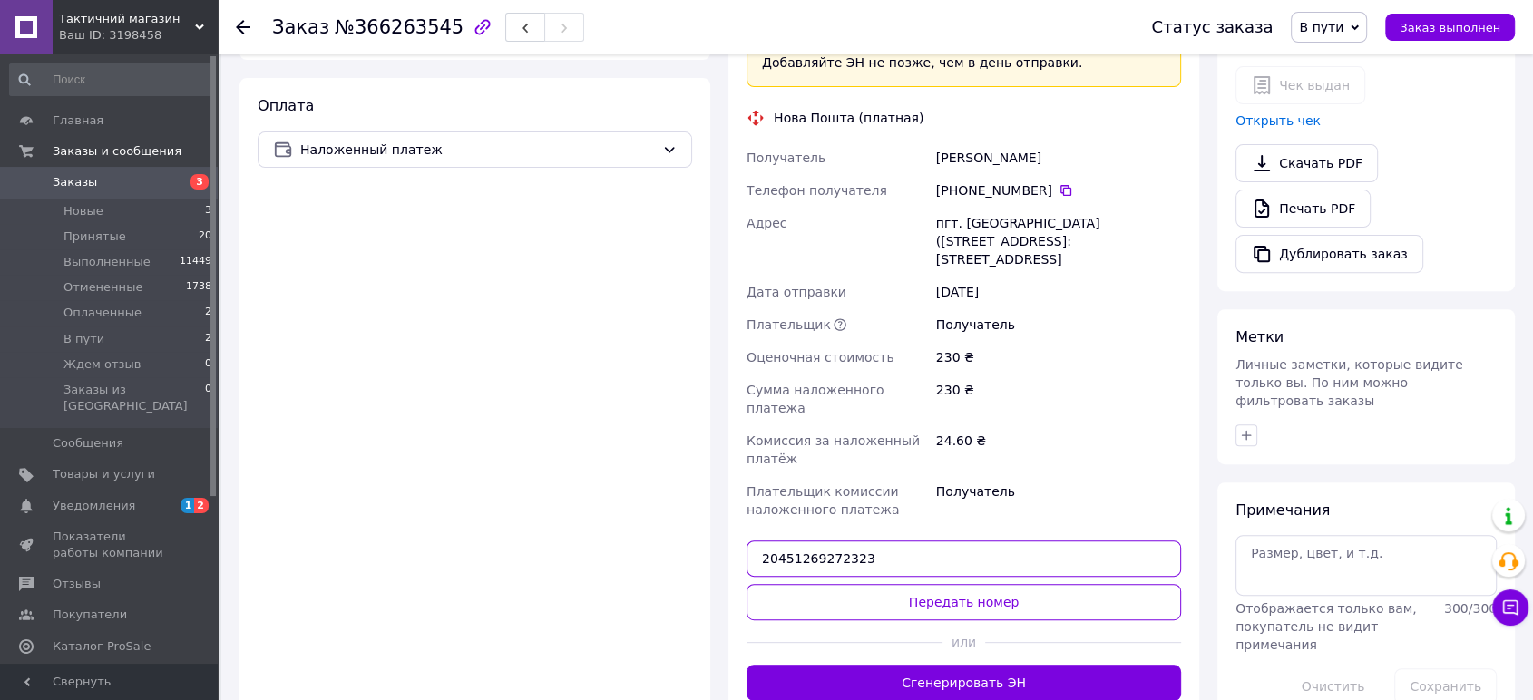
type input "20451269272323"
click at [929, 584] on button "Передать номер" at bounding box center [963, 602] width 434 height 36
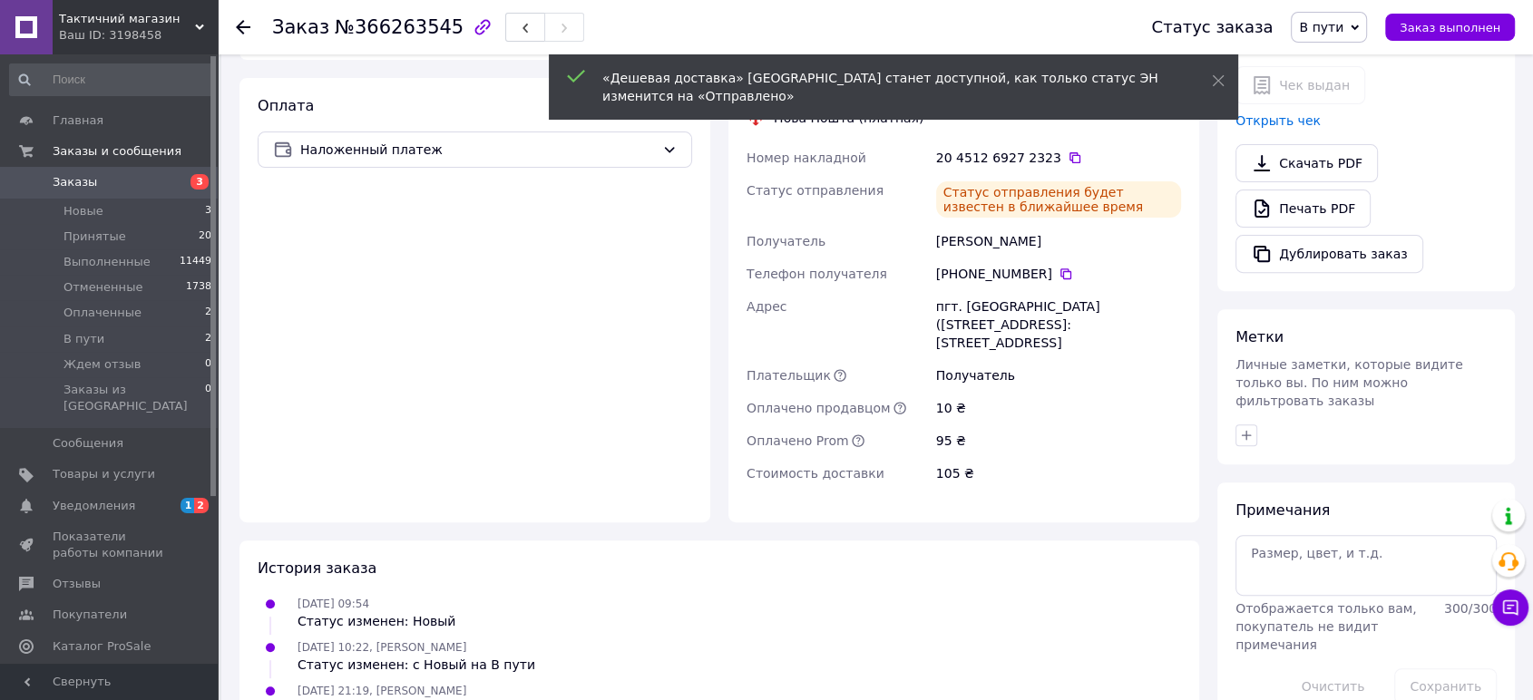
click at [1343, 31] on span "В пути" at bounding box center [1321, 27] width 44 height 15
click at [1340, 70] on li "Принят" at bounding box center [1339, 63] width 96 height 27
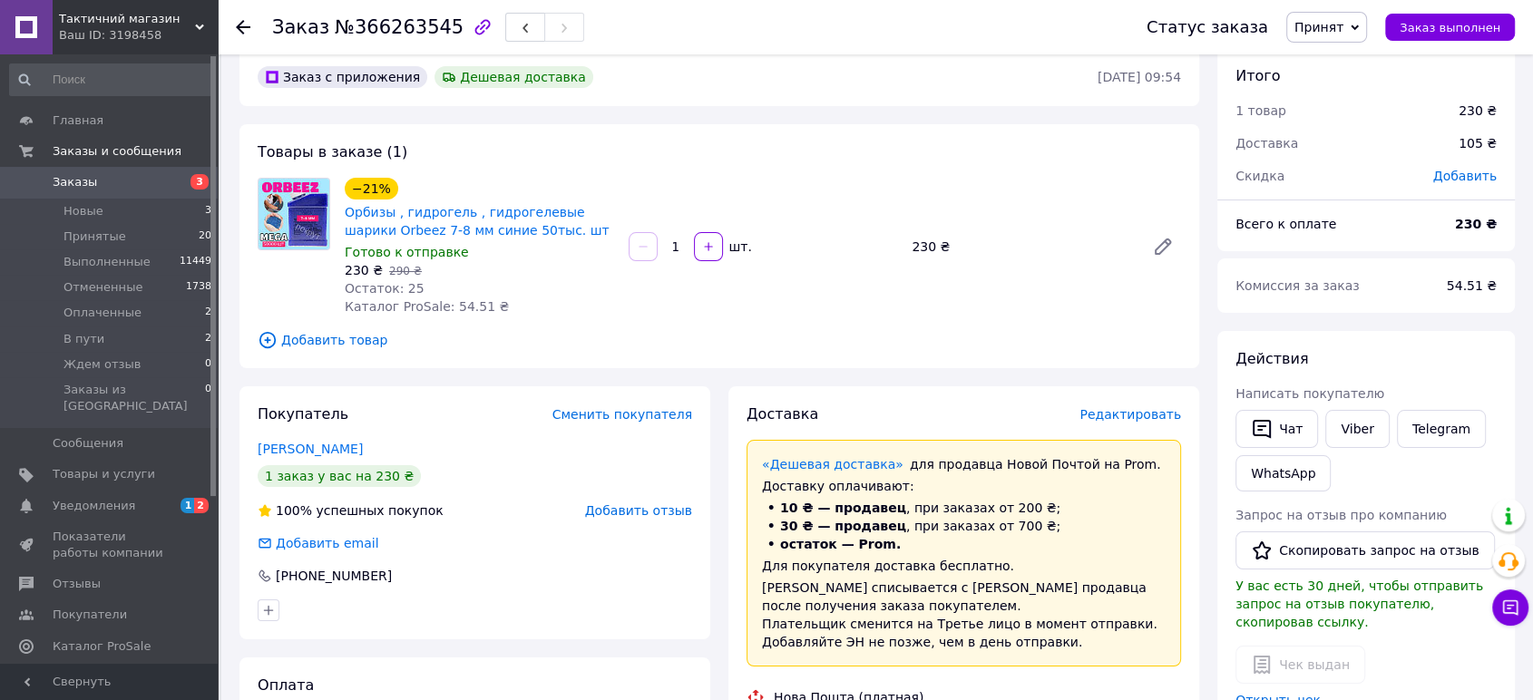
scroll to position [0, 0]
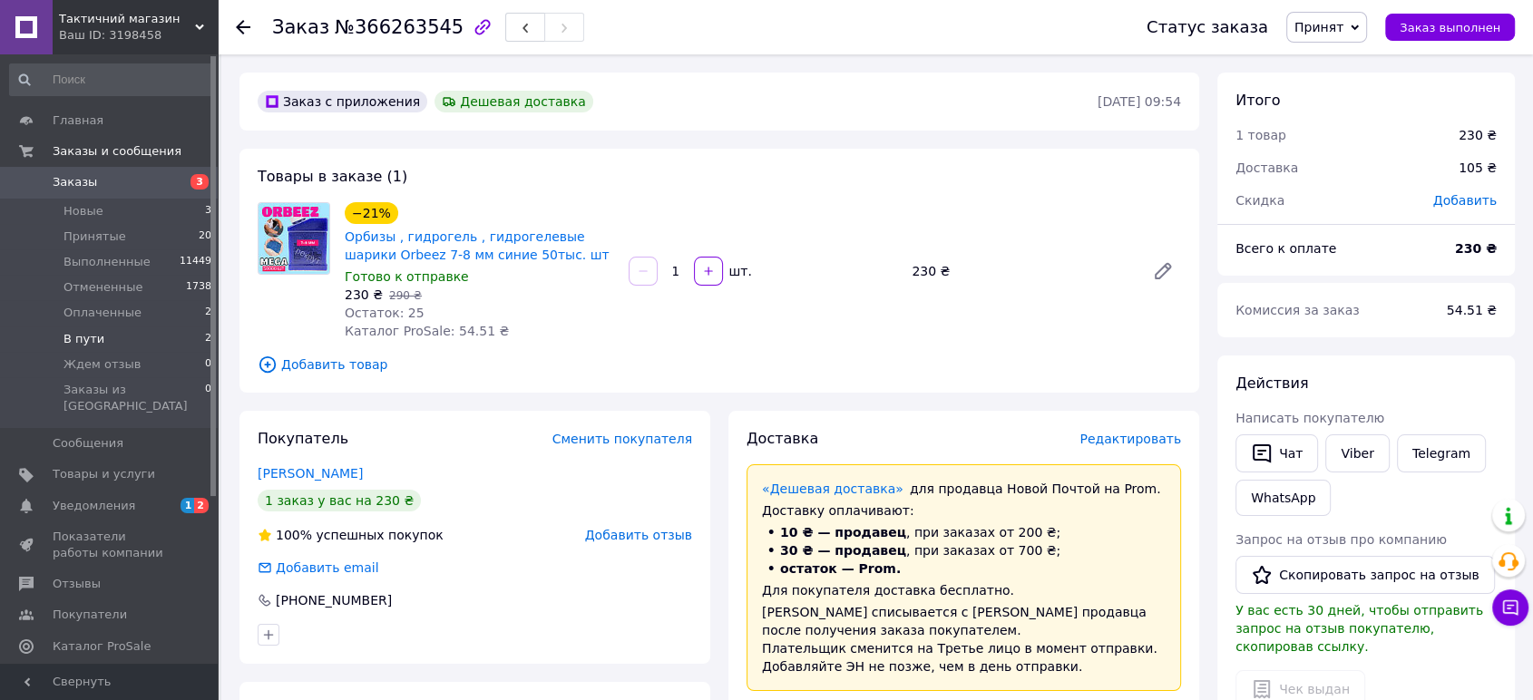
click at [81, 339] on span "В пути" at bounding box center [83, 339] width 41 height 16
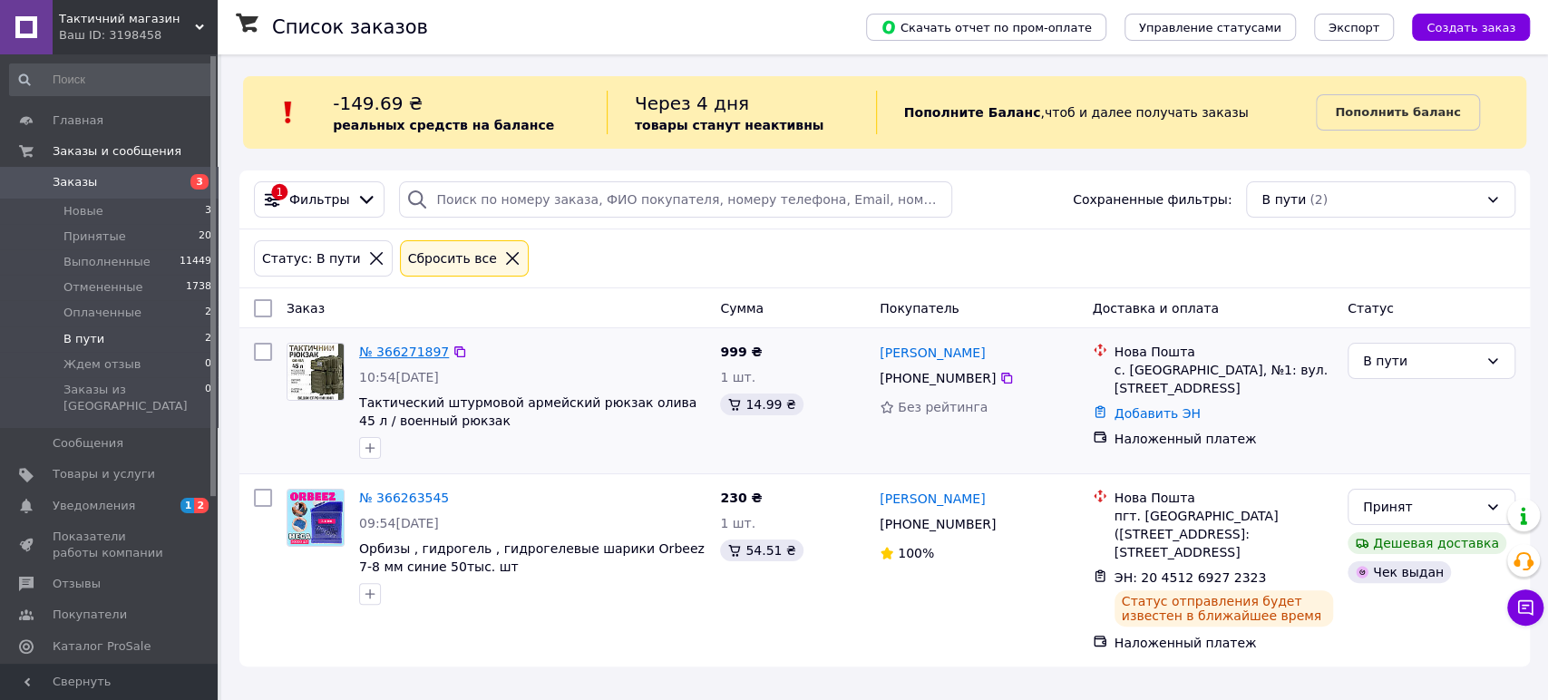
click at [396, 354] on link "№ 366271897" at bounding box center [404, 352] width 90 height 15
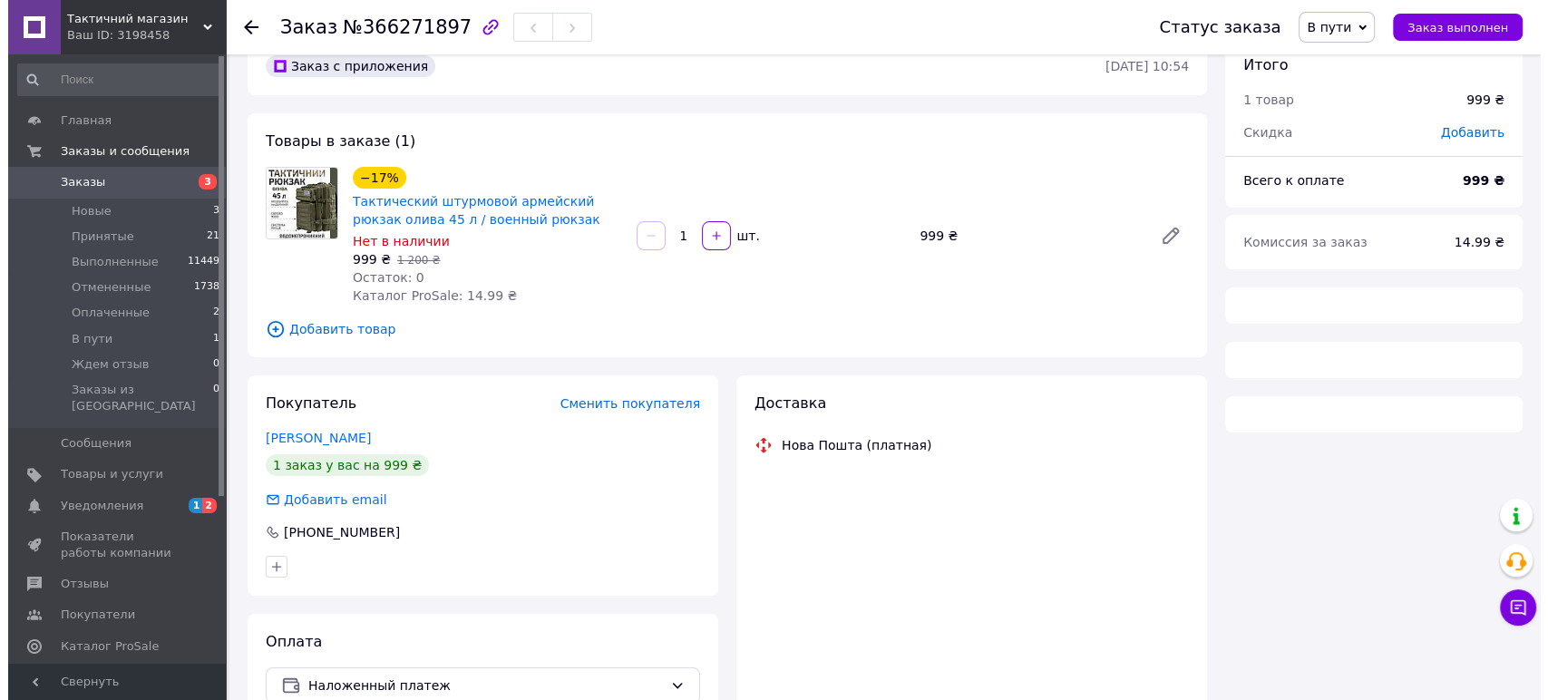
scroll to position [129, 0]
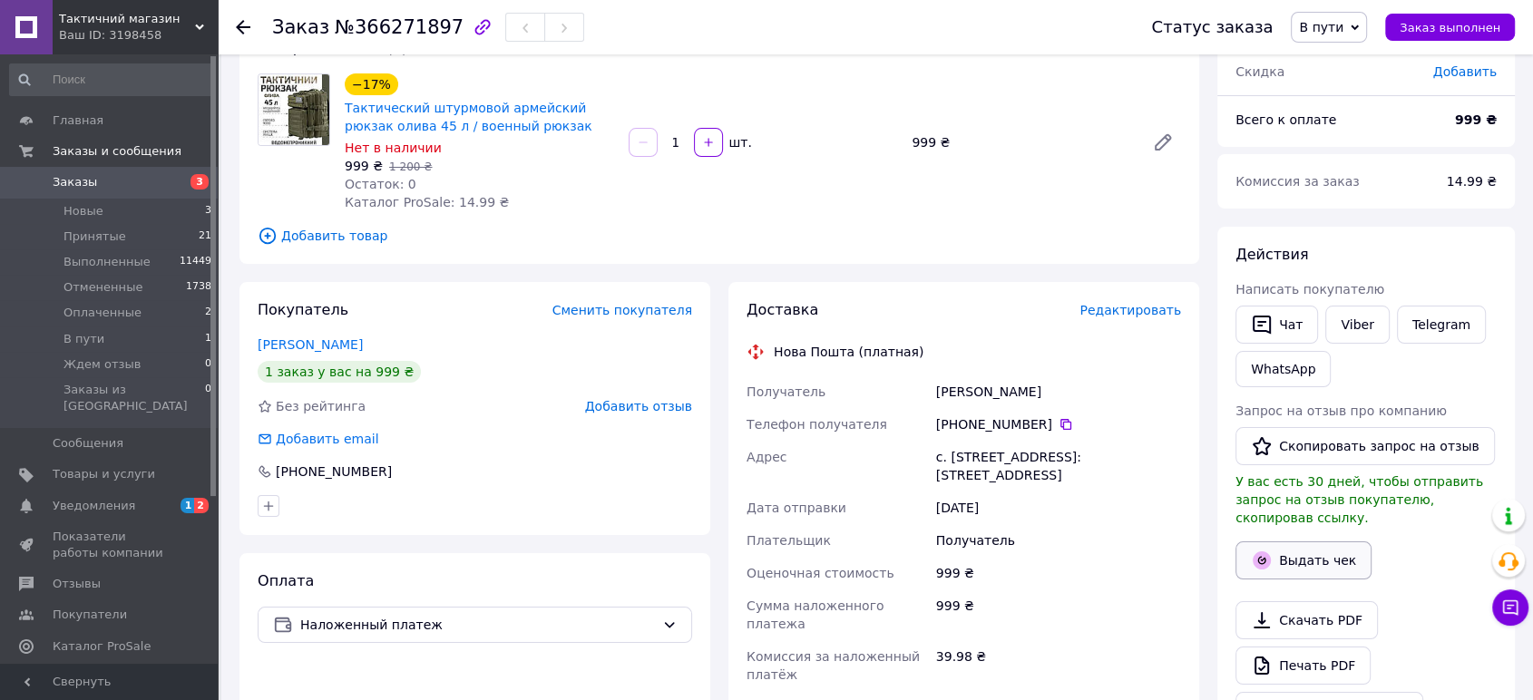
click at [1254, 550] on icon "button" at bounding box center [1262, 561] width 22 height 22
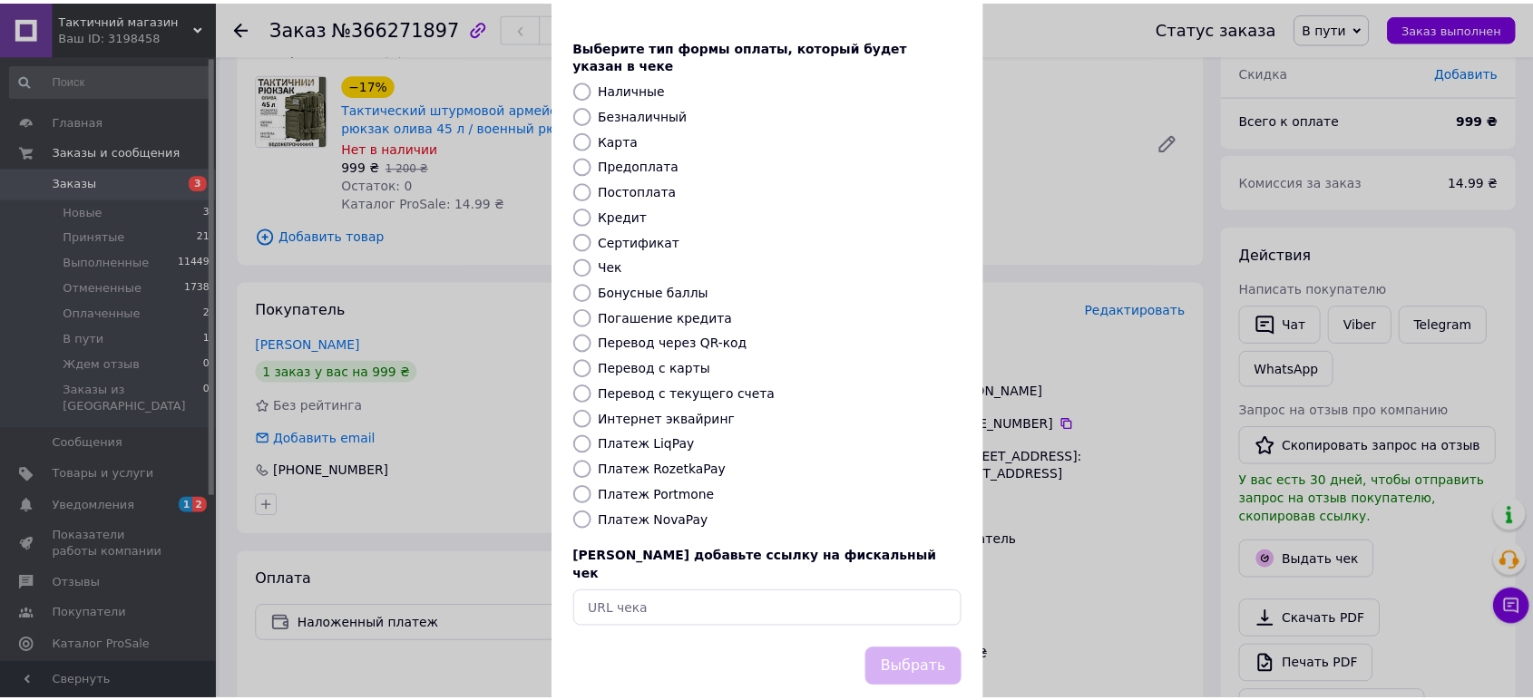
scroll to position [78, 0]
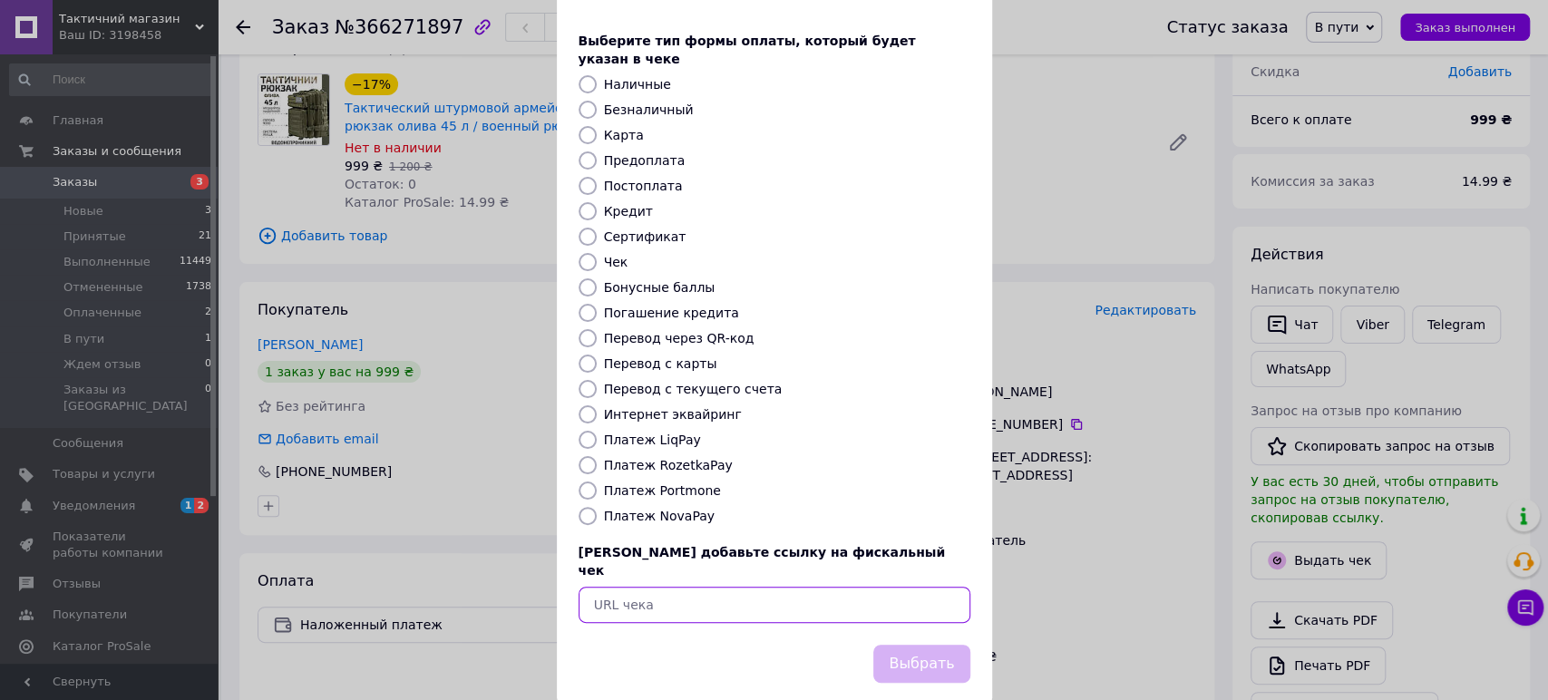
click at [609, 587] on input "text" at bounding box center [775, 605] width 392 height 36
paste input "https://kasa.vchasno.ua/check-viewer/co4Otysssig"
type input "https://kasa.vchasno.ua/check-viewer/co4Otysssig"
click at [913, 645] on button "Выбрать" at bounding box center [921, 664] width 96 height 39
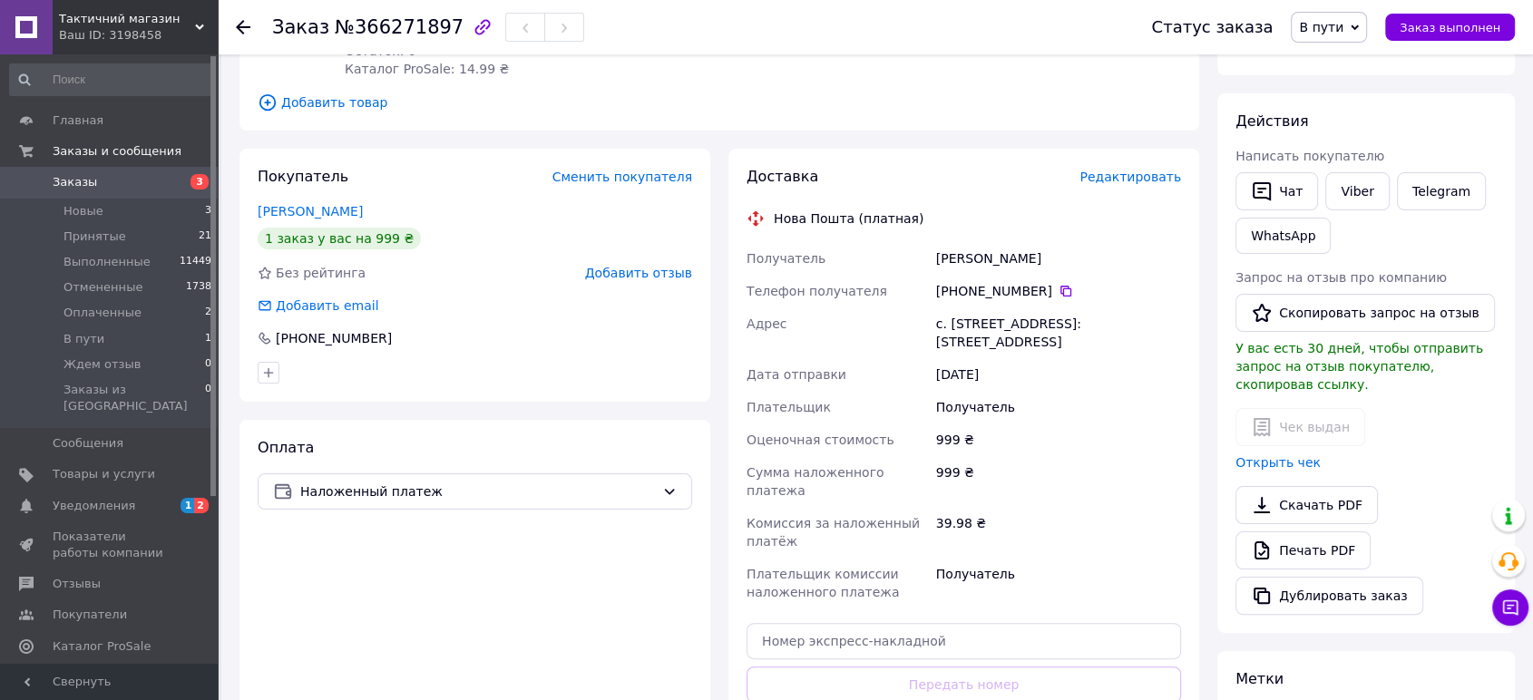
scroll to position [302, 0]
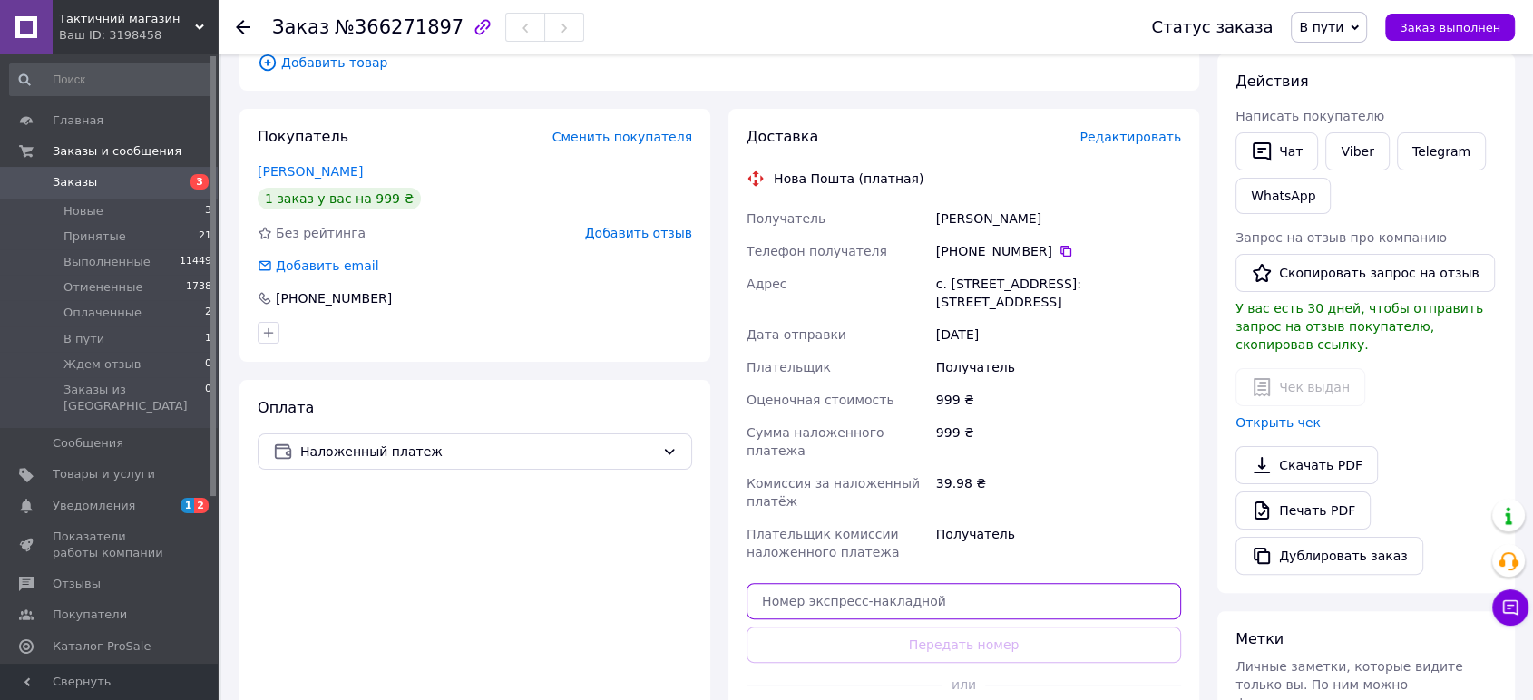
click at [827, 584] on input "text" at bounding box center [963, 601] width 434 height 36
paste input "20451269272683"
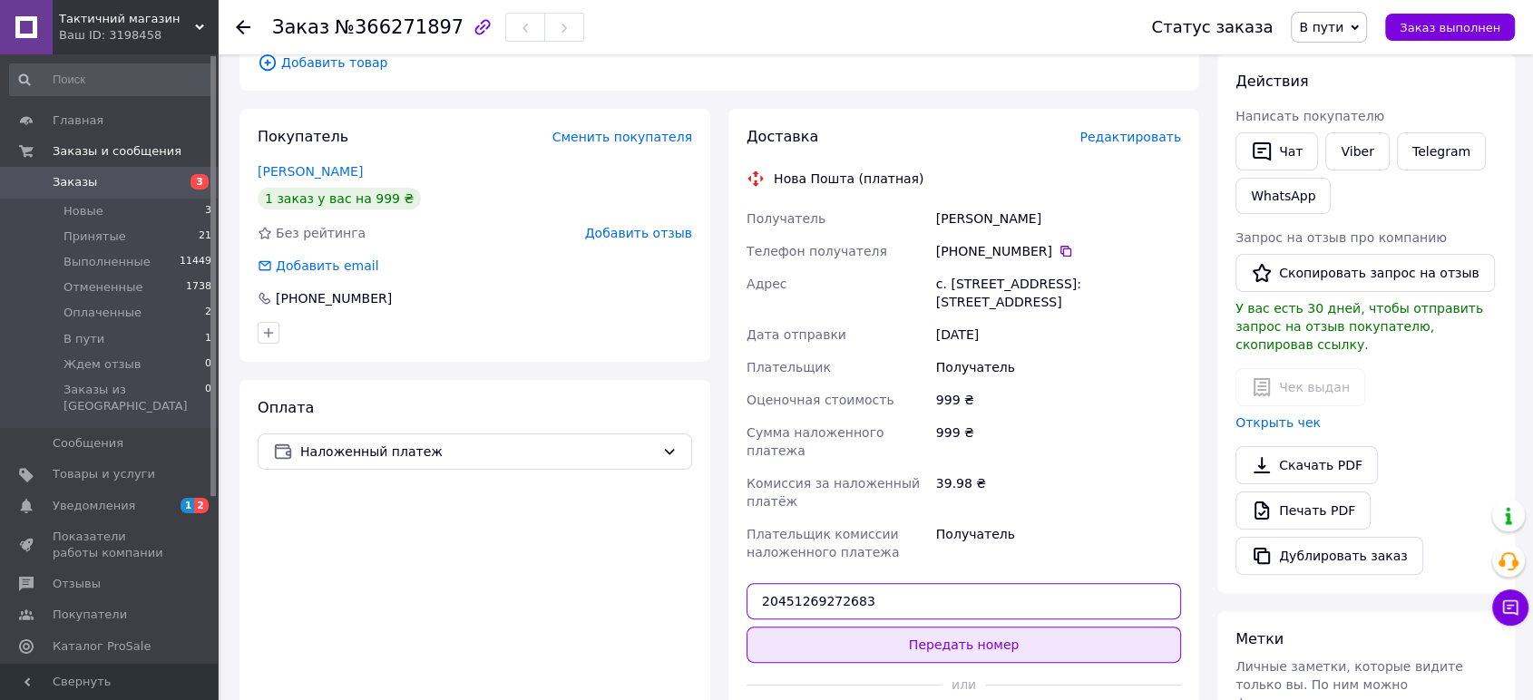
type input "20451269272683"
click at [947, 630] on button "Передать номер" at bounding box center [963, 645] width 434 height 36
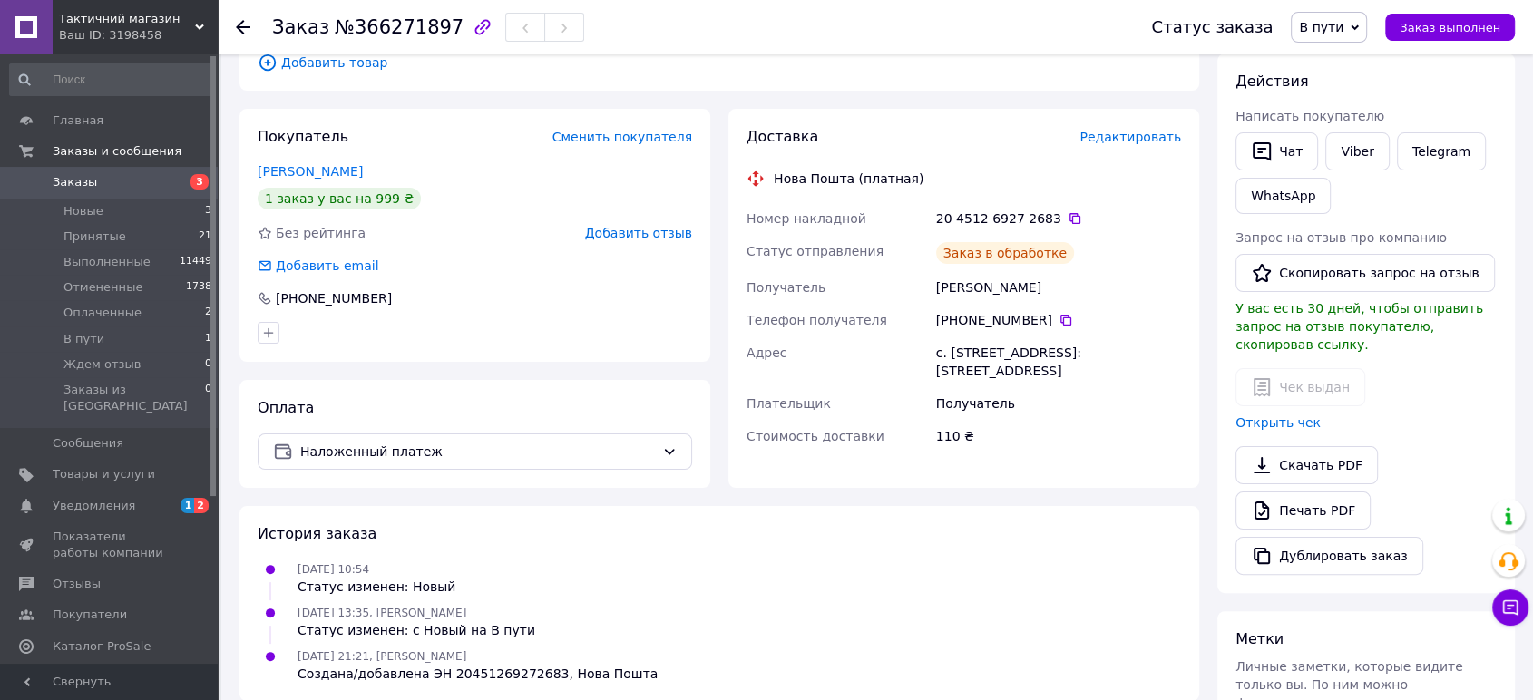
click at [1342, 22] on span "В пути" at bounding box center [1321, 27] width 44 height 15
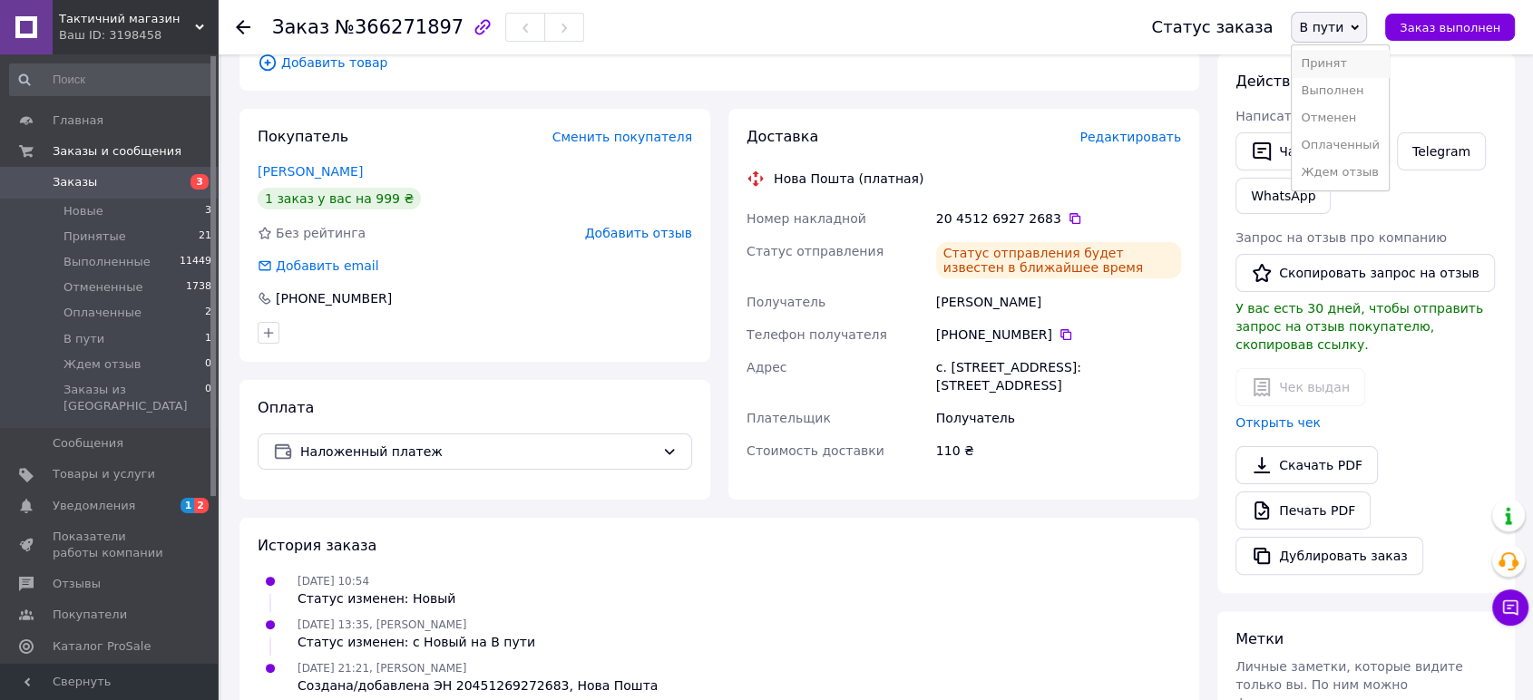
click at [1340, 59] on li "Принят" at bounding box center [1339, 63] width 96 height 27
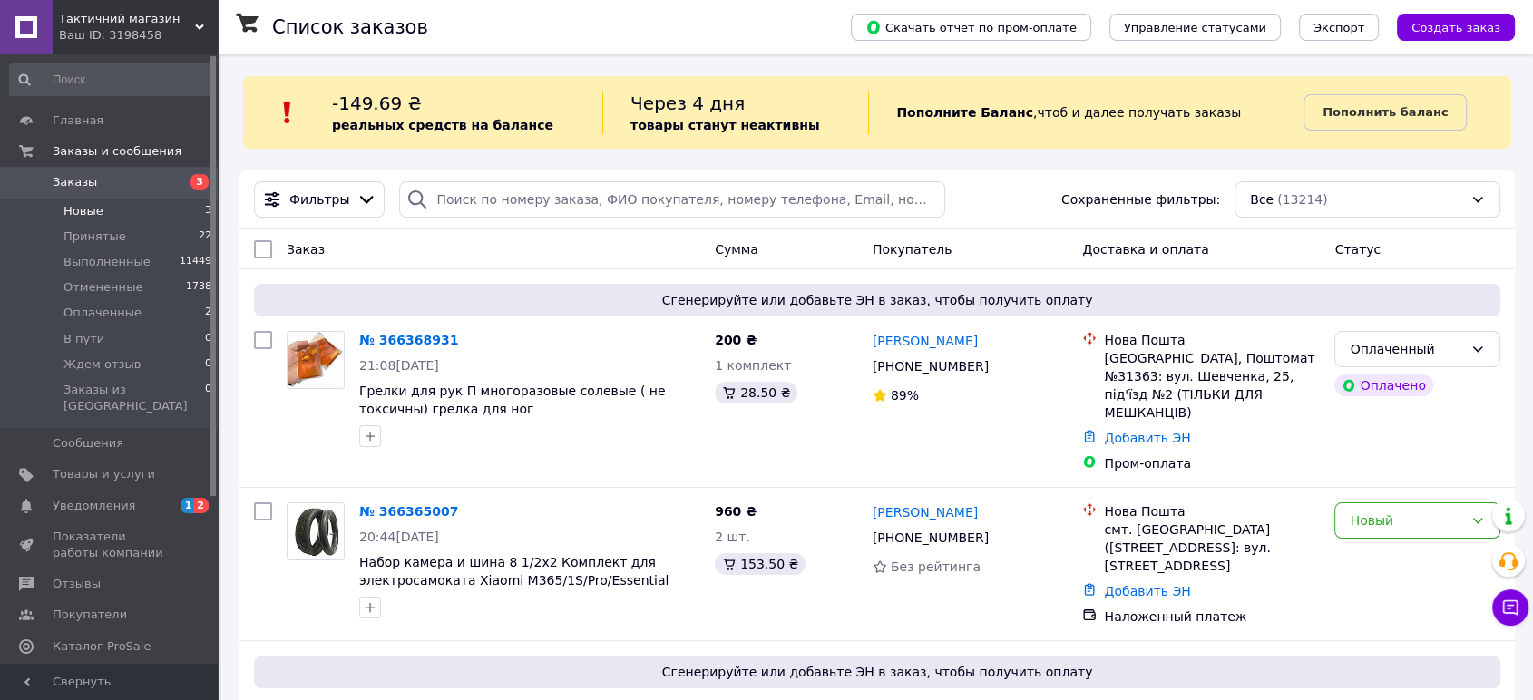
click at [80, 209] on span "Новые" at bounding box center [83, 211] width 40 height 16
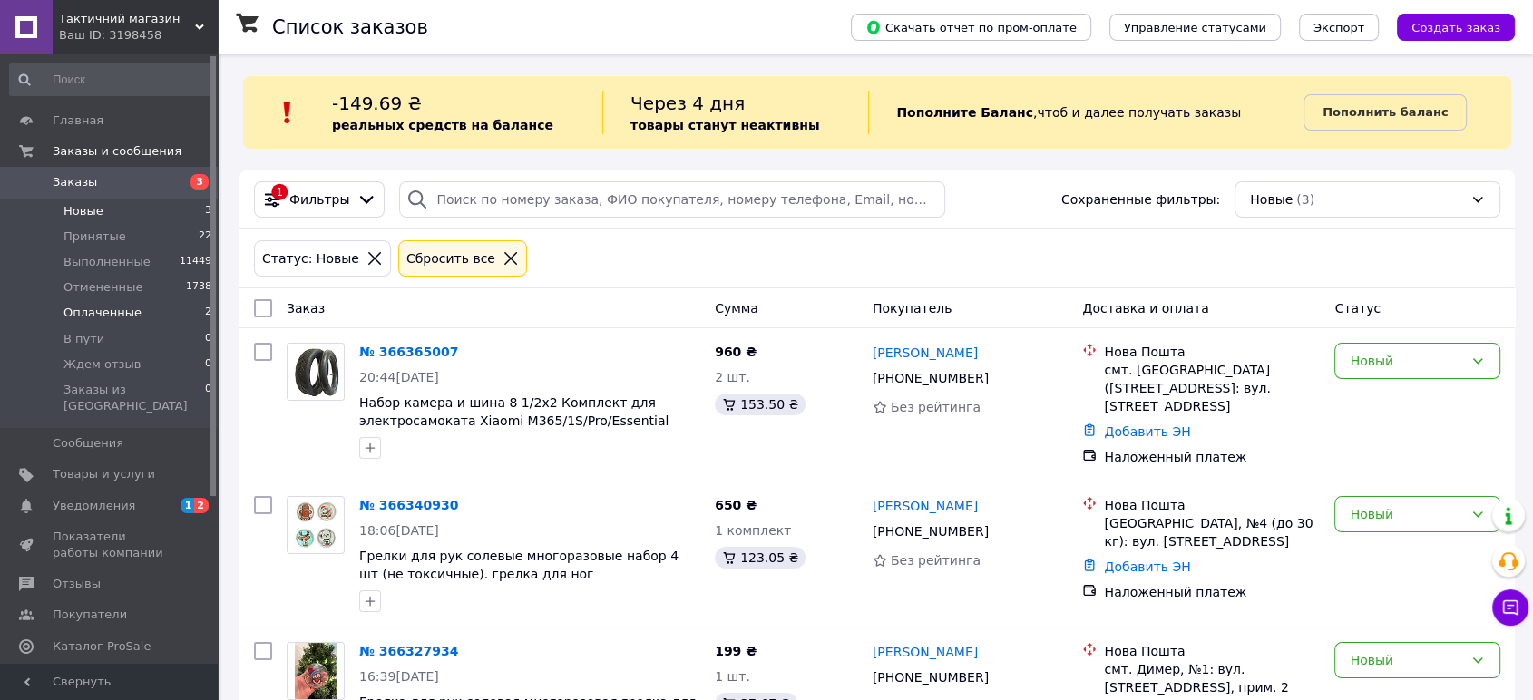
click at [83, 323] on li "Оплаченные 2" at bounding box center [111, 312] width 222 height 25
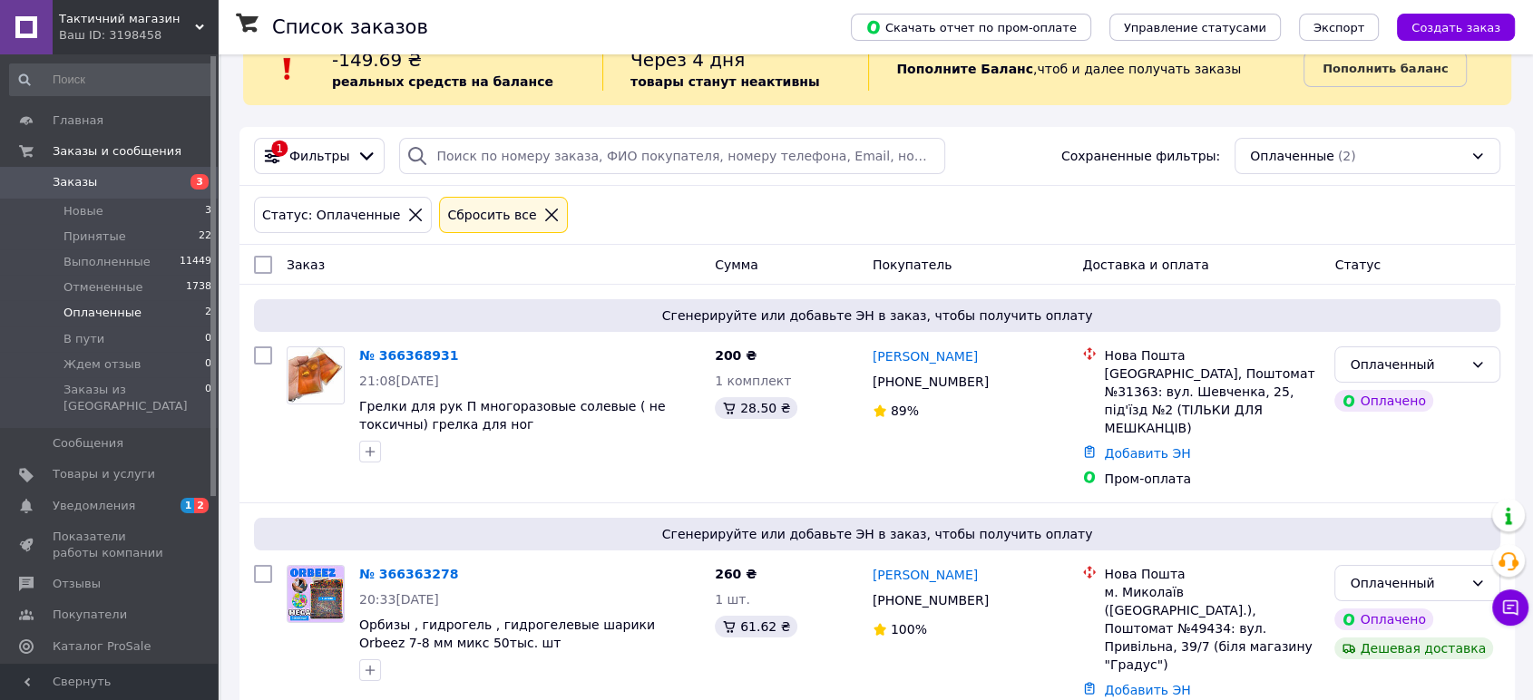
scroll to position [45, 0]
